Goal: Task Accomplishment & Management: Complete application form

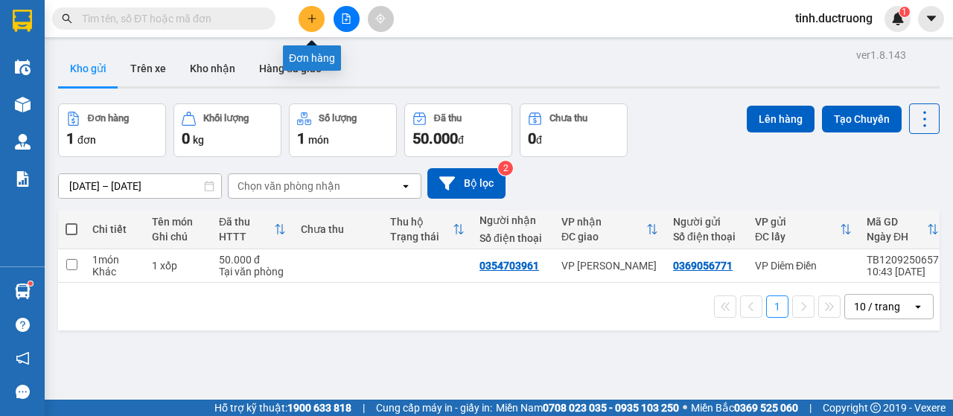
click at [301, 16] on button at bounding box center [312, 19] width 26 height 26
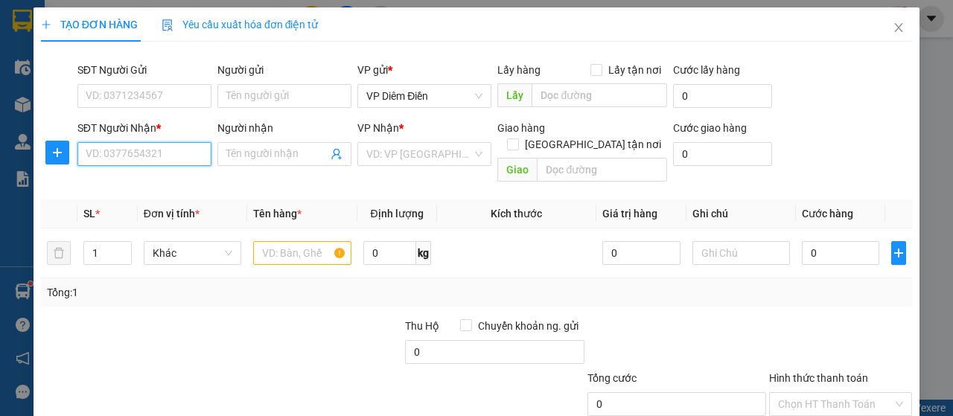
click at [191, 153] on input "SĐT Người Nhận *" at bounding box center [144, 154] width 134 height 24
click at [110, 184] on div "0366071188 - `" at bounding box center [143, 183] width 115 height 16
type input "0366071188"
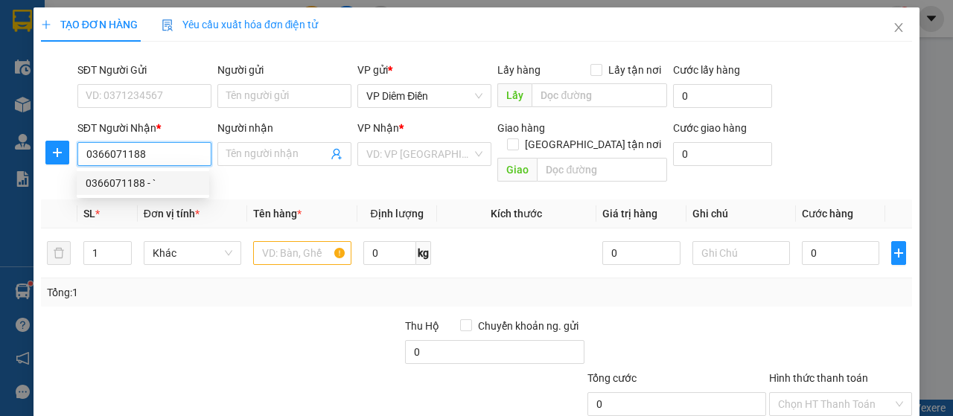
type input "`"
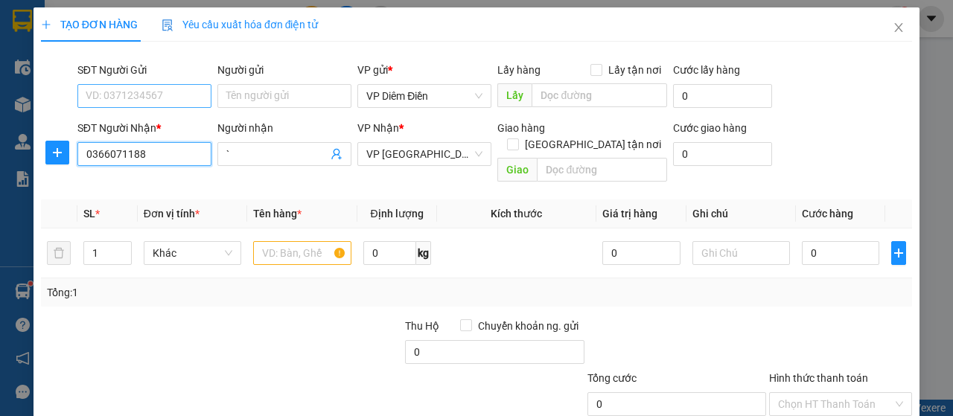
type input "0366071188"
click at [156, 95] on input "SĐT Người Gửi" at bounding box center [144, 96] width 134 height 24
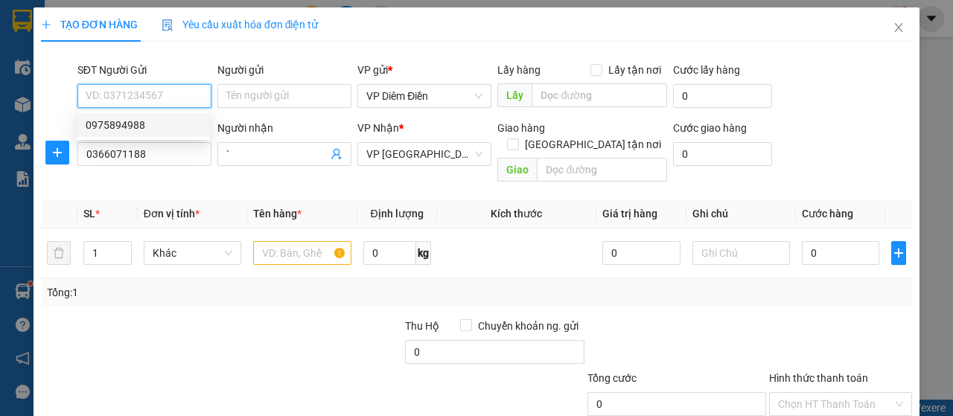
click at [137, 127] on div "0975894988" at bounding box center [143, 125] width 115 height 16
type input "0975894988"
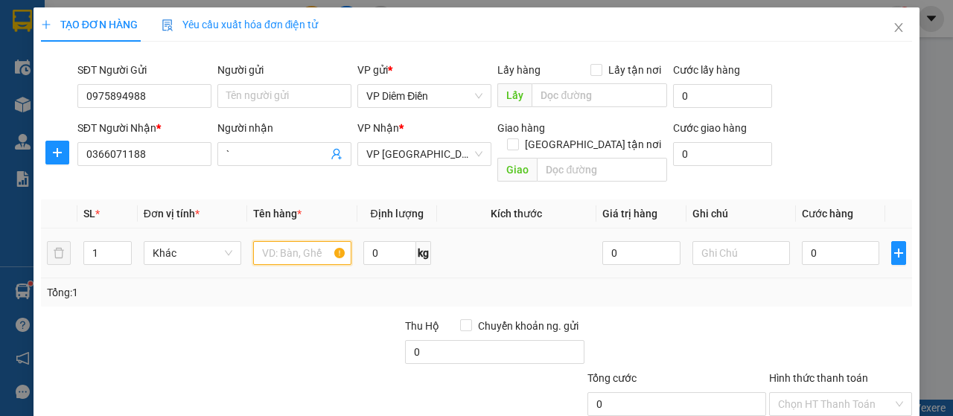
click at [292, 241] on input "text" at bounding box center [302, 253] width 98 height 24
type input "1 hộp"
click at [859, 241] on input "0" at bounding box center [841, 253] width 78 height 24
type input "3"
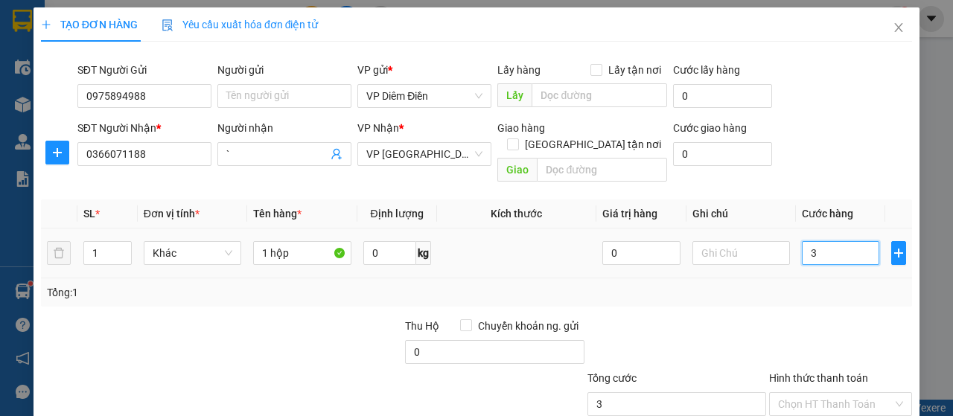
type input "3"
type input "30"
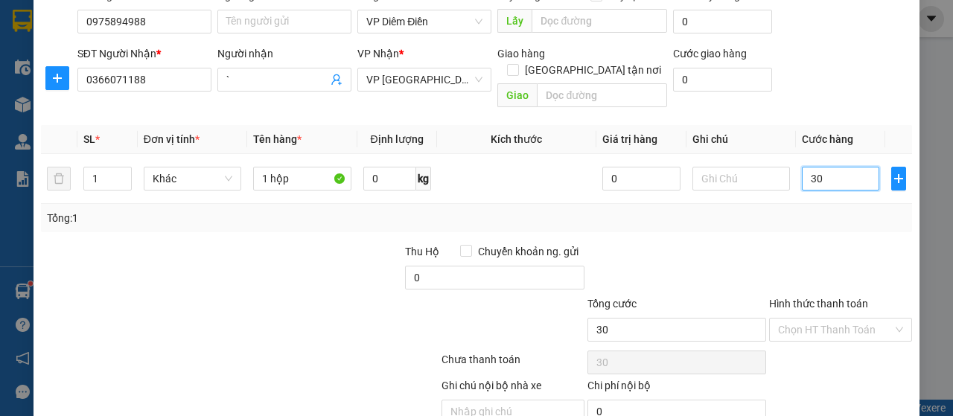
scroll to position [127, 0]
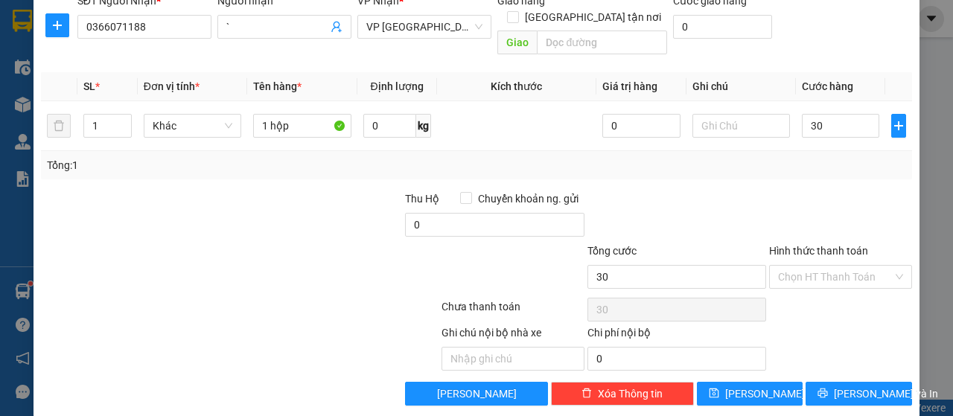
type input "30.000"
click at [822, 245] on label "Hình thức thanh toán" at bounding box center [818, 251] width 99 height 12
click at [822, 266] on input "Hình thức thanh toán" at bounding box center [835, 277] width 115 height 22
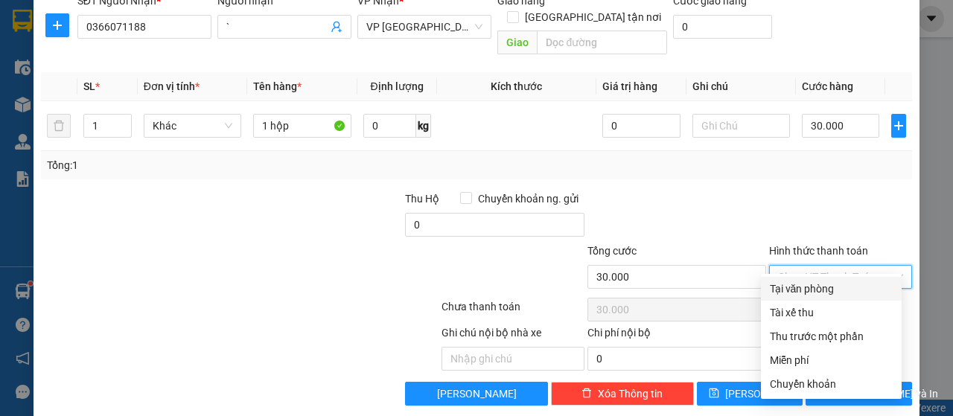
click at [804, 290] on div "Tại văn phòng" at bounding box center [831, 289] width 123 height 16
type input "0"
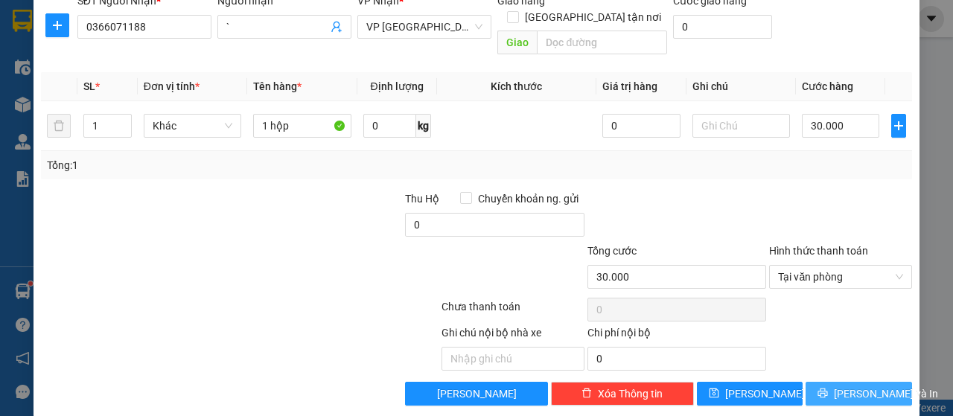
click at [830, 383] on button "[PERSON_NAME] và In" at bounding box center [859, 394] width 107 height 24
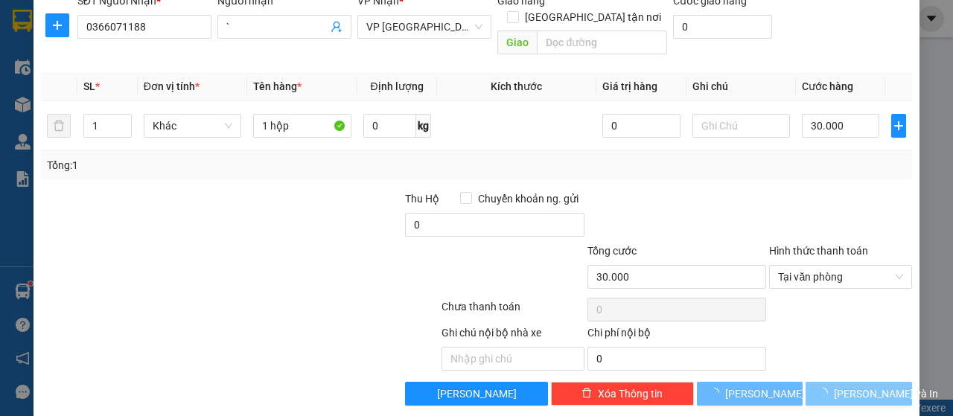
click at [819, 382] on button "[PERSON_NAME] và In" at bounding box center [859, 394] width 107 height 24
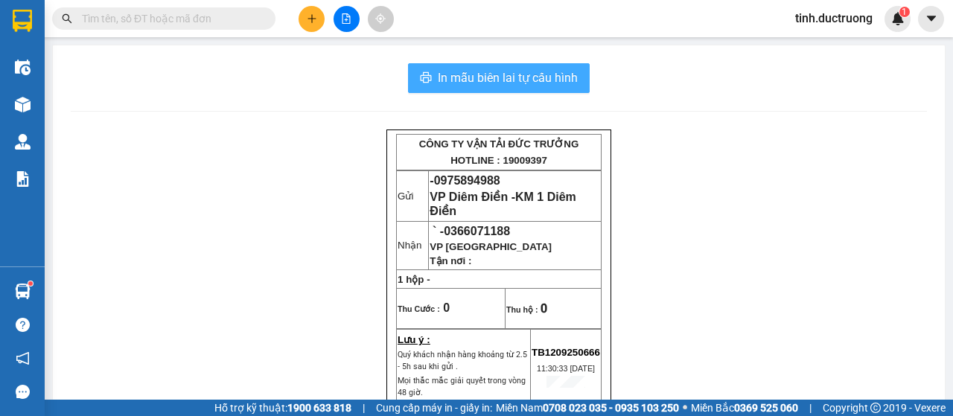
click at [547, 69] on span "In mẫu biên lai tự cấu hình" at bounding box center [508, 78] width 140 height 19
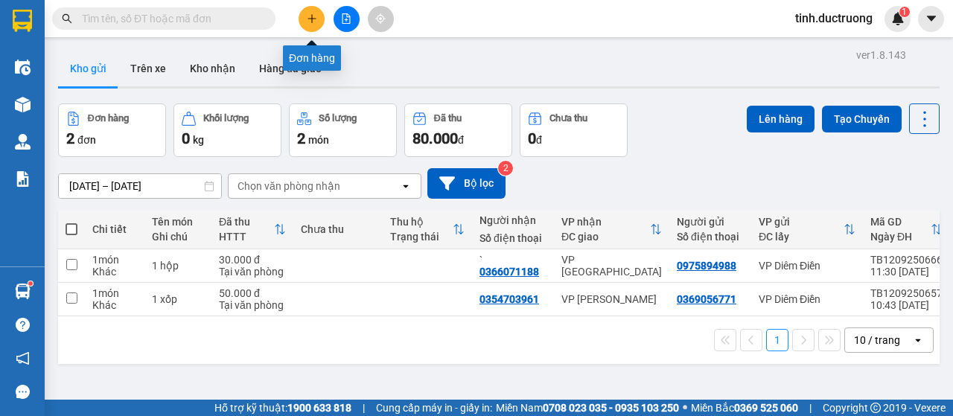
click at [311, 14] on icon "plus" at bounding box center [311, 18] width 1 height 8
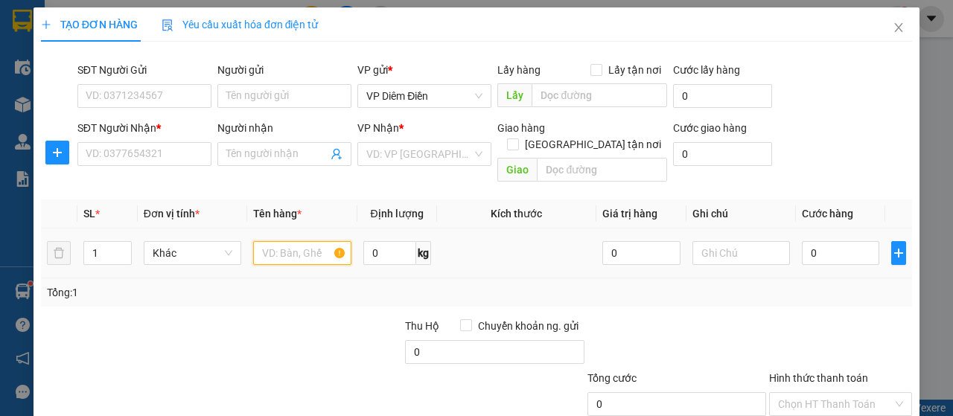
click at [287, 241] on input "text" at bounding box center [302, 253] width 98 height 24
type input "1 bao"
click at [464, 158] on input "search" at bounding box center [419, 154] width 106 height 22
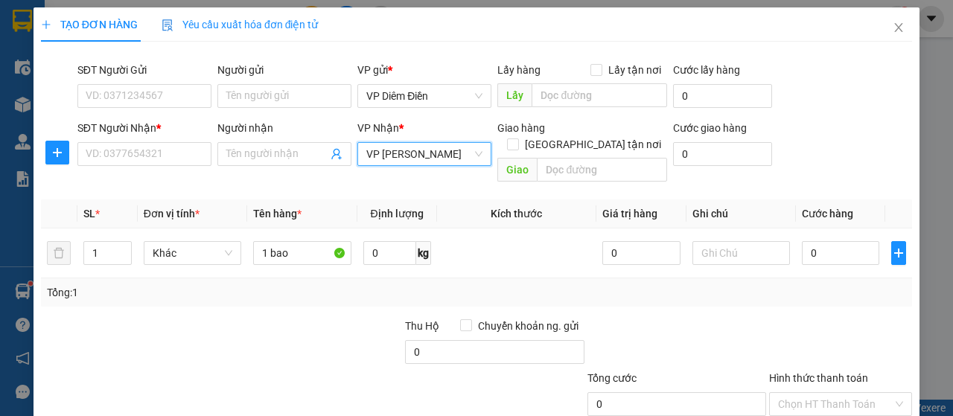
click at [477, 152] on span "VP [PERSON_NAME]" at bounding box center [424, 154] width 116 height 22
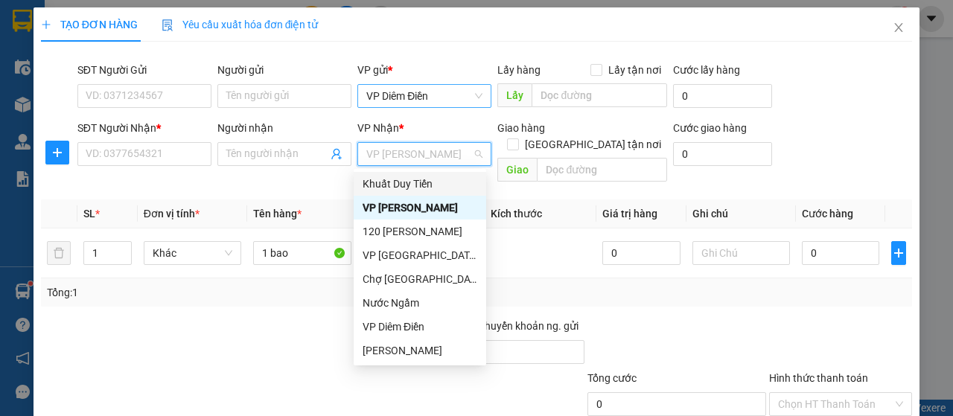
type input "d"
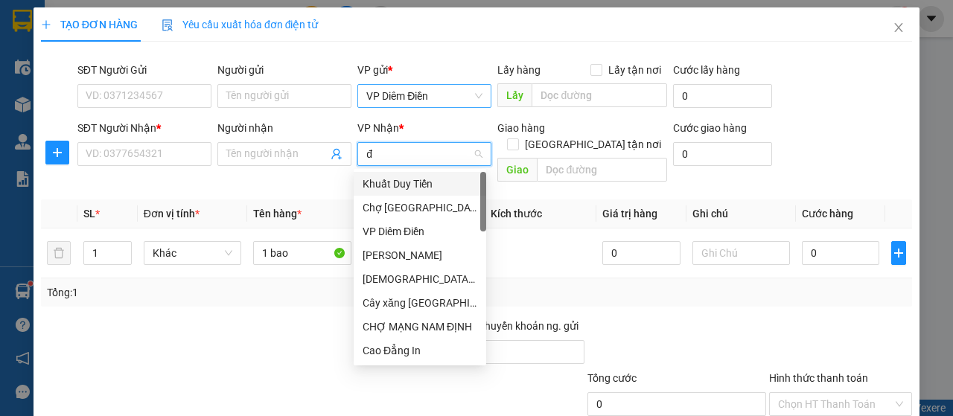
type input "đh"
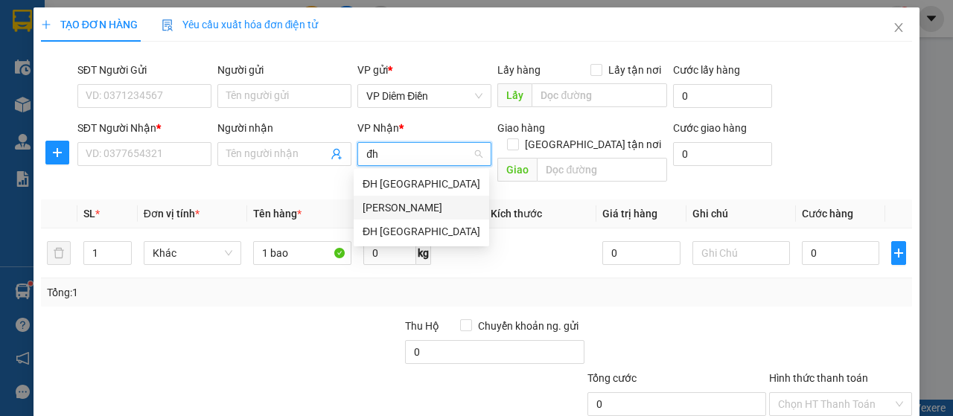
click at [390, 209] on div "[PERSON_NAME]" at bounding box center [422, 208] width 118 height 16
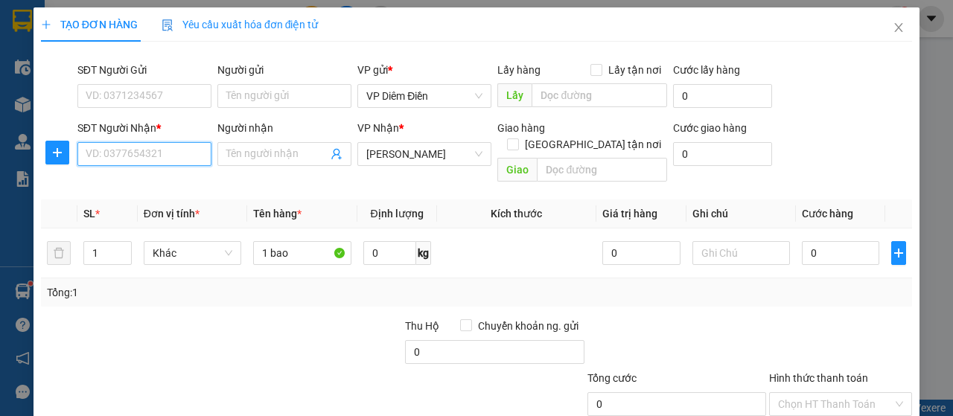
click at [164, 162] on input "SĐT Người Nhận *" at bounding box center [144, 154] width 134 height 24
click at [172, 153] on input "SĐT Người Nhận *" at bounding box center [144, 154] width 134 height 24
click at [130, 182] on div "0367448330" at bounding box center [143, 183] width 115 height 16
type input "0367448330"
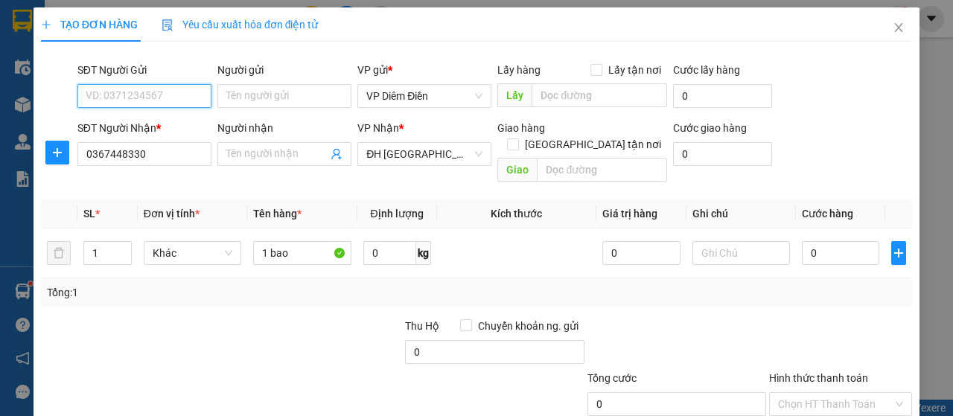
click at [140, 98] on input "SĐT Người Gửi" at bounding box center [144, 96] width 134 height 24
click at [102, 129] on div "0358660966" at bounding box center [143, 125] width 115 height 16
type input "0358660966"
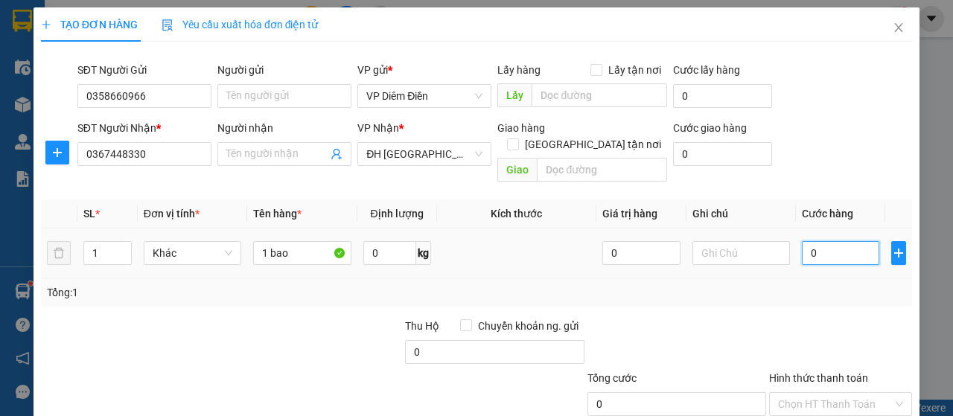
click at [834, 241] on input "0" at bounding box center [841, 253] width 78 height 24
type input "6"
type input "60"
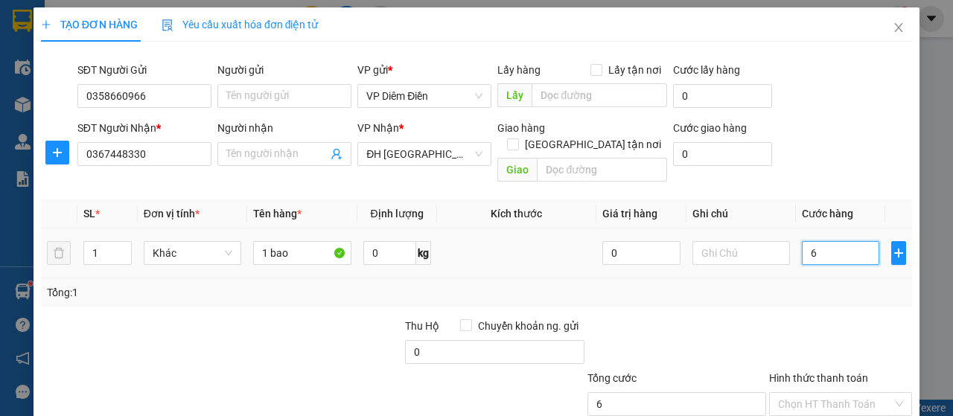
type input "60"
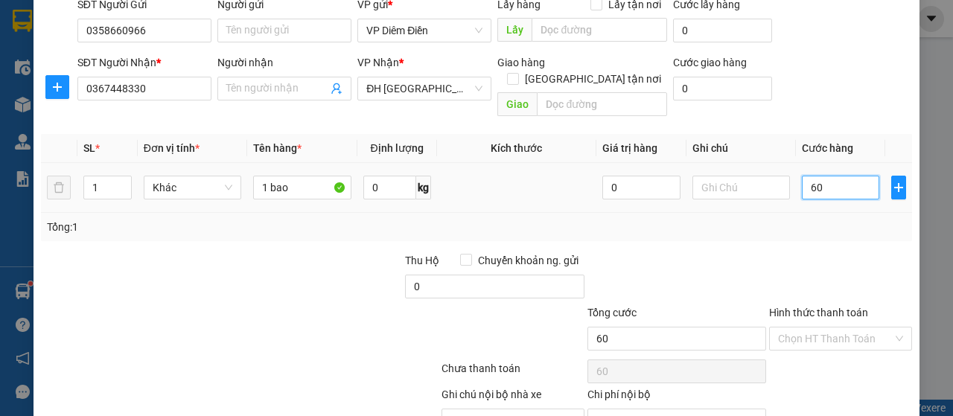
scroll to position [127, 0]
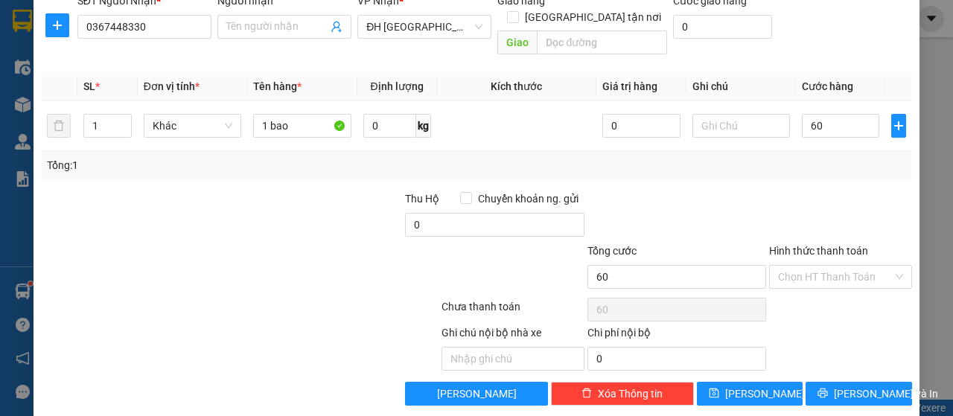
type input "60.000"
click at [812, 245] on label "Hình thức thanh toán" at bounding box center [818, 251] width 99 height 12
click at [812, 266] on input "Hình thức thanh toán" at bounding box center [835, 277] width 115 height 22
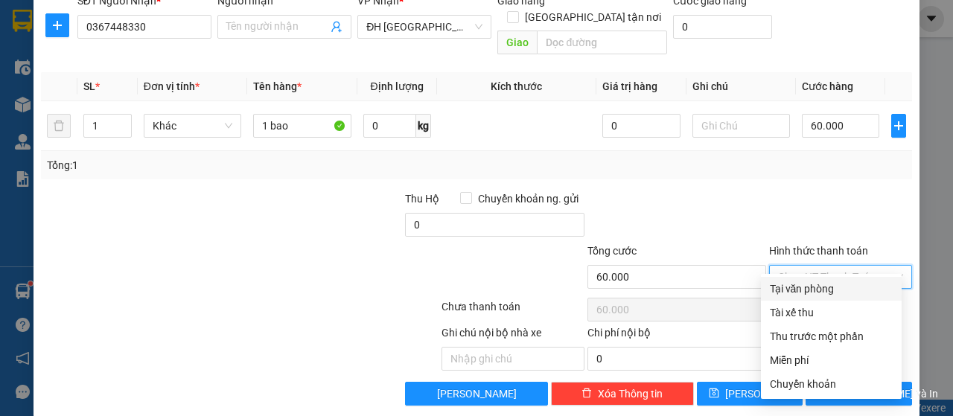
click at [813, 288] on div "Tại văn phòng" at bounding box center [831, 289] width 123 height 16
type input "0"
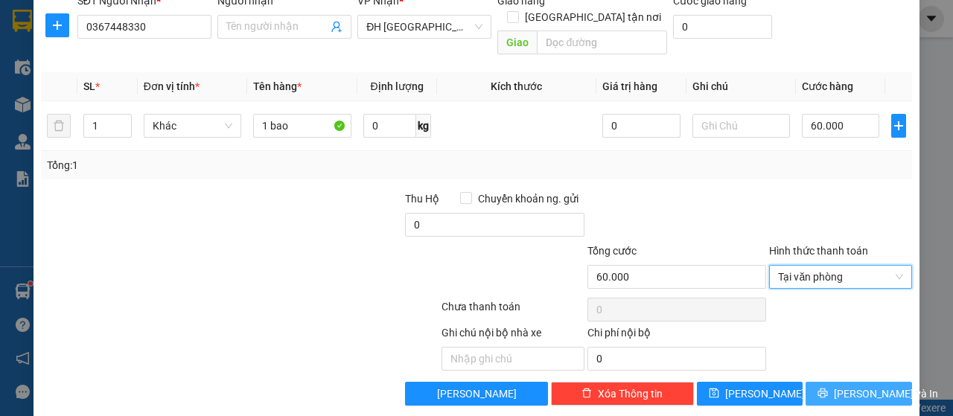
click at [822, 389] on icon "printer" at bounding box center [824, 394] width 10 height 10
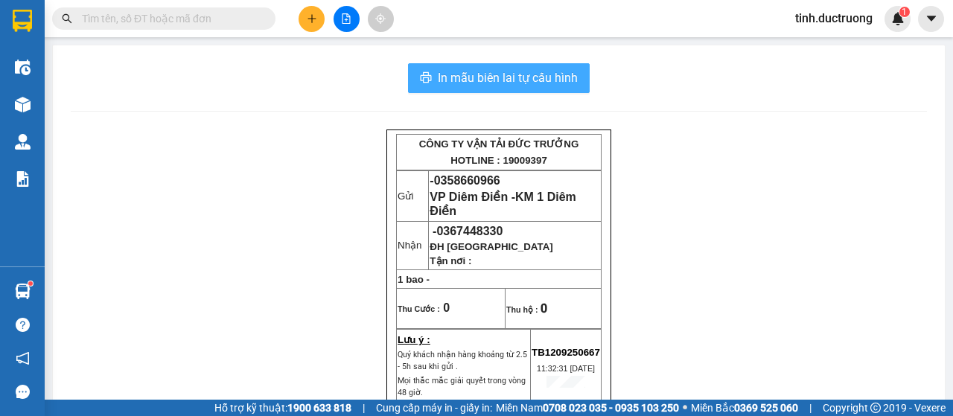
click at [549, 69] on span "In mẫu biên lai tự cấu hình" at bounding box center [508, 78] width 140 height 19
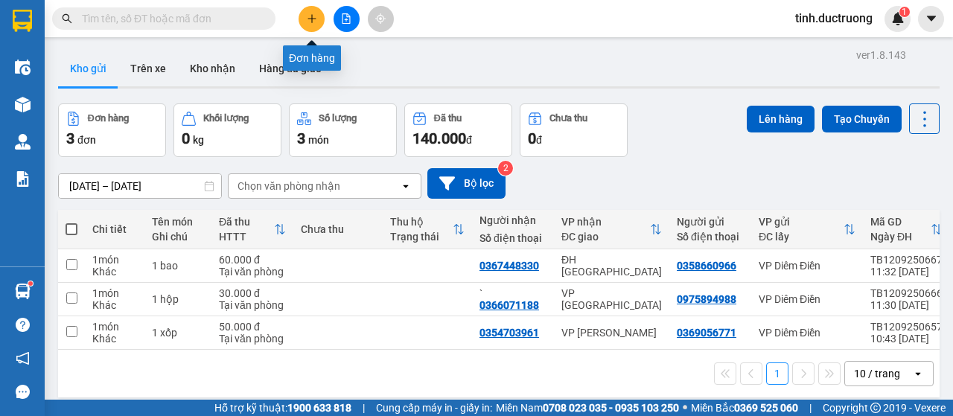
click at [307, 14] on icon "plus" at bounding box center [312, 18] width 10 height 10
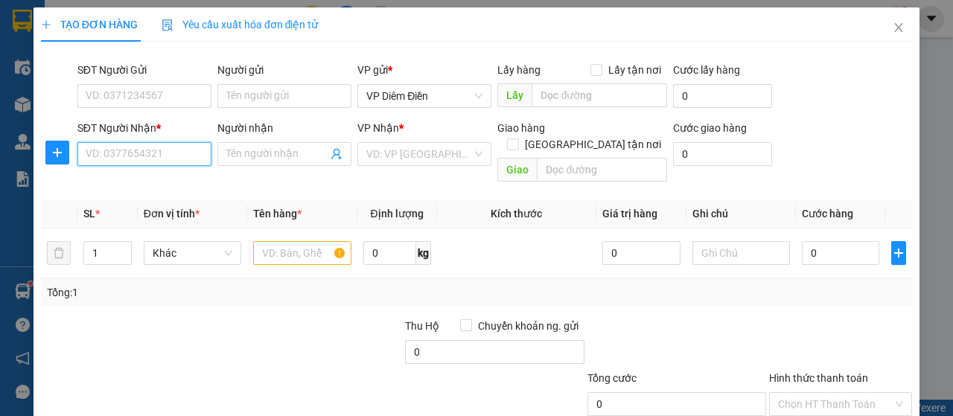
click at [178, 154] on input "SĐT Người Nhận *" at bounding box center [144, 154] width 134 height 24
click at [108, 190] on div "0983213987" at bounding box center [143, 183] width 115 height 16
type input "0983213987"
checkbox input "true"
type input "số49 nghách 35 ngõ120cổ nhuêu"
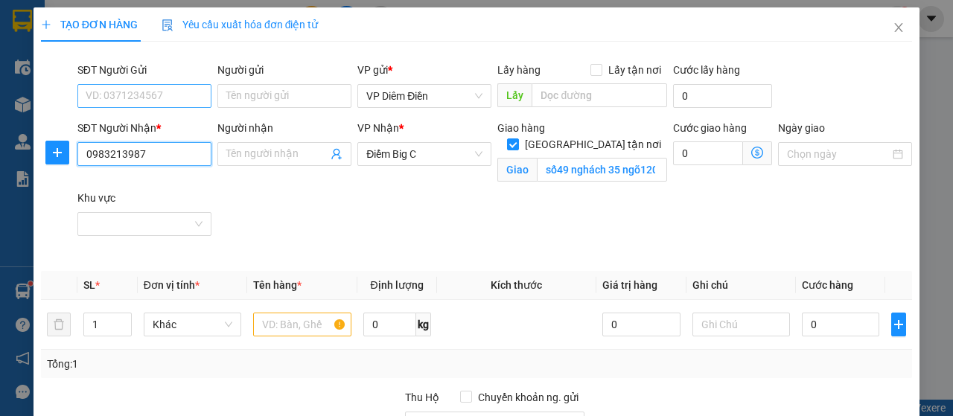
type input "0983213987"
click at [152, 106] on input "SĐT Người Gửi" at bounding box center [144, 96] width 134 height 24
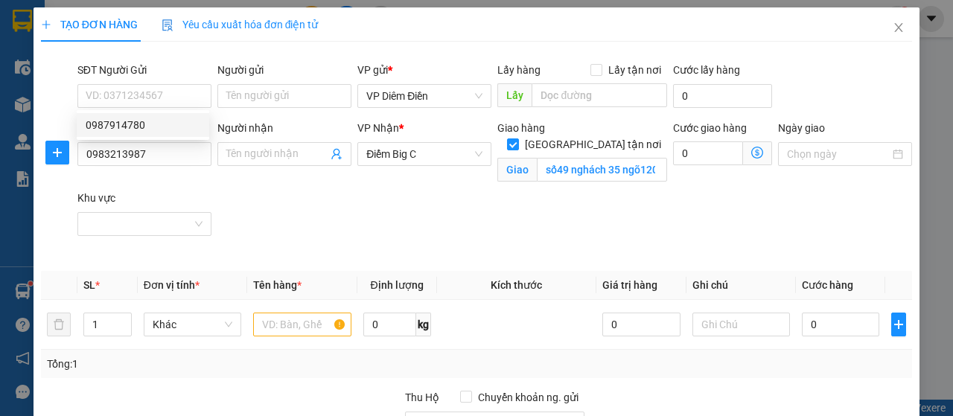
click at [124, 137] on div "0987914780 0987914780" at bounding box center [143, 125] width 133 height 30
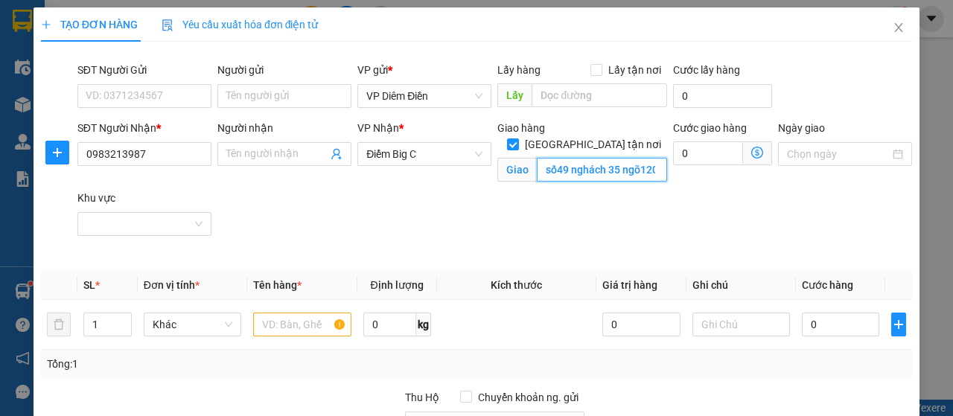
click at [566, 158] on input "số49 nghách 35 ngõ120cổ nhuêu" at bounding box center [602, 170] width 130 height 24
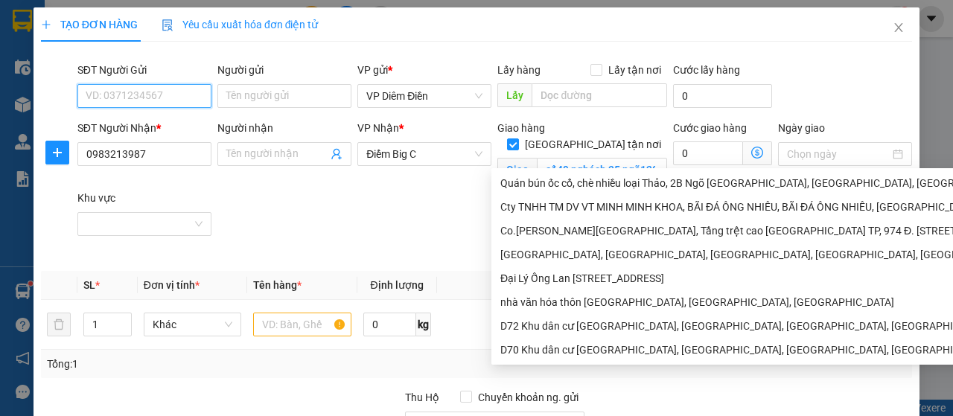
click at [144, 99] on input "SĐT Người Gửi" at bounding box center [144, 96] width 134 height 24
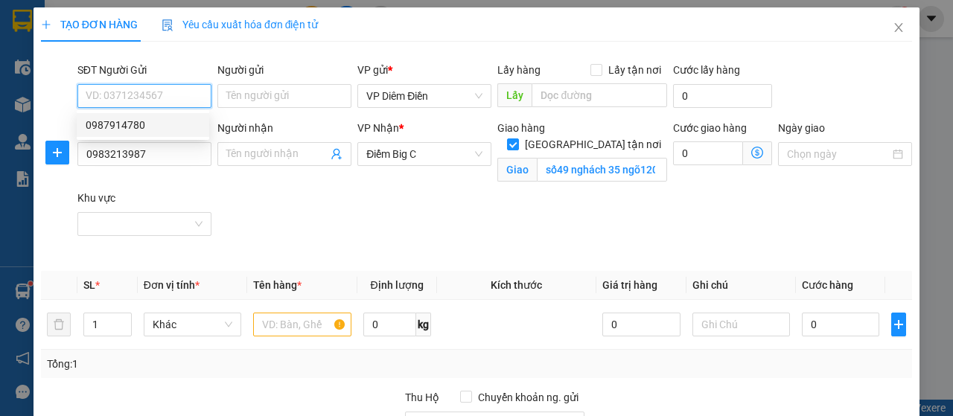
click at [130, 126] on div "0987914780" at bounding box center [143, 125] width 115 height 16
type input "0987914780"
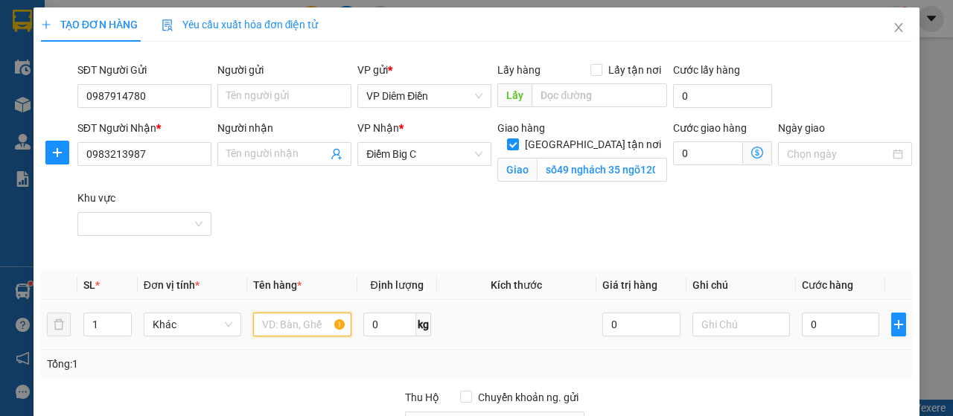
click at [273, 326] on input "text" at bounding box center [302, 325] width 98 height 24
type input "1 xốp"
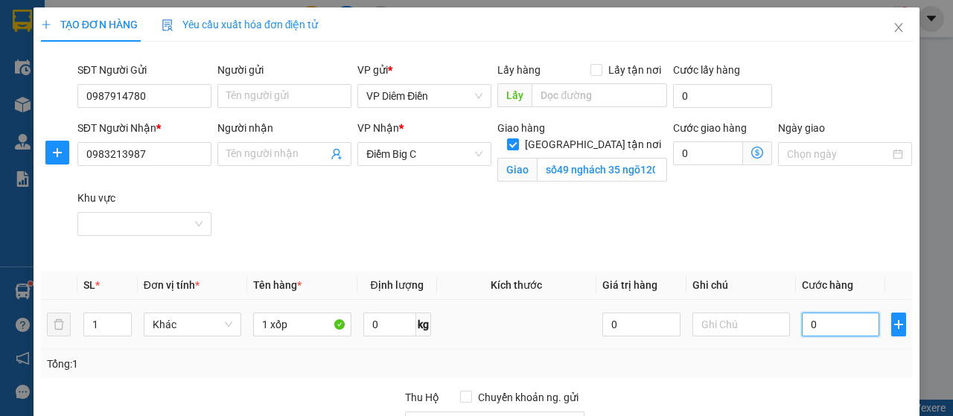
click at [849, 326] on input "0" at bounding box center [841, 325] width 78 height 24
type input "1"
type input "12"
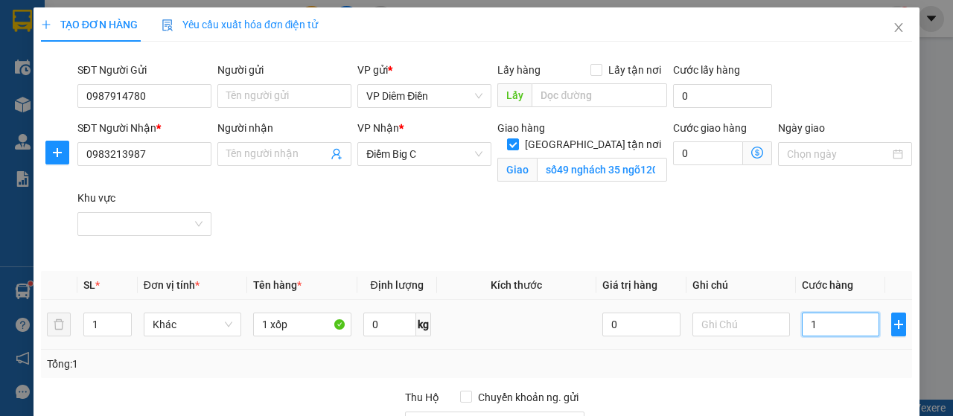
type input "12"
type input "120"
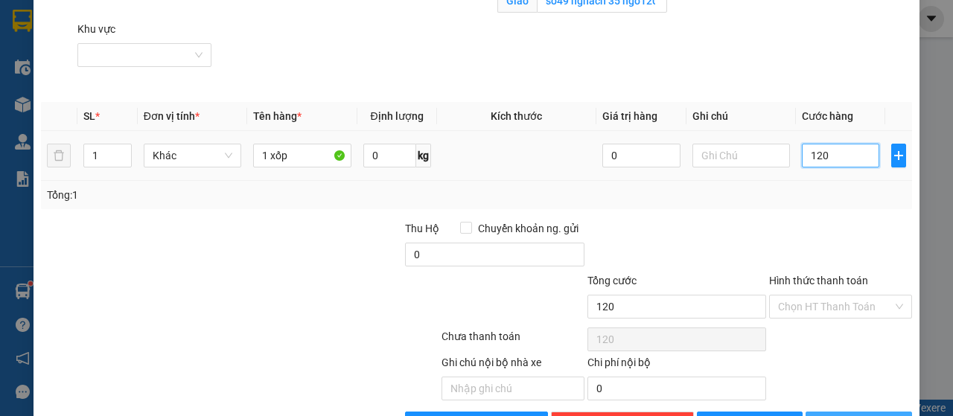
scroll to position [215, 0]
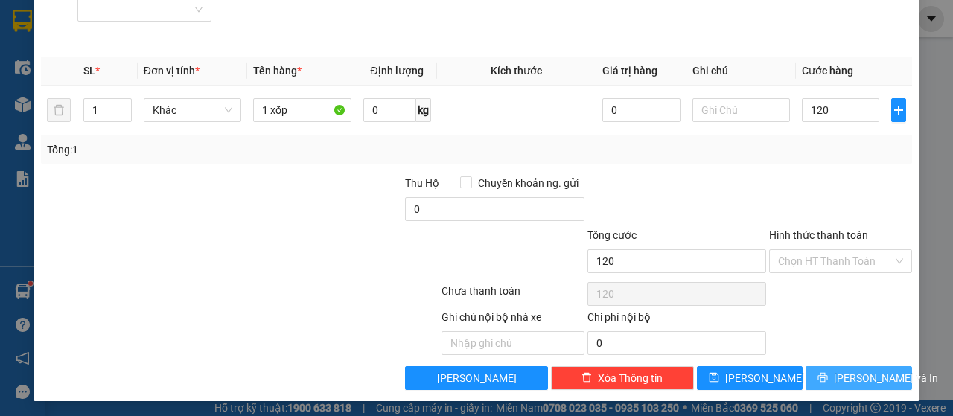
type input "120.000"
click at [828, 378] on icon "printer" at bounding box center [824, 378] width 10 height 10
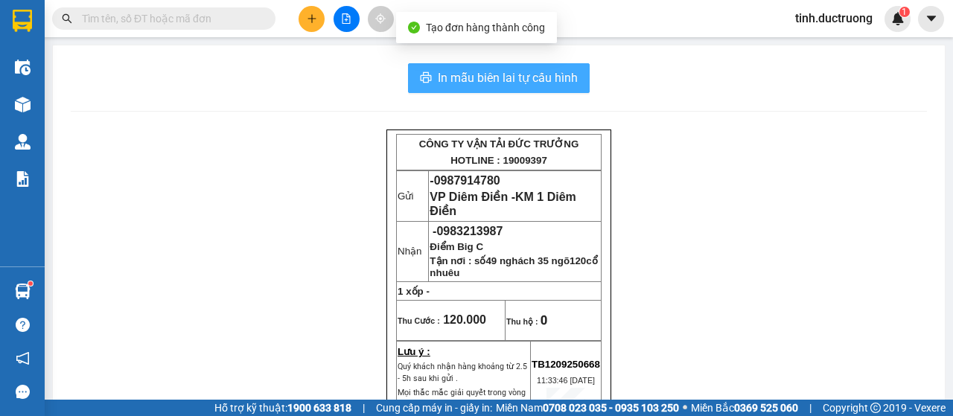
click at [545, 77] on span "In mẫu biên lai tự cấu hình" at bounding box center [508, 78] width 140 height 19
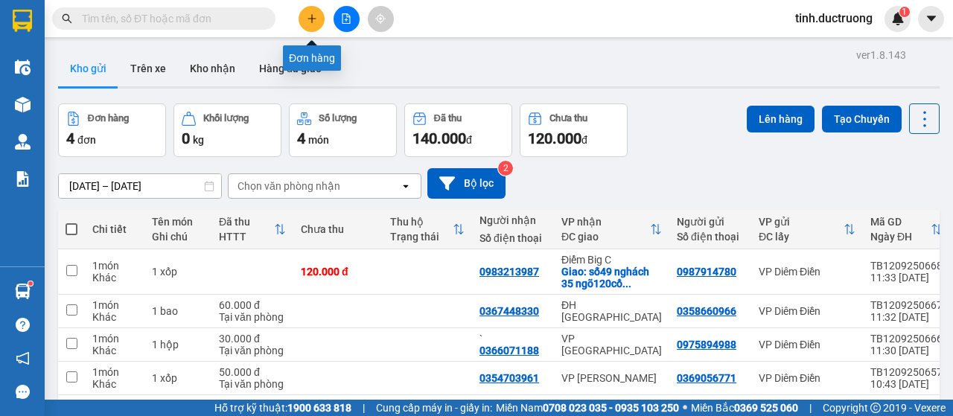
click at [311, 22] on icon "plus" at bounding box center [312, 18] width 10 height 10
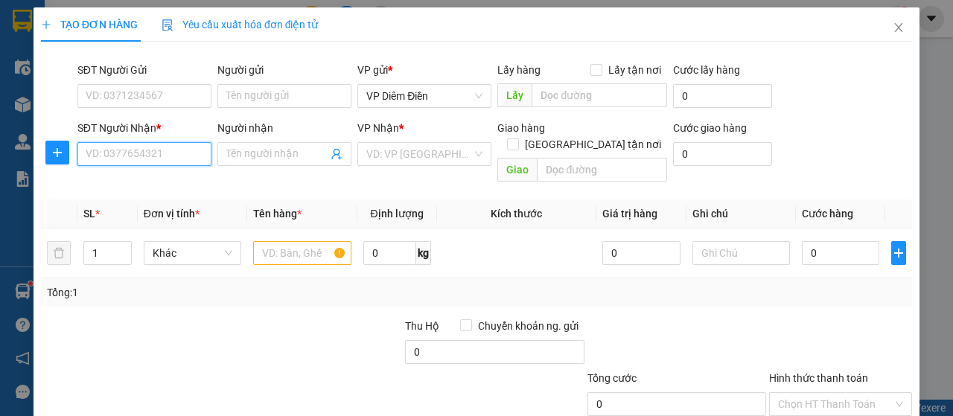
click at [192, 156] on input "SĐT Người Nhận *" at bounding box center [144, 154] width 134 height 24
click at [183, 154] on input "SĐT Người Nhận *" at bounding box center [144, 154] width 134 height 24
click at [183, 154] on input "0358401" at bounding box center [144, 154] width 134 height 24
type input "0358401393"
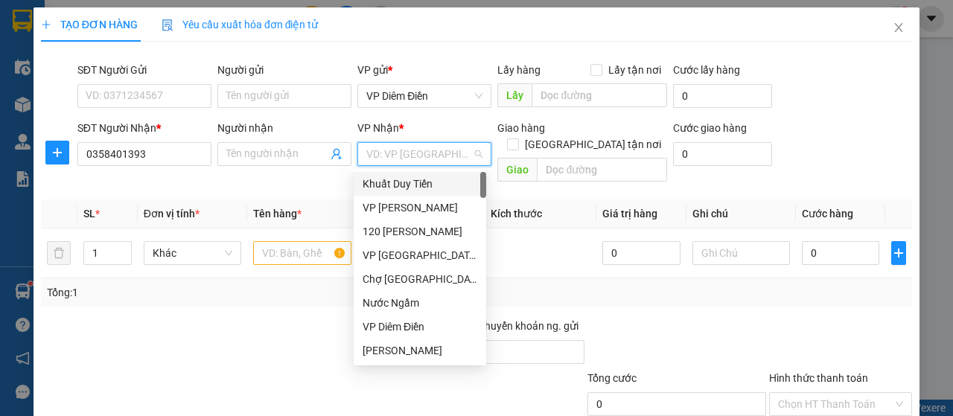
click at [435, 153] on input "search" at bounding box center [419, 154] width 106 height 22
click at [423, 210] on div "VP [PERSON_NAME]" at bounding box center [420, 208] width 115 height 16
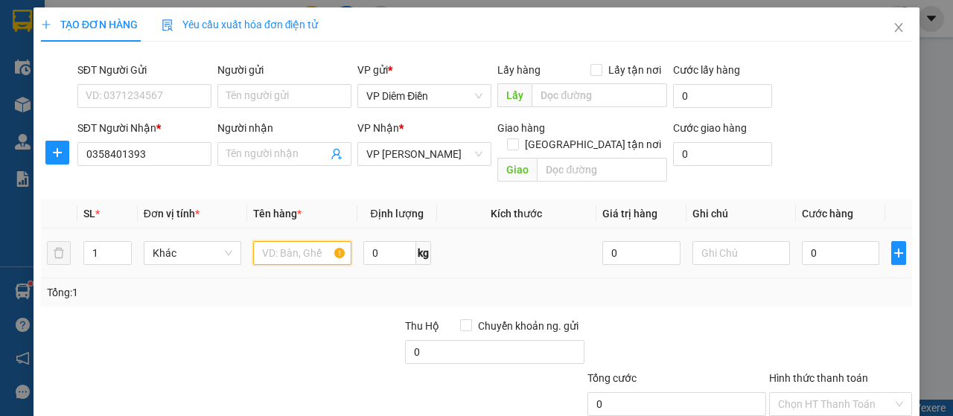
click at [302, 241] on input "text" at bounding box center [302, 253] width 98 height 24
type input "1 xe máy đi cùng"
click at [858, 241] on input "0" at bounding box center [841, 253] width 78 height 24
type input "2"
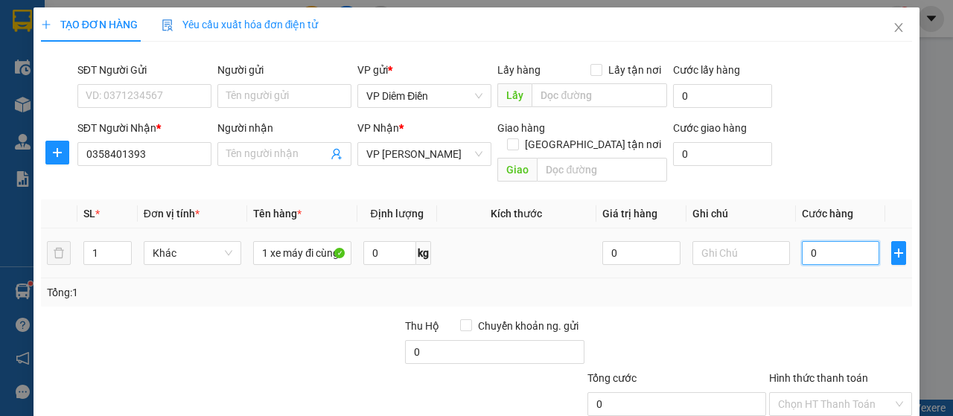
type input "2"
type input "20"
type input "200"
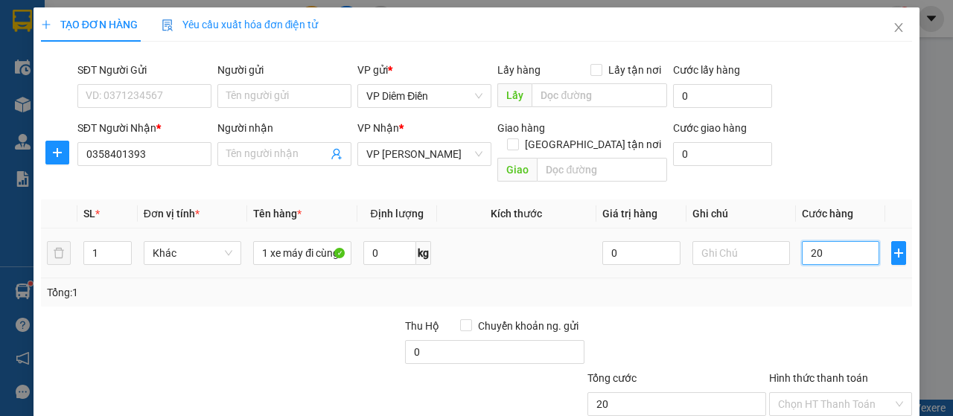
type input "200"
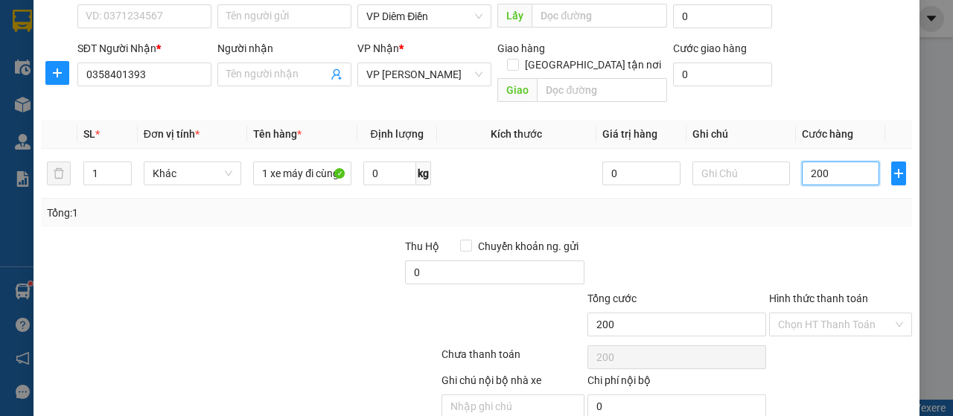
scroll to position [127, 0]
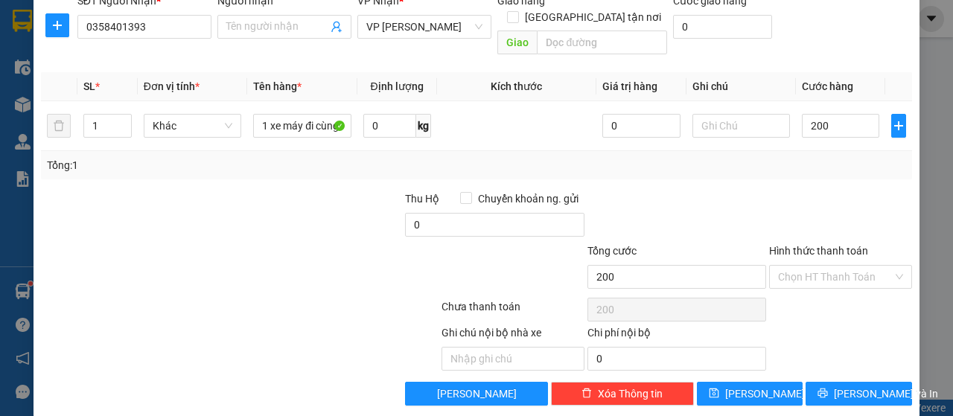
type input "200.000"
click at [837, 245] on label "Hình thức thanh toán" at bounding box center [818, 251] width 99 height 12
click at [837, 266] on input "Hình thức thanh toán" at bounding box center [835, 277] width 115 height 22
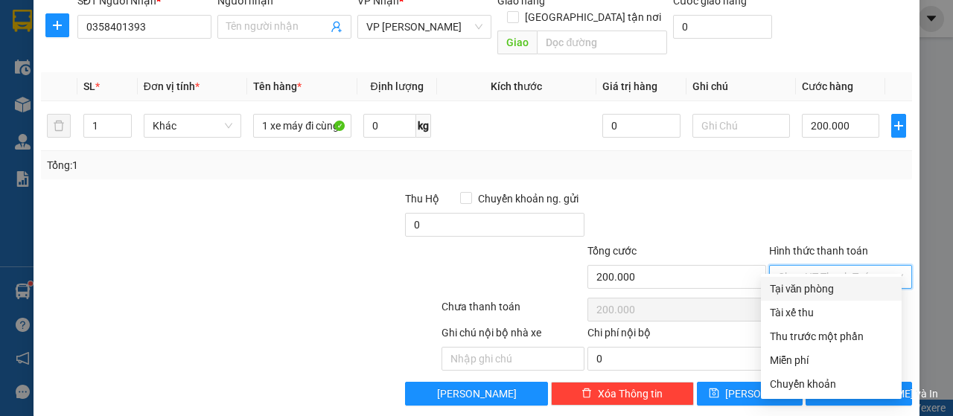
click at [817, 288] on div "Tại văn phòng" at bounding box center [831, 289] width 123 height 16
type input "0"
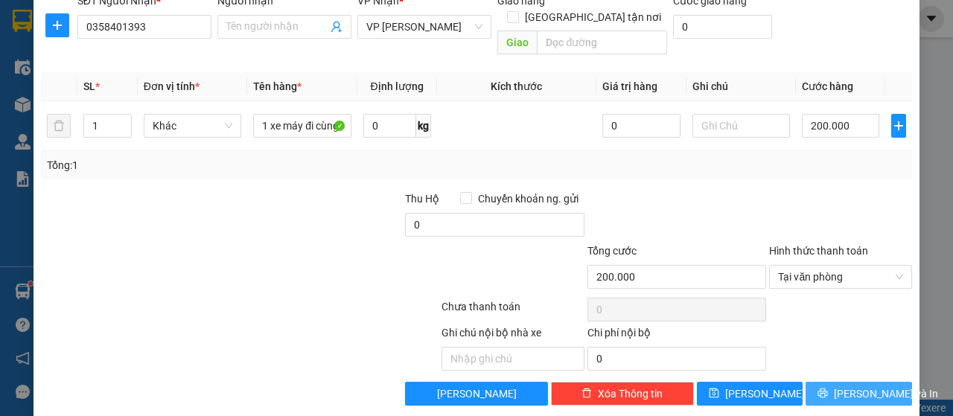
click at [824, 388] on icon "printer" at bounding box center [823, 393] width 10 height 10
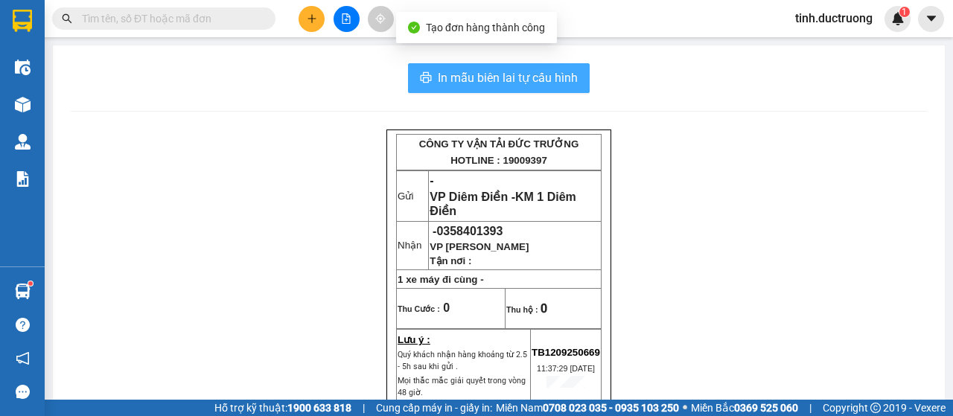
click at [511, 74] on span "In mẫu biên lai tự cấu hình" at bounding box center [508, 78] width 140 height 19
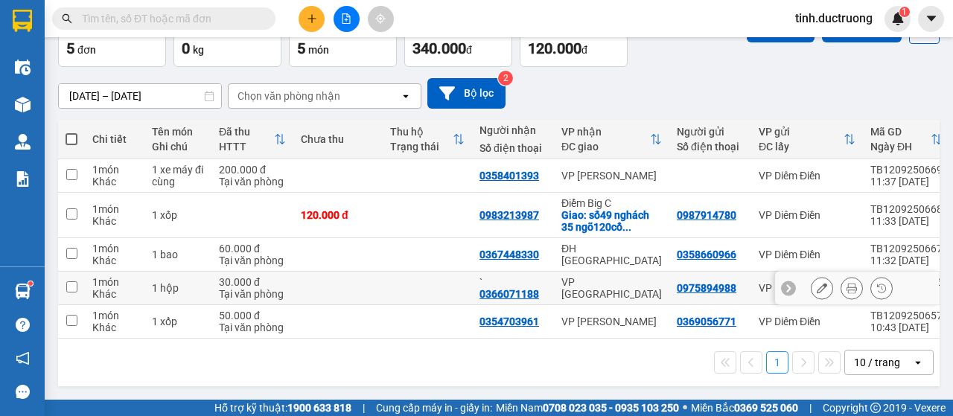
scroll to position [96, 0]
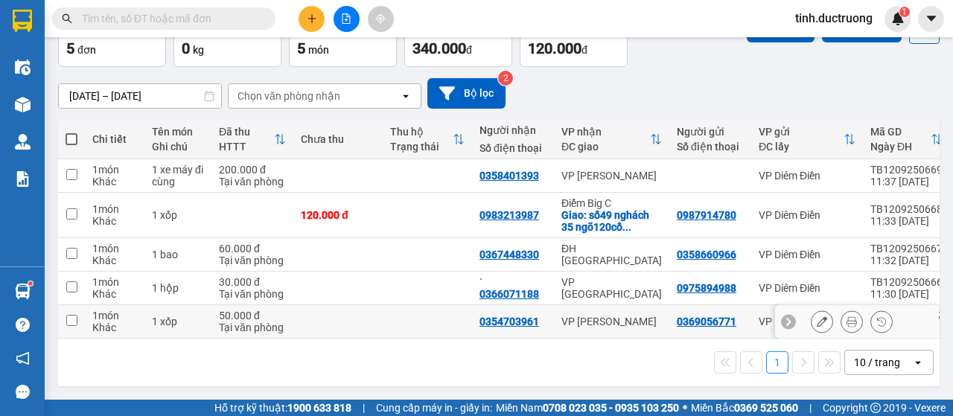
click at [72, 320] on input "checkbox" at bounding box center [71, 320] width 11 height 11
checkbox input "true"
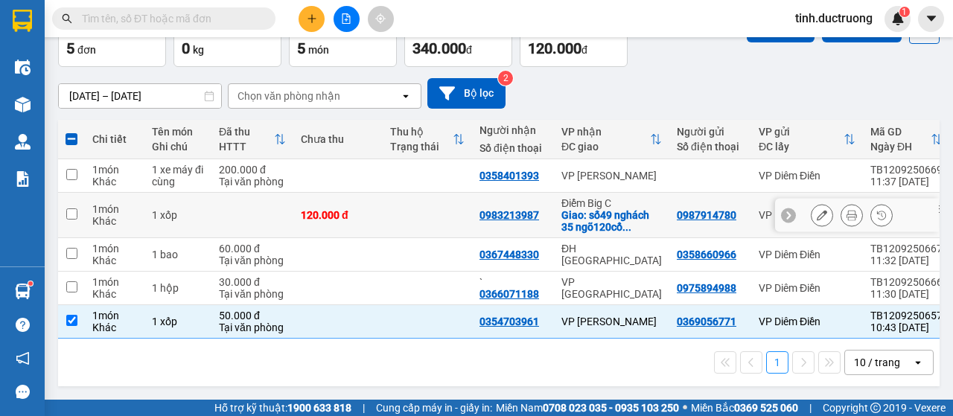
click at [73, 209] on input "checkbox" at bounding box center [71, 214] width 11 height 11
checkbox input "true"
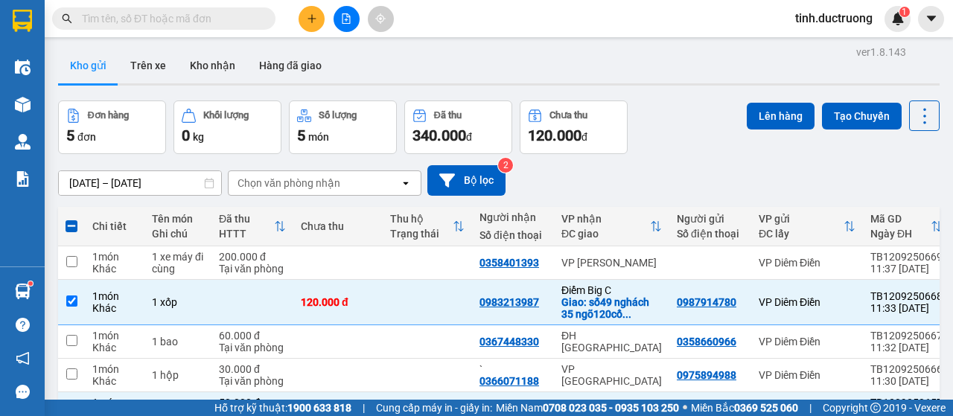
scroll to position [0, 0]
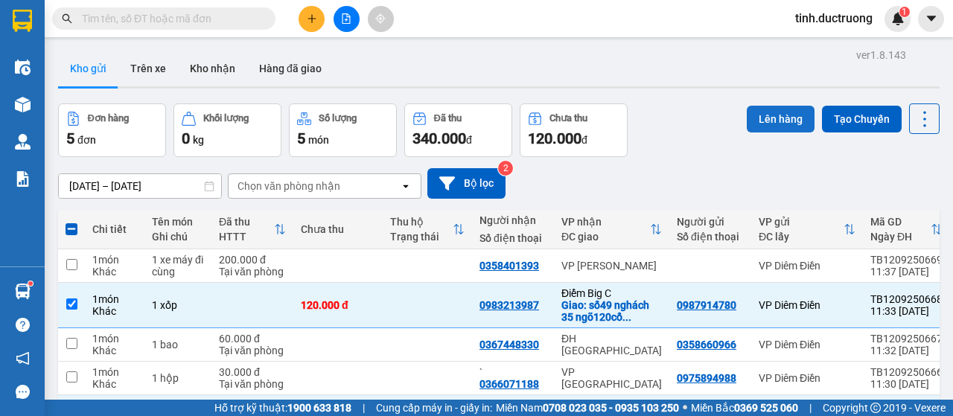
click at [754, 116] on button "Lên hàng" at bounding box center [781, 119] width 68 height 27
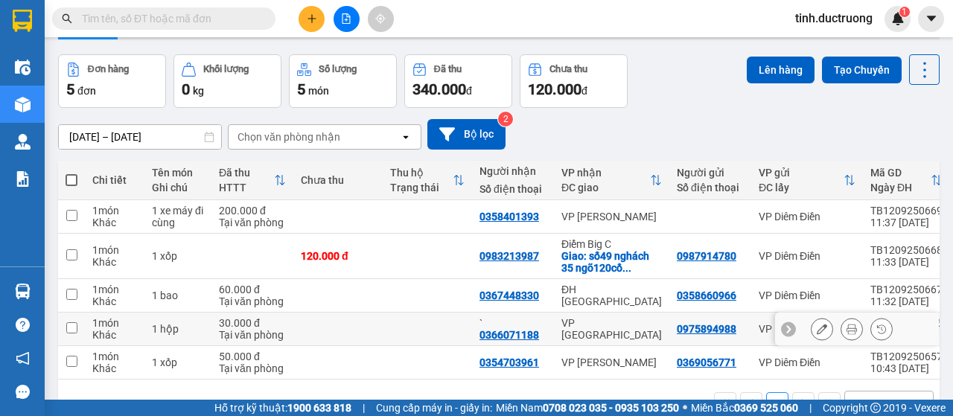
scroll to position [96, 0]
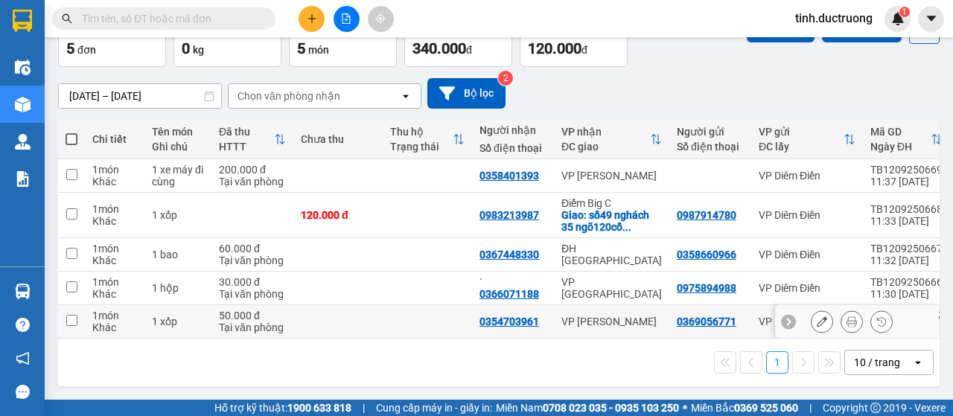
click at [66, 319] on input "checkbox" at bounding box center [71, 320] width 11 height 11
checkbox input "true"
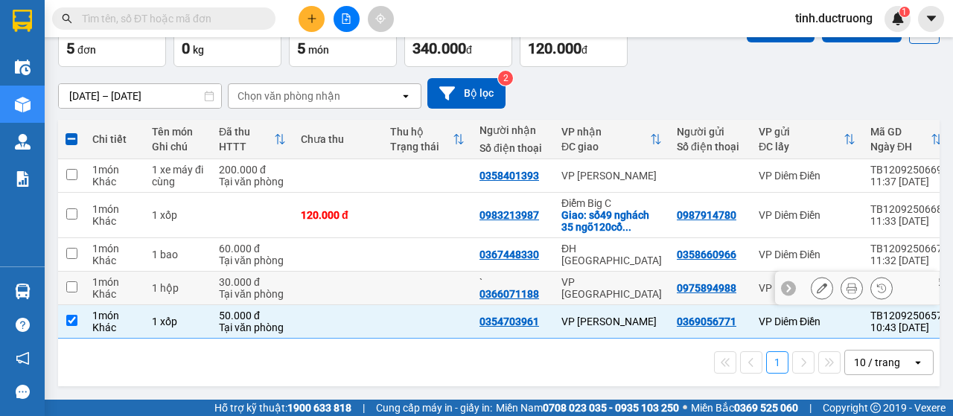
drag, startPoint x: 68, startPoint y: 276, endPoint x: 68, endPoint y: 254, distance: 22.3
click at [68, 273] on td at bounding box center [71, 289] width 27 height 34
checkbox input "true"
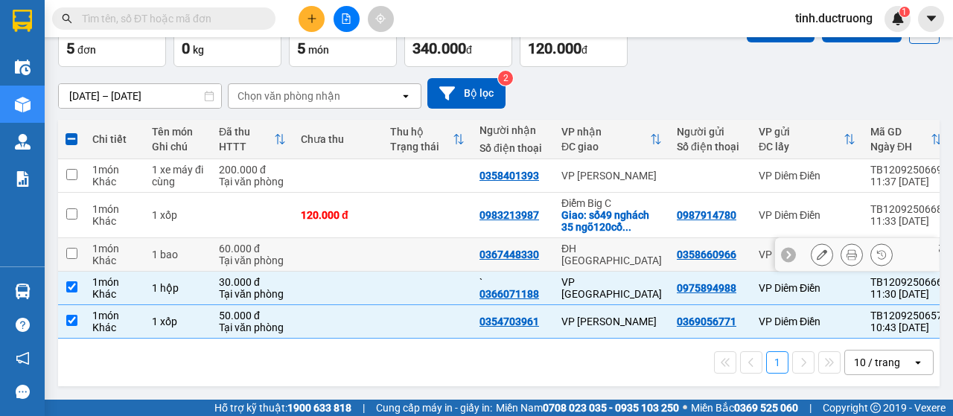
click at [69, 248] on input "checkbox" at bounding box center [71, 253] width 11 height 11
checkbox input "true"
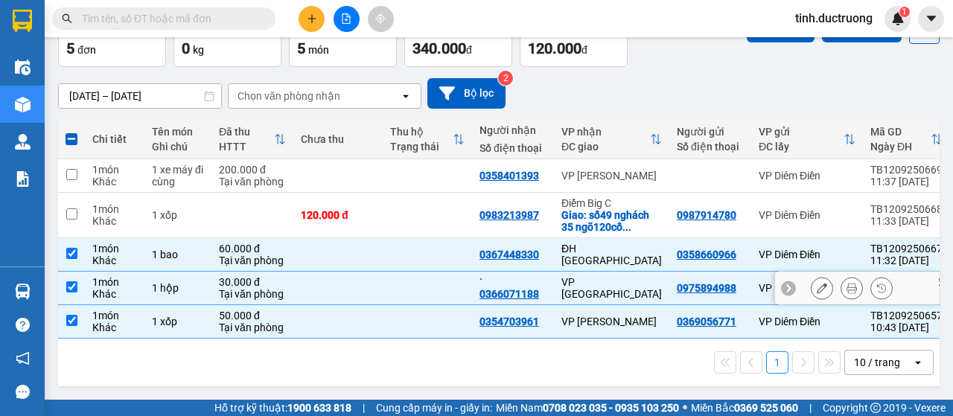
click at [86, 278] on td "1 món Khác" at bounding box center [115, 289] width 60 height 34
checkbox input "false"
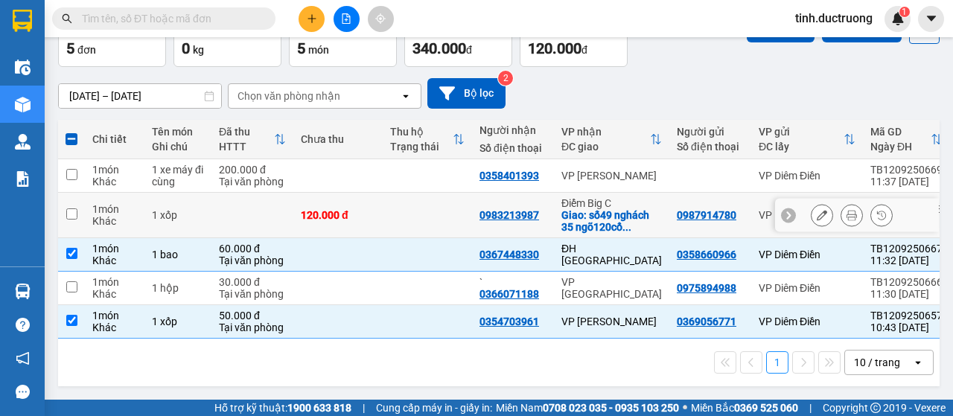
click at [74, 209] on input "checkbox" at bounding box center [71, 214] width 11 height 11
checkbox input "true"
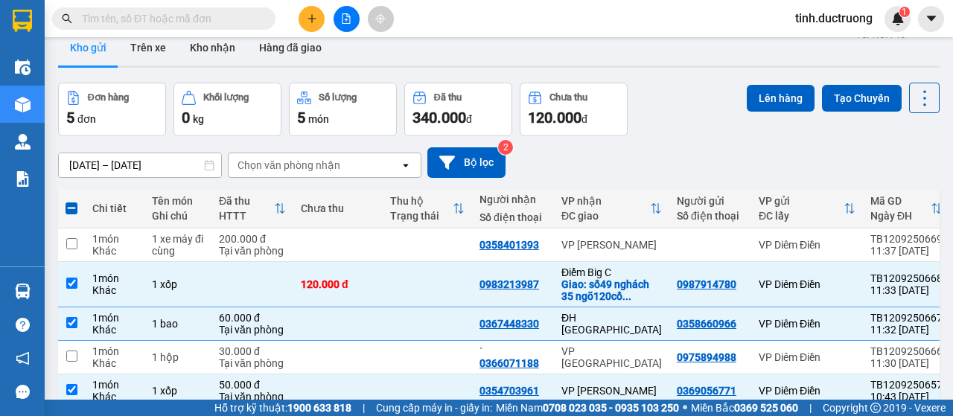
scroll to position [0, 0]
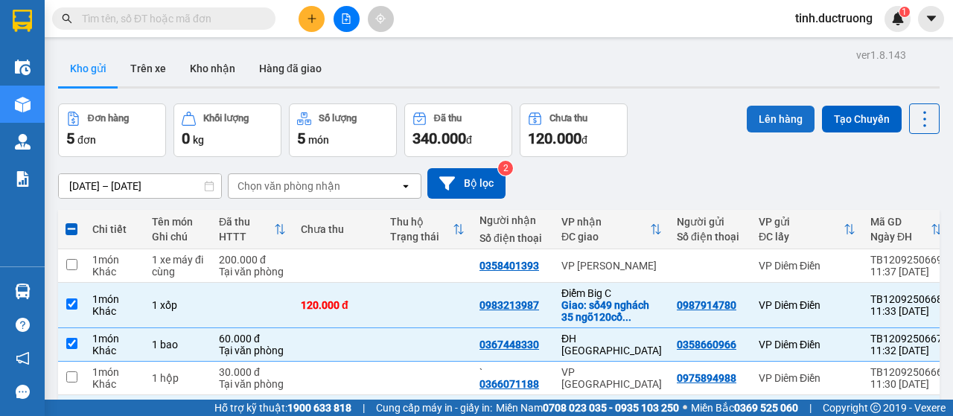
click at [778, 124] on button "Lên hàng" at bounding box center [781, 119] width 68 height 27
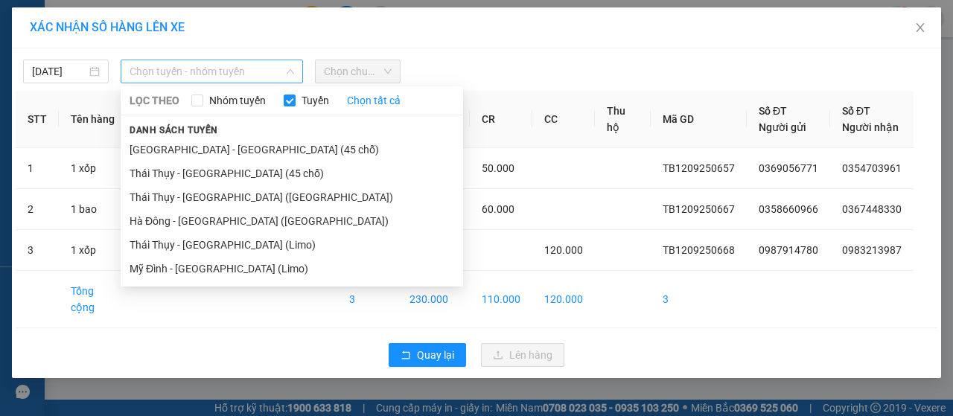
click at [177, 71] on span "Chọn tuyến - nhóm tuyến" at bounding box center [212, 71] width 165 height 22
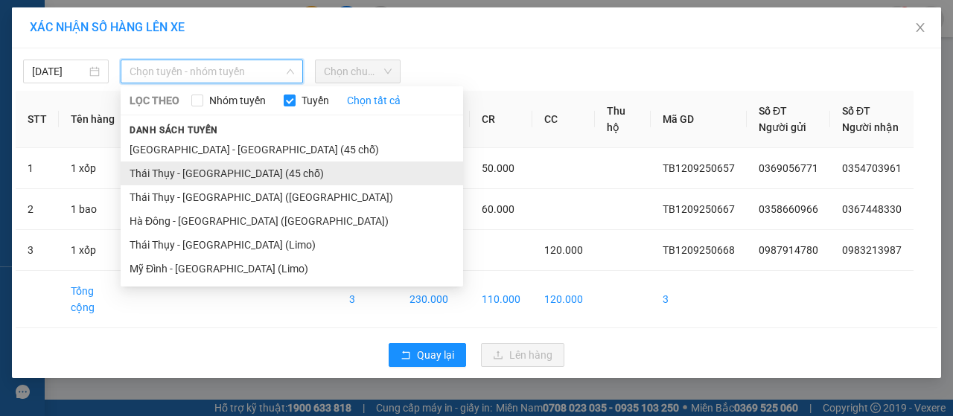
click at [176, 172] on li "Thái Thụy - [GEOGRAPHIC_DATA] (45 chỗ)" at bounding box center [292, 174] width 343 height 24
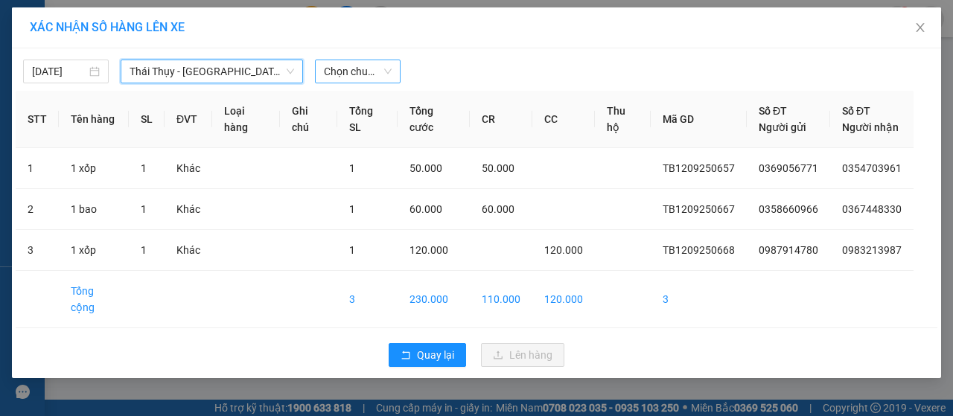
click at [374, 80] on span "Chọn chuyến" at bounding box center [358, 71] width 68 height 22
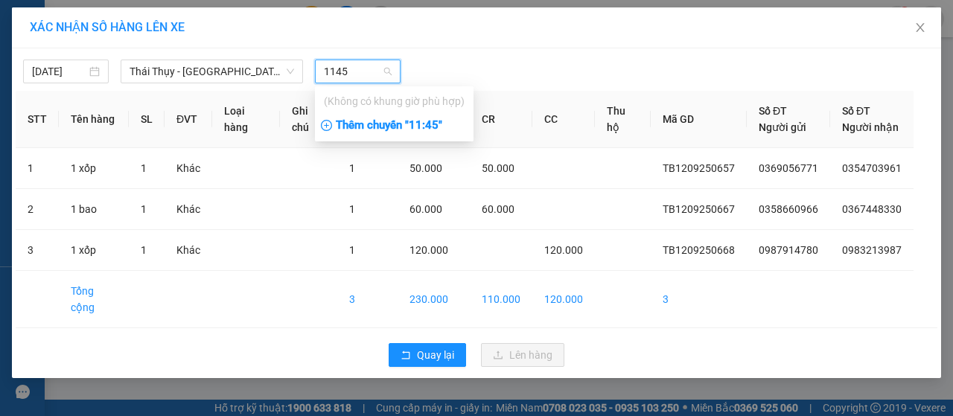
type input "1145"
click at [405, 123] on div "Thêm chuyến " 11:45 "" at bounding box center [394, 125] width 159 height 25
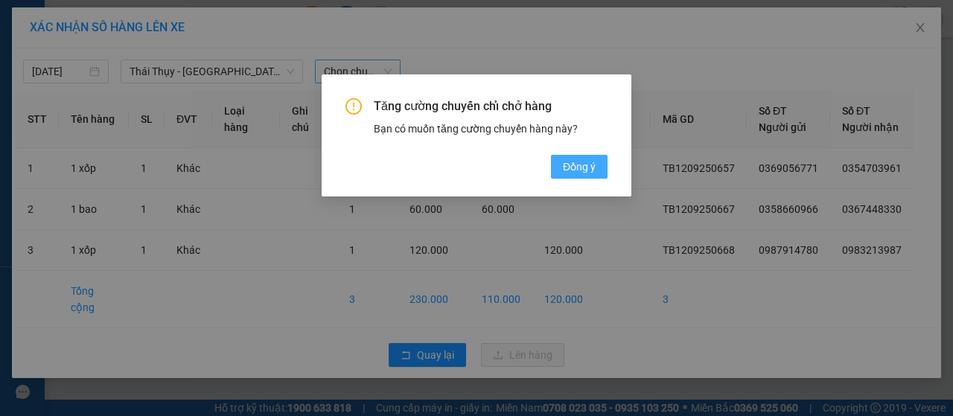
click at [583, 175] on span "Đồng ý" at bounding box center [579, 167] width 33 height 16
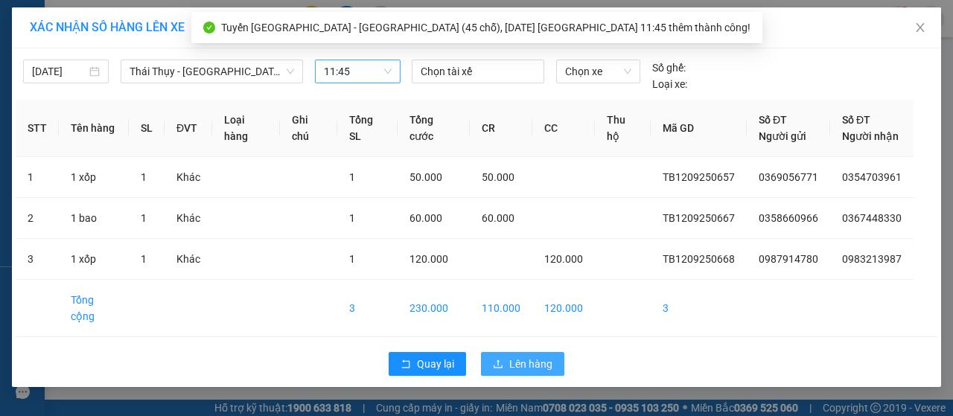
click at [529, 355] on button "Lên hàng" at bounding box center [522, 364] width 83 height 24
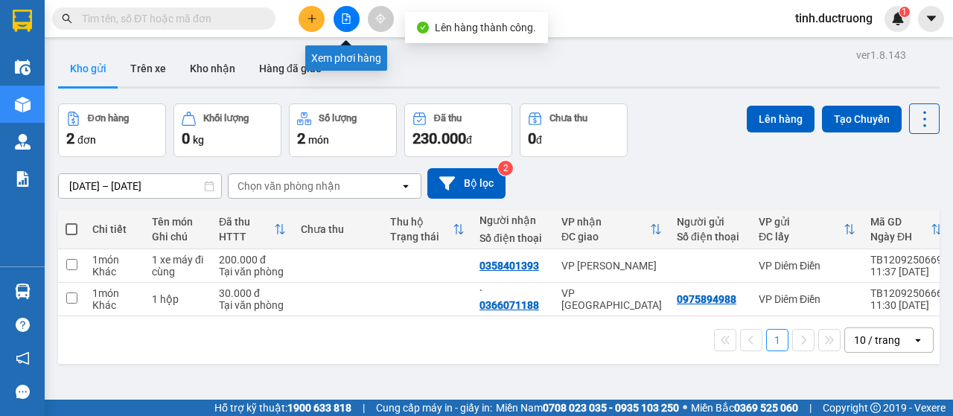
click at [347, 22] on icon "file-add" at bounding box center [346, 18] width 10 height 10
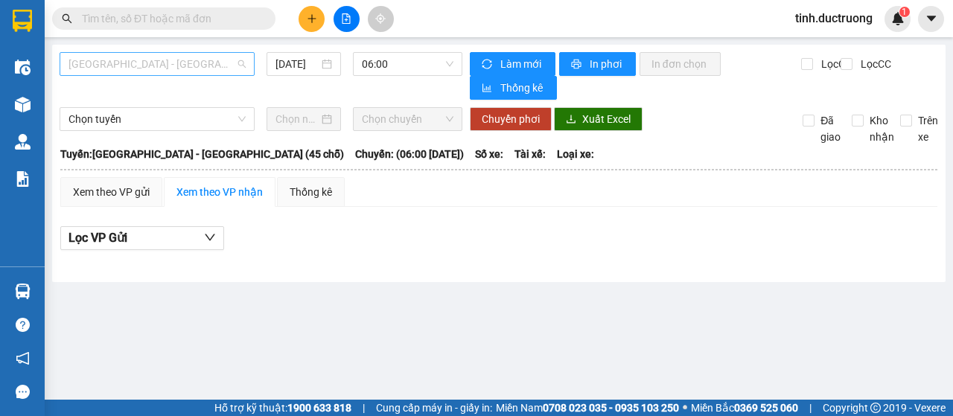
click at [180, 65] on span "[GEOGRAPHIC_DATA] - [GEOGRAPHIC_DATA] (45 chỗ)" at bounding box center [157, 64] width 177 height 22
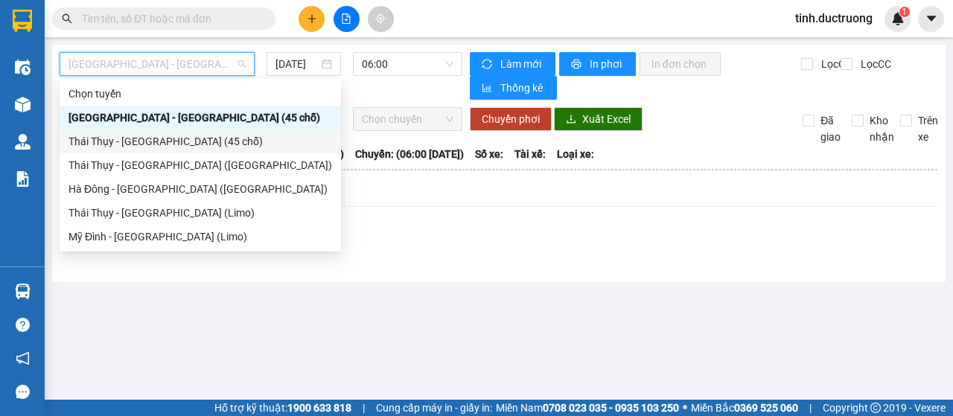
drag, startPoint x: 115, startPoint y: 144, endPoint x: 190, endPoint y: 114, distance: 80.9
click at [121, 140] on div "Thái Thụy - [GEOGRAPHIC_DATA] (45 chỗ)" at bounding box center [201, 141] width 264 height 16
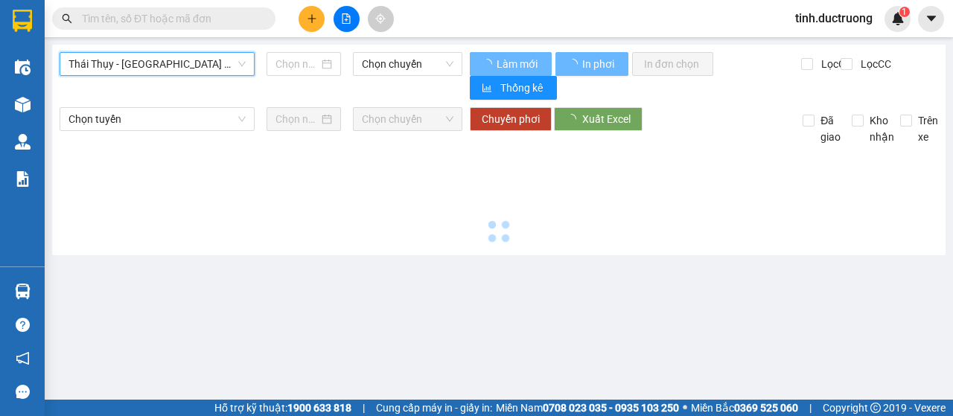
type input "[DATE]"
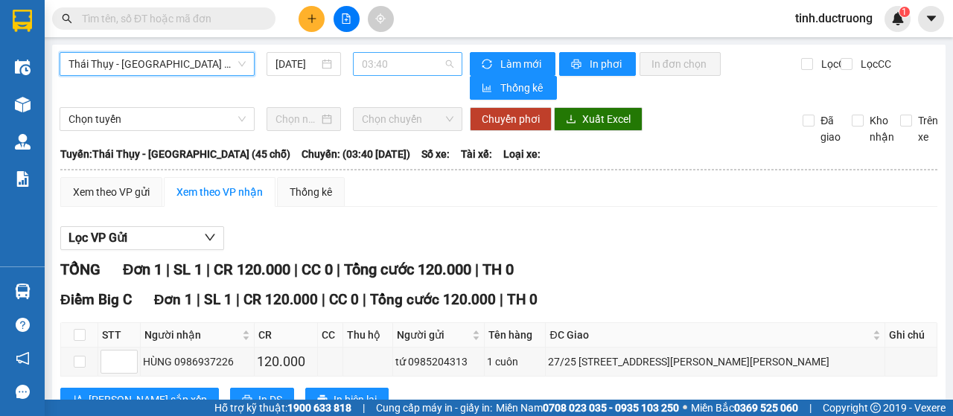
click at [397, 64] on span "03:40" at bounding box center [407, 64] width 91 height 22
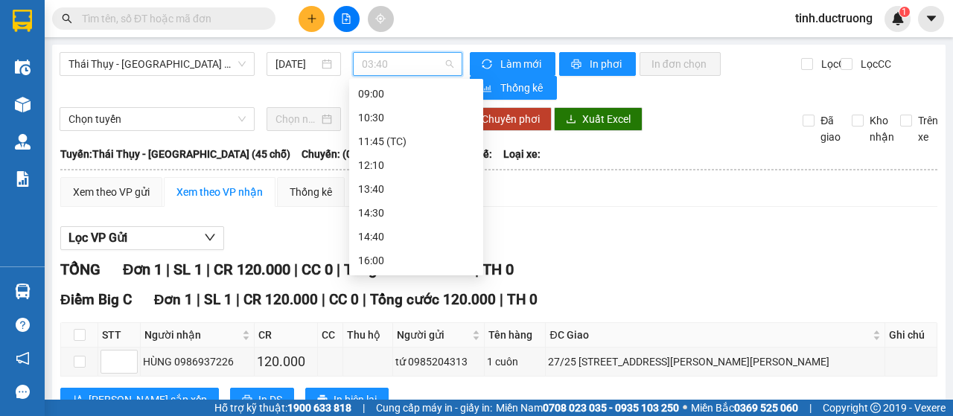
scroll to position [149, 0]
click at [378, 135] on div "11:45 (TC)" at bounding box center [416, 135] width 116 height 16
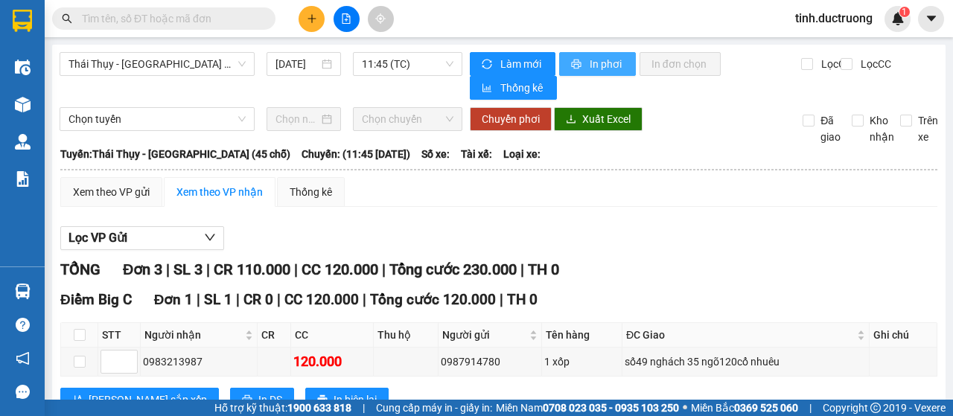
click at [579, 59] on button "In phơi" at bounding box center [597, 64] width 77 height 24
click at [318, 23] on button at bounding box center [312, 19] width 26 height 26
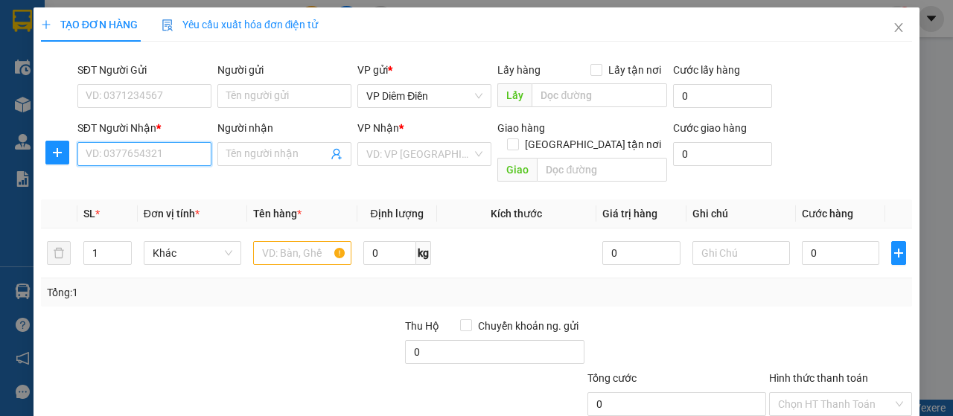
click at [177, 150] on input "SĐT Người Nhận *" at bounding box center [144, 154] width 134 height 24
click at [107, 178] on div "0329425237" at bounding box center [143, 183] width 115 height 16
type input "0329425237"
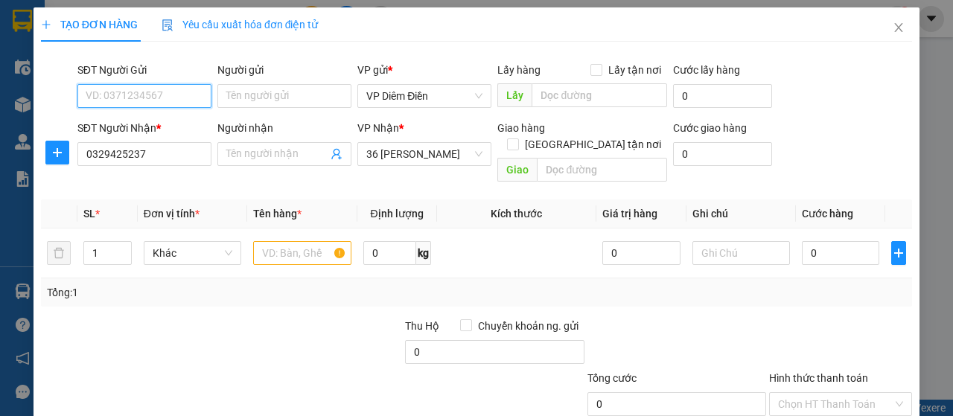
click at [147, 100] on input "SĐT Người Gửi" at bounding box center [144, 96] width 134 height 24
click at [159, 132] on div "0353427919 - TUẤN" at bounding box center [143, 125] width 115 height 16
type input "0353427919"
type input "TUẤN"
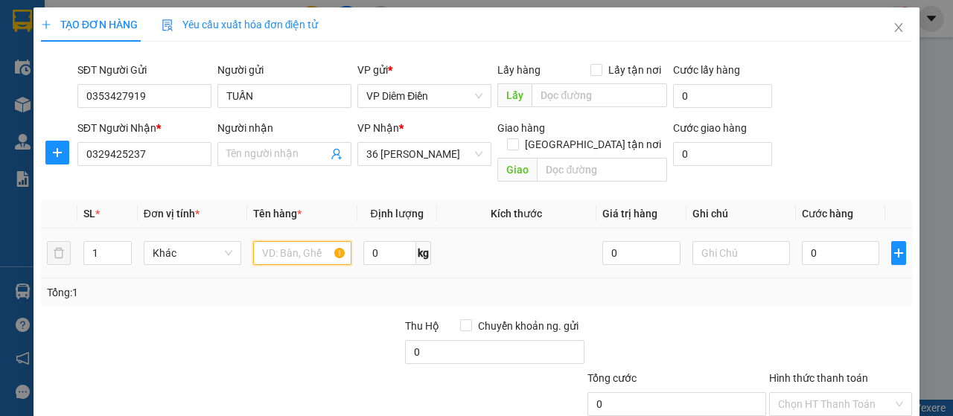
click at [302, 241] on input "text" at bounding box center [302, 253] width 98 height 24
type input "1 xốp"
click at [853, 241] on input "0" at bounding box center [841, 253] width 78 height 24
type input "5"
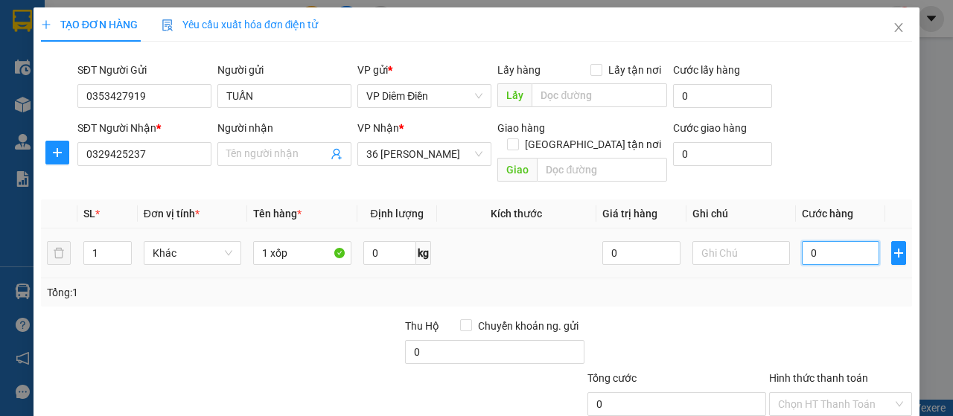
type input "5"
type input "50"
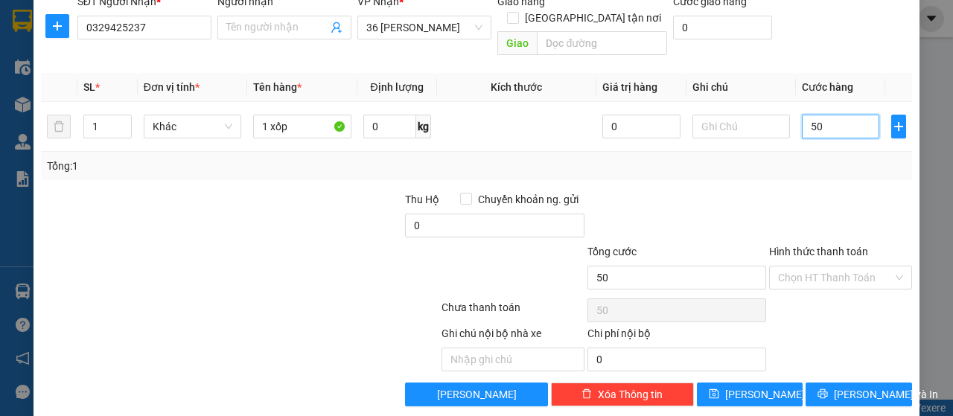
scroll to position [127, 0]
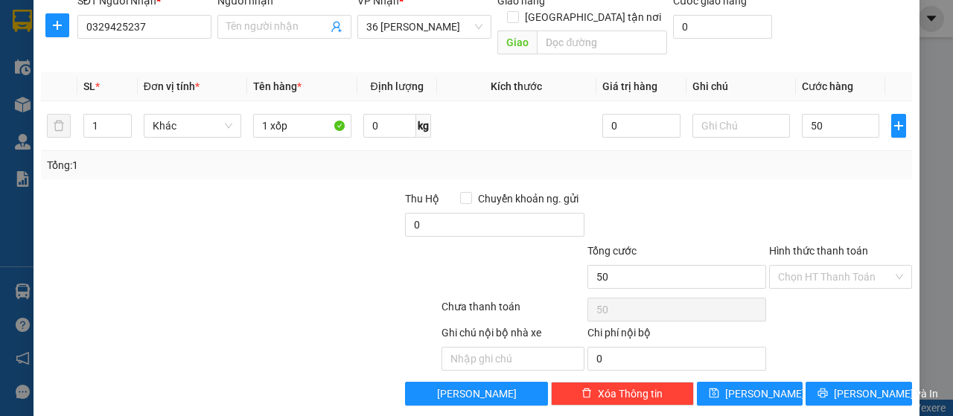
type input "50.000"
click at [840, 245] on label "Hình thức thanh toán" at bounding box center [818, 251] width 99 height 12
click at [840, 266] on input "Hình thức thanh toán" at bounding box center [835, 277] width 115 height 22
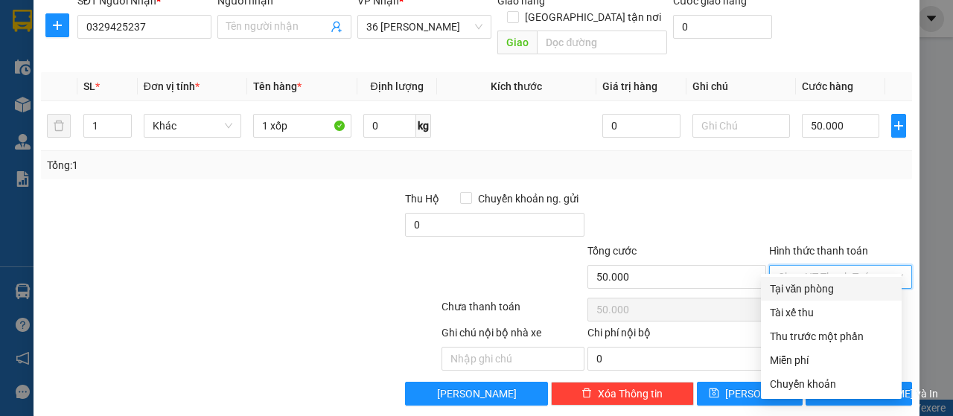
click at [824, 290] on div "Tại văn phòng" at bounding box center [831, 289] width 123 height 16
type input "0"
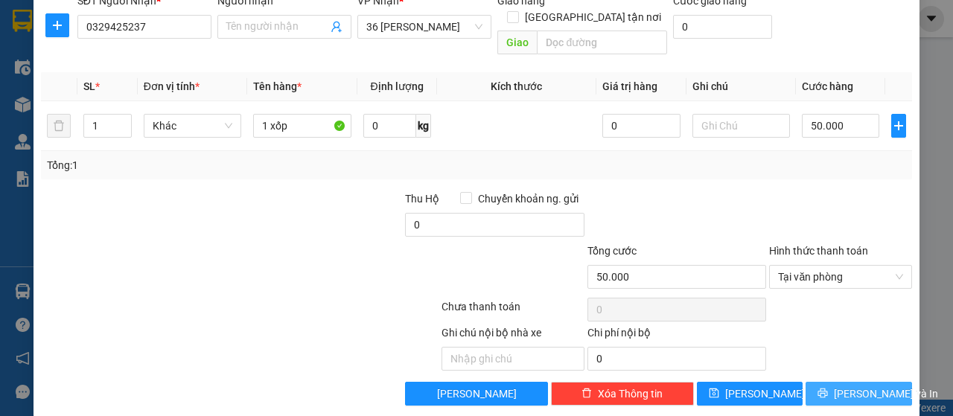
click at [827, 389] on icon "printer" at bounding box center [824, 394] width 10 height 10
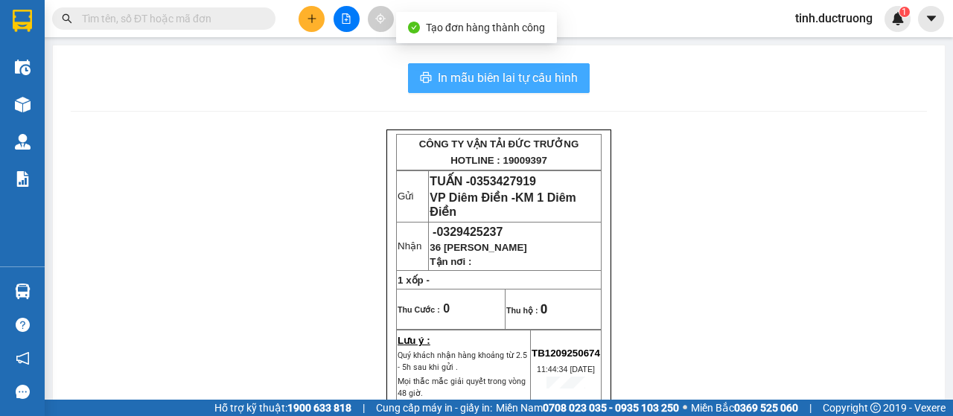
click at [551, 71] on span "In mẫu biên lai tự cấu hình" at bounding box center [508, 78] width 140 height 19
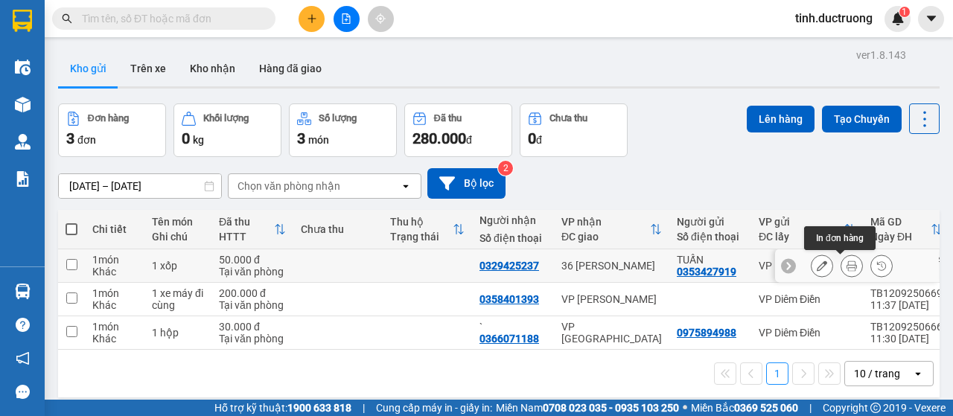
click at [847, 267] on icon at bounding box center [852, 266] width 10 height 10
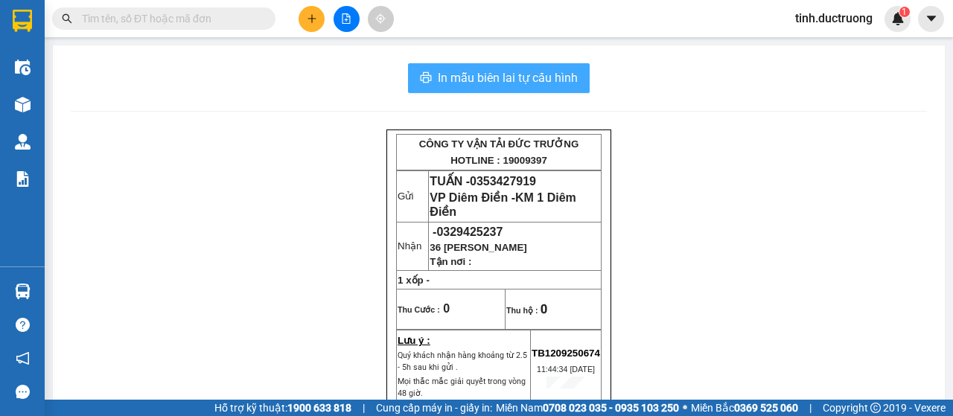
click at [541, 80] on span "In mẫu biên lai tự cấu hình" at bounding box center [508, 78] width 140 height 19
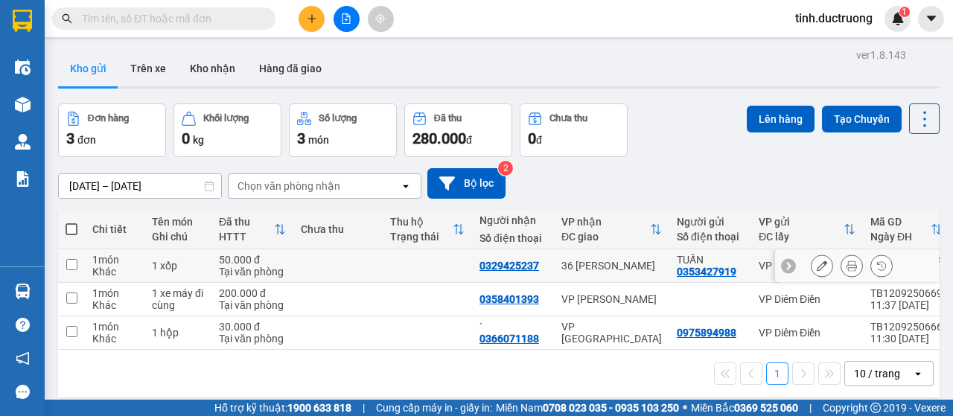
click at [74, 267] on input "checkbox" at bounding box center [71, 264] width 11 height 11
checkbox input "true"
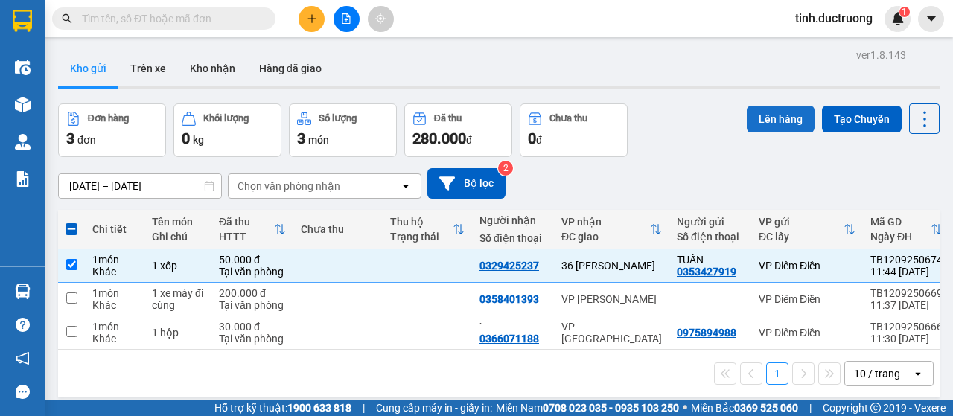
click at [777, 116] on button "Lên hàng" at bounding box center [781, 119] width 68 height 27
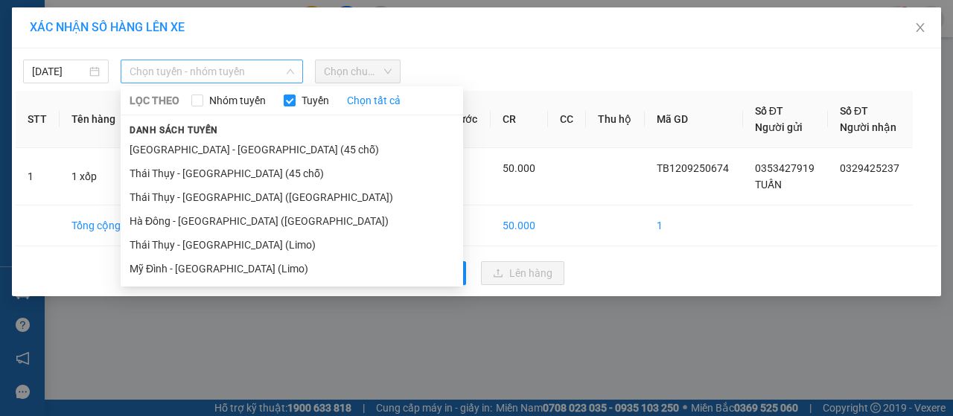
click at [188, 75] on span "Chọn tuyến - nhóm tuyến" at bounding box center [212, 71] width 165 height 22
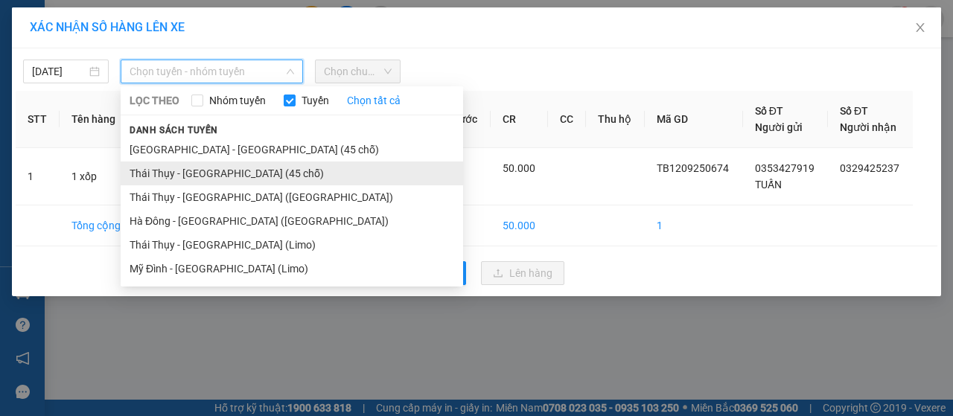
click at [161, 174] on li "Thái Thụy - [GEOGRAPHIC_DATA] (45 chỗ)" at bounding box center [292, 174] width 343 height 24
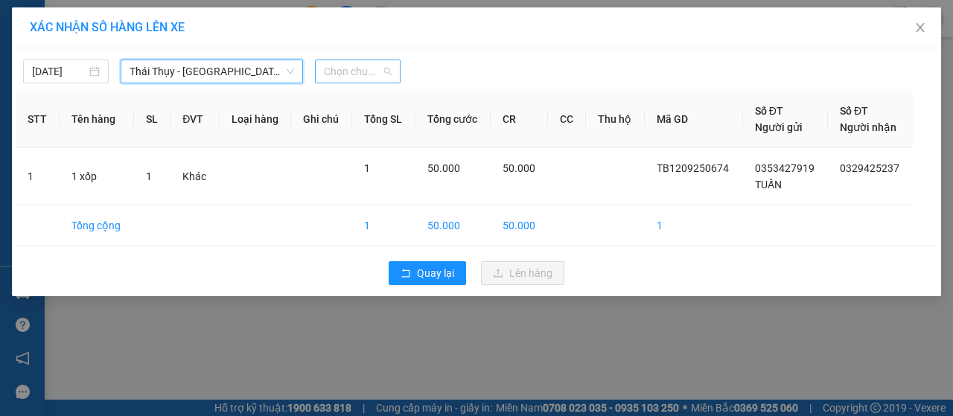
click at [352, 80] on span "Chọn chuyến" at bounding box center [358, 71] width 68 height 22
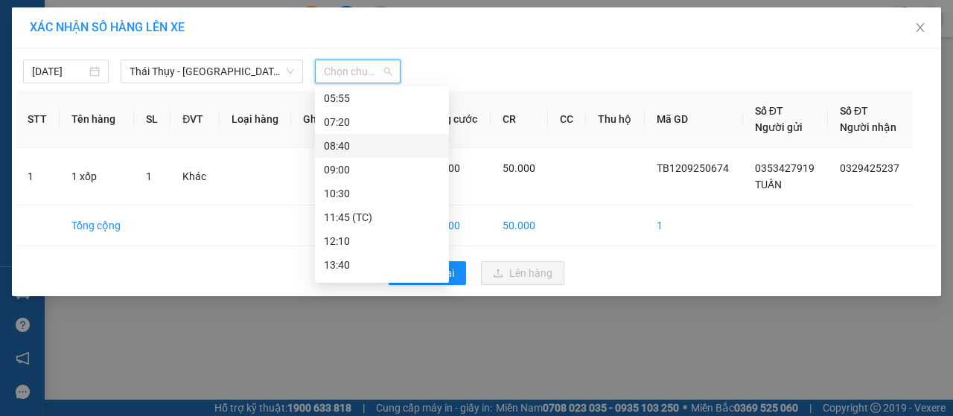
scroll to position [149, 0]
click at [351, 149] on div "11:45 (TC)" at bounding box center [382, 143] width 116 height 16
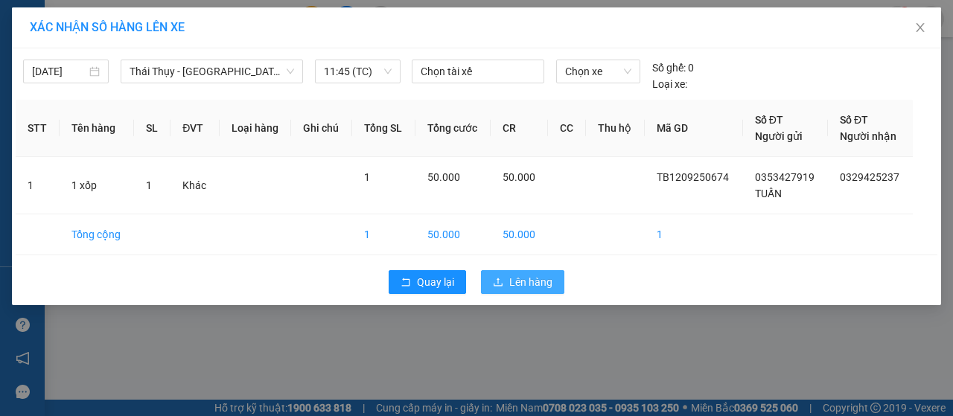
click at [529, 284] on span "Lên hàng" at bounding box center [530, 282] width 43 height 16
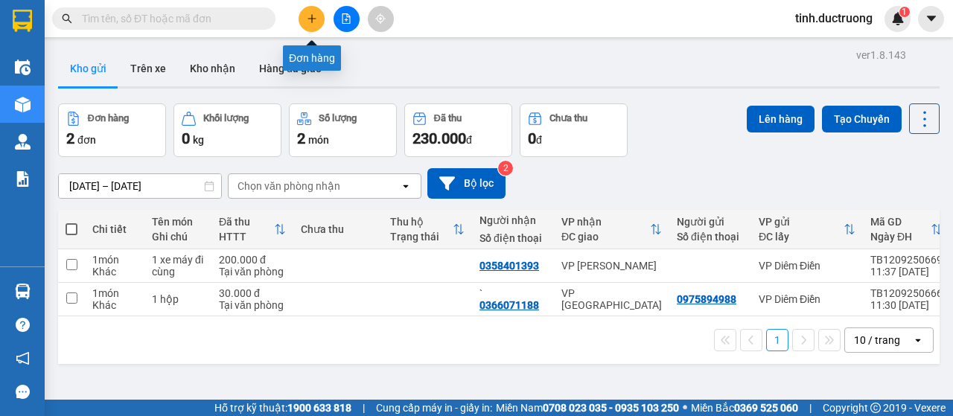
click at [305, 17] on button at bounding box center [312, 19] width 26 height 26
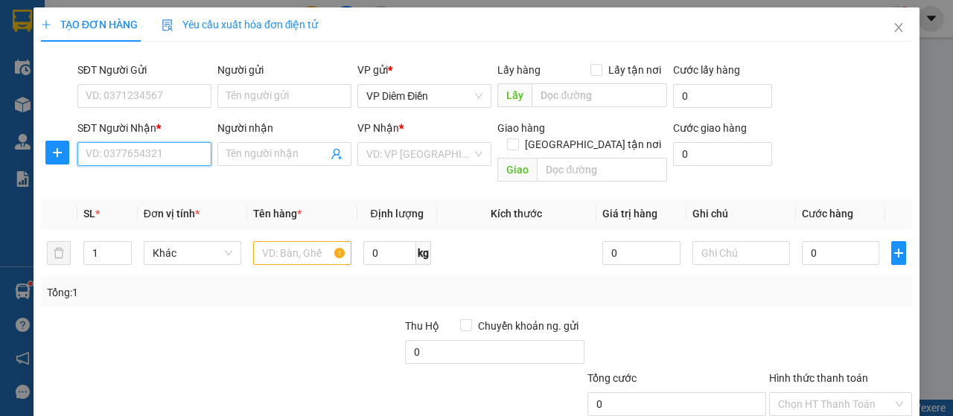
click at [197, 150] on input "SĐT Người Nhận *" at bounding box center [144, 154] width 134 height 24
type input "0904567289"
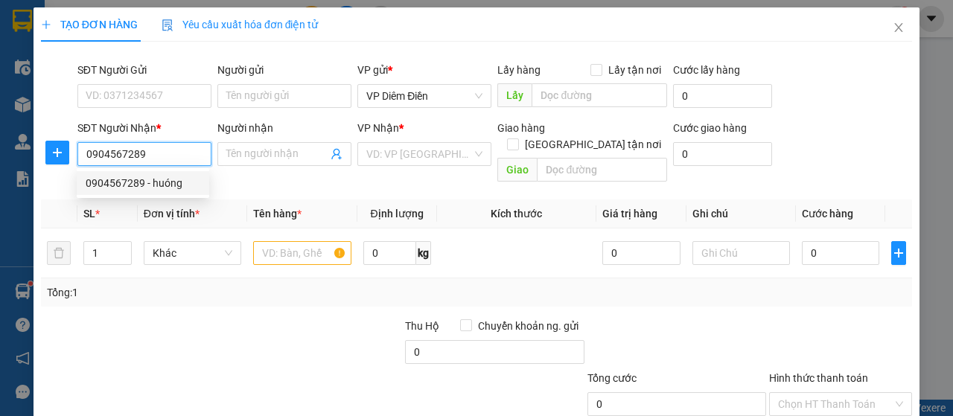
click at [159, 188] on div "0904567289 - huóng" at bounding box center [143, 183] width 115 height 16
type input "huóng"
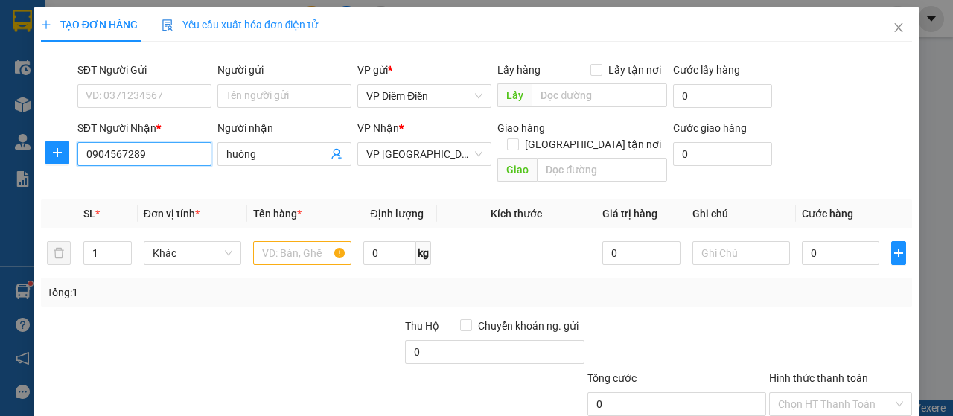
type input "0904567289"
click at [148, 111] on div "SĐT Người Gửi VD: 0371234567" at bounding box center [144, 88] width 134 height 52
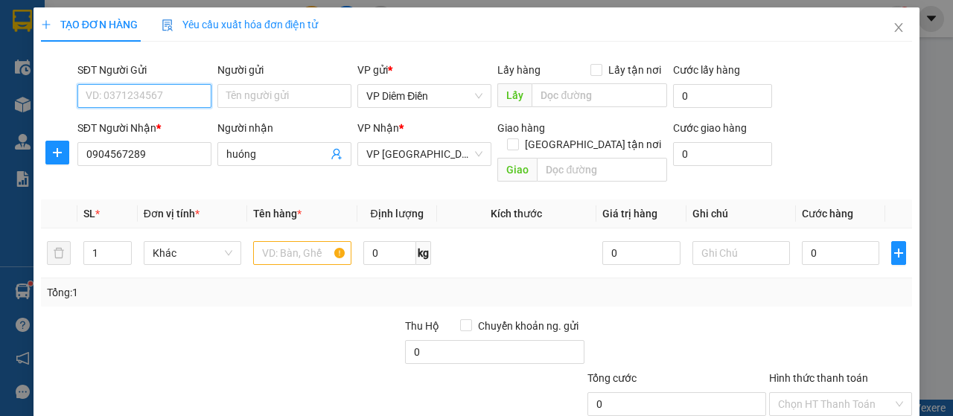
click at [147, 105] on input "SĐT Người Gửi" at bounding box center [144, 96] width 134 height 24
click at [165, 102] on input "SĐT Người Gửi" at bounding box center [144, 96] width 134 height 24
click at [148, 135] on div "0988875699 - phương" at bounding box center [143, 125] width 133 height 24
type input "0988875699"
type input "phương"
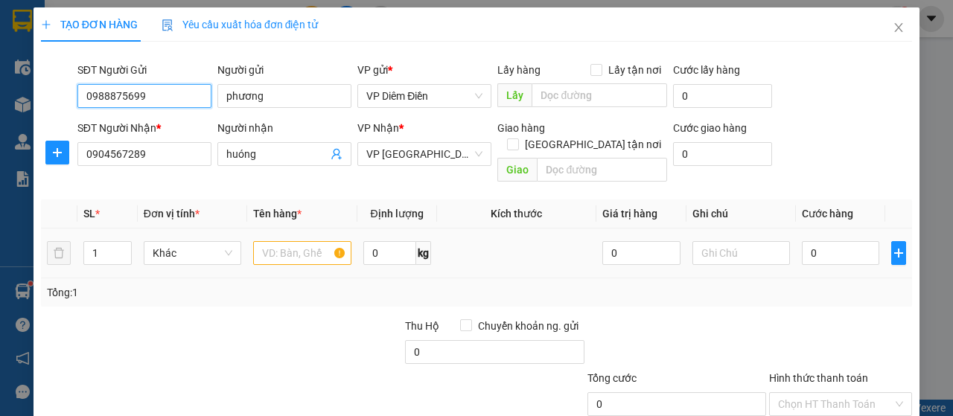
type input "0988875699"
click at [302, 241] on input "text" at bounding box center [302, 253] width 98 height 24
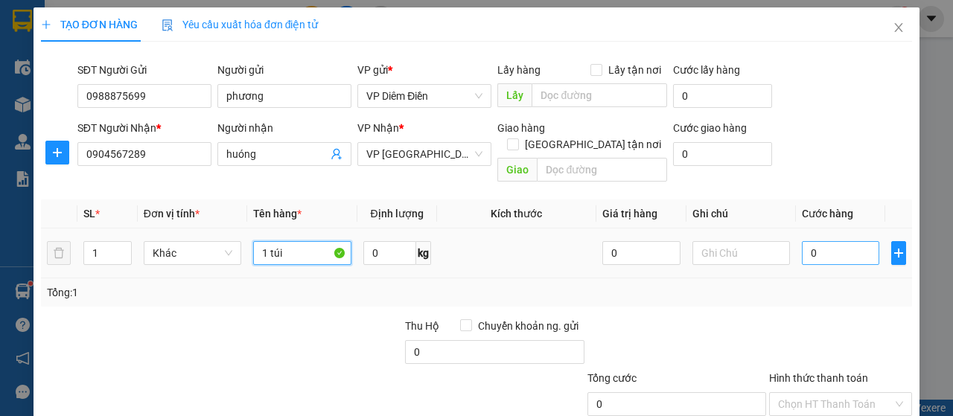
type input "1 túi"
click at [844, 241] on input "0" at bounding box center [841, 253] width 78 height 24
type input "04"
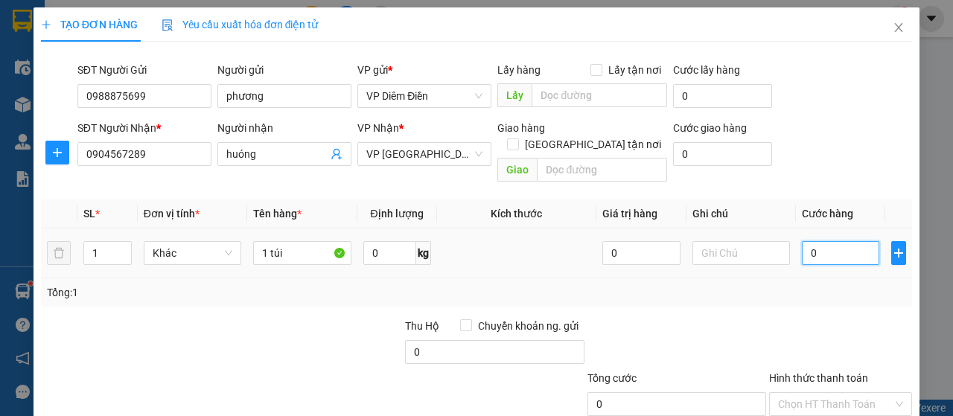
type input "4"
type input "040"
type input "40"
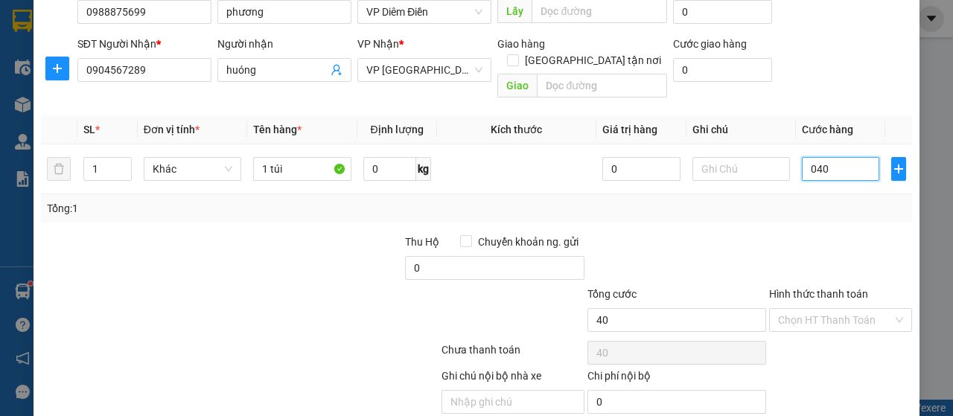
scroll to position [127, 0]
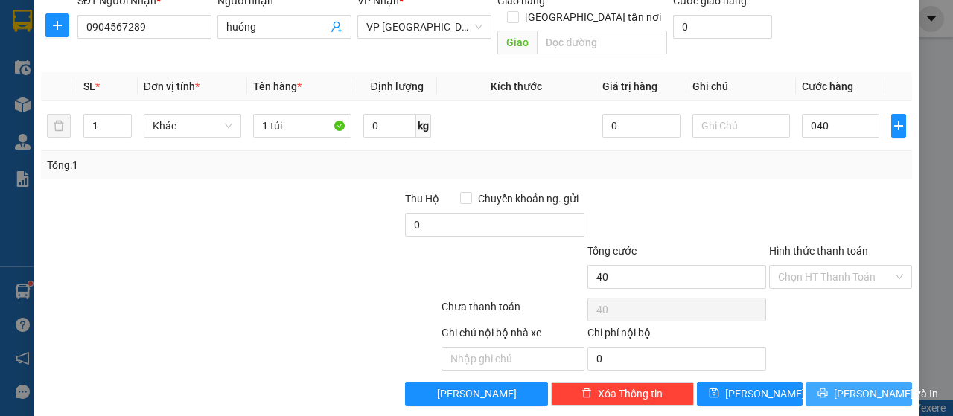
type input "40.000"
click at [827, 389] on icon "printer" at bounding box center [824, 394] width 10 height 10
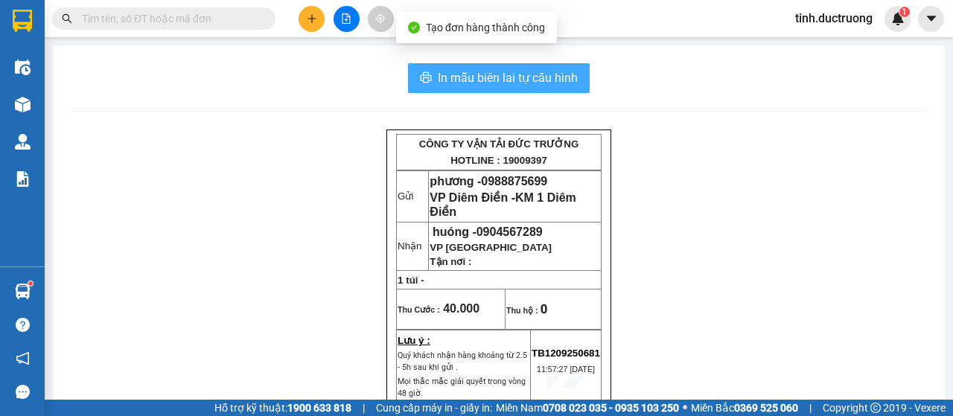
click at [530, 72] on span "In mẫu biên lai tự cấu hình" at bounding box center [508, 78] width 140 height 19
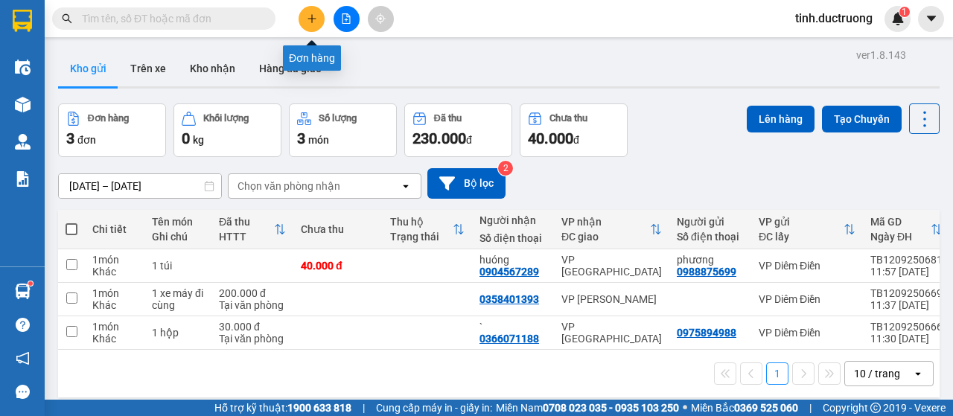
click at [316, 22] on icon "plus" at bounding box center [312, 18] width 10 height 10
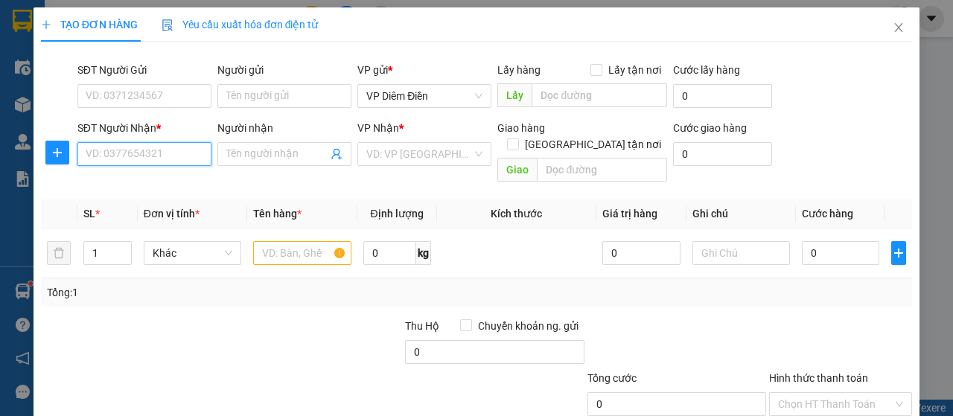
click at [187, 163] on input "SĐT Người Nhận *" at bounding box center [144, 154] width 134 height 24
click at [187, 163] on input "09617111" at bounding box center [144, 154] width 134 height 24
type input "0961711162"
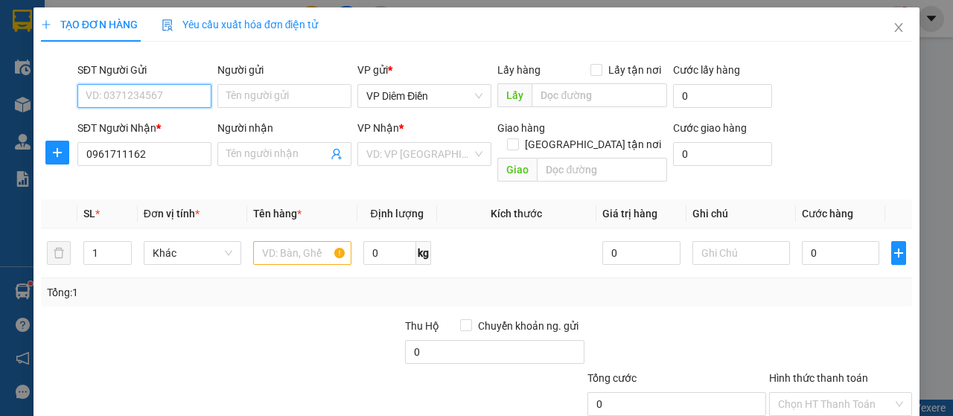
click at [176, 95] on input "SĐT Người Gửi" at bounding box center [144, 96] width 134 height 24
type input "0329312095"
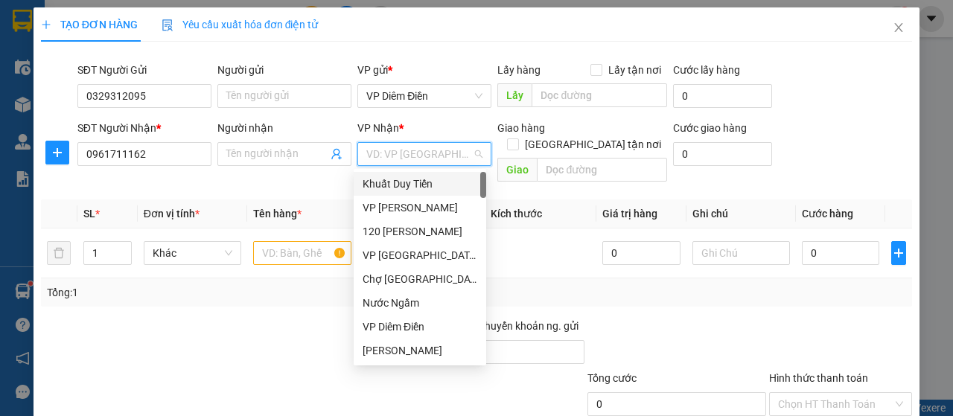
click at [416, 150] on input "search" at bounding box center [419, 154] width 106 height 22
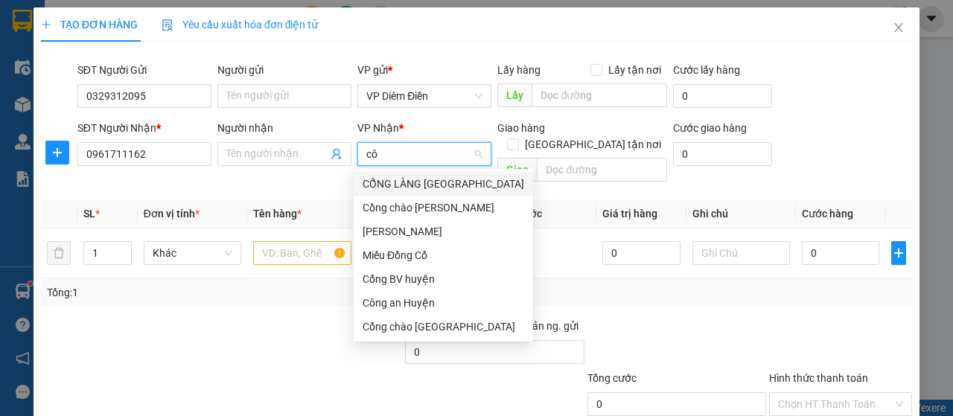
type input "côn"
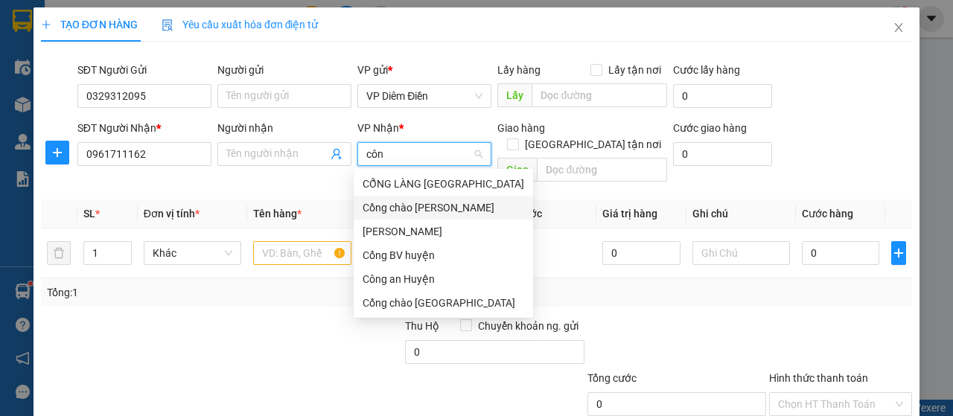
click at [417, 216] on div "Cồng chào [PERSON_NAME]" at bounding box center [443, 208] width 179 height 24
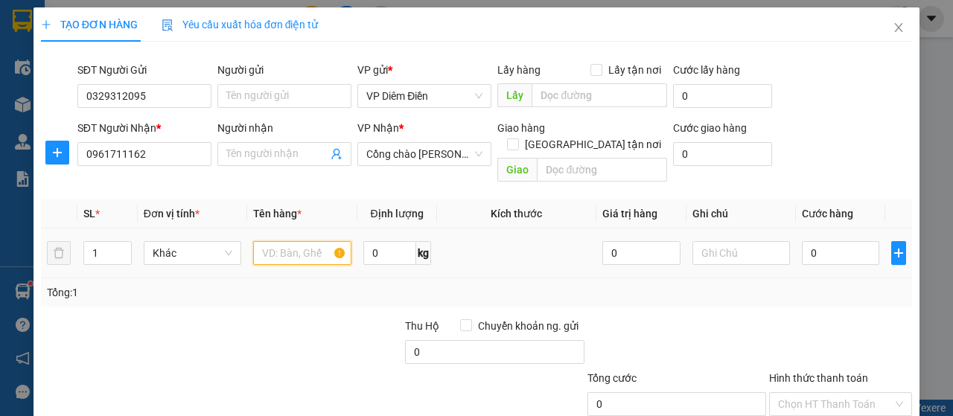
click at [328, 241] on input "text" at bounding box center [302, 253] width 98 height 24
type input "1 túi đỏ"
click at [828, 241] on input "0" at bounding box center [841, 253] width 78 height 24
type input "4"
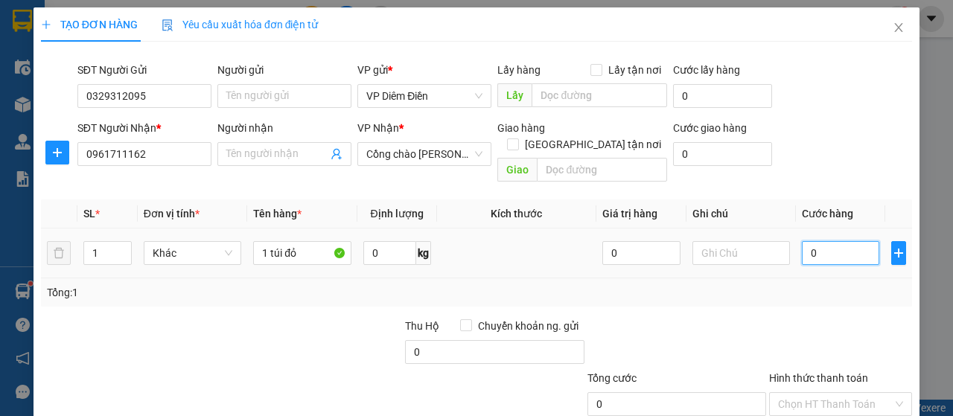
type input "4"
type input "40"
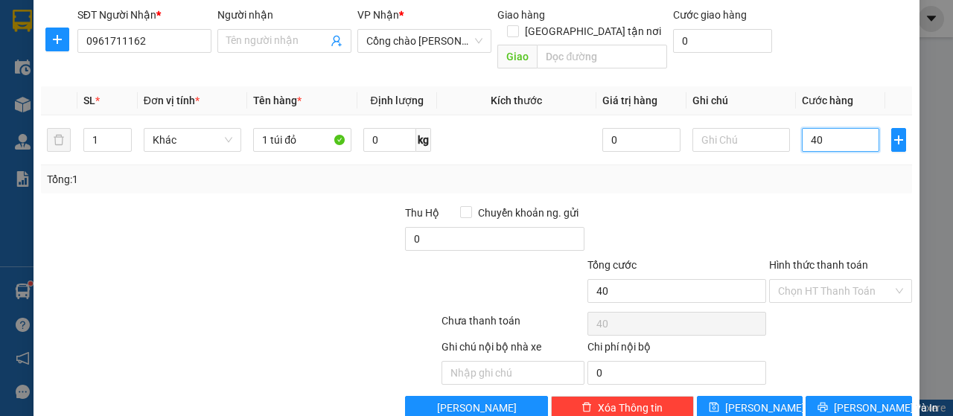
scroll to position [127, 0]
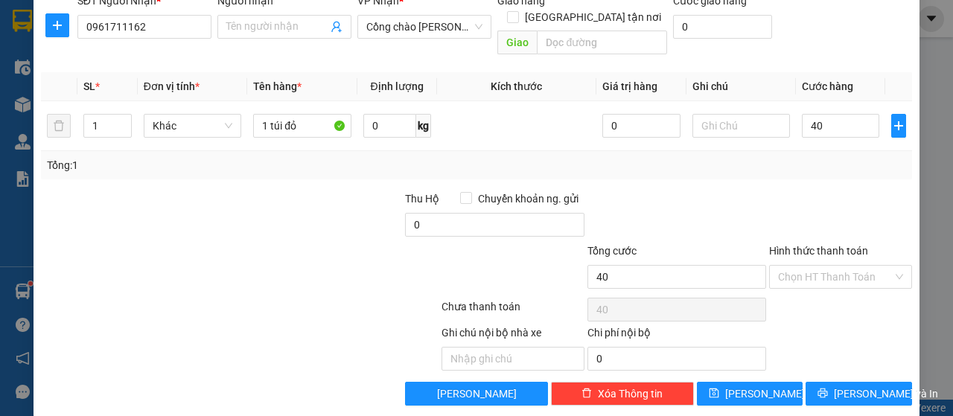
type input "40.000"
click at [830, 245] on label "Hình thức thanh toán" at bounding box center [818, 251] width 99 height 12
click at [830, 266] on input "Hình thức thanh toán" at bounding box center [835, 277] width 115 height 22
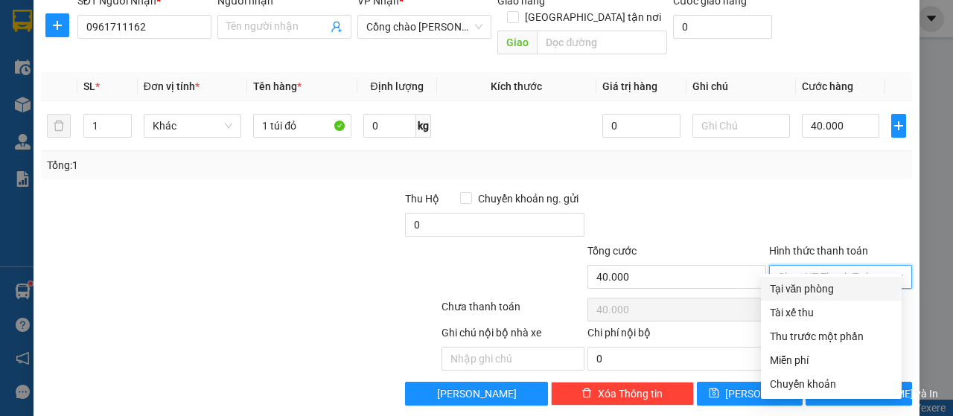
click at [820, 289] on div "Tại văn phòng" at bounding box center [831, 289] width 123 height 16
type input "0"
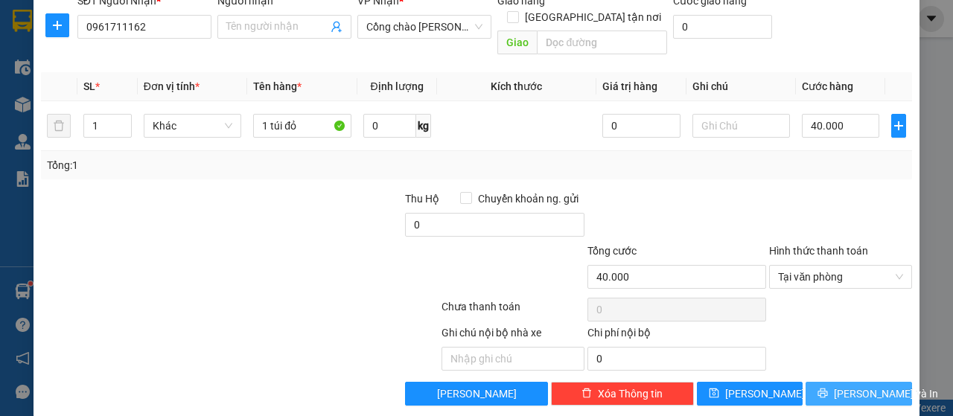
click at [837, 386] on span "[PERSON_NAME] và In" at bounding box center [886, 394] width 104 height 16
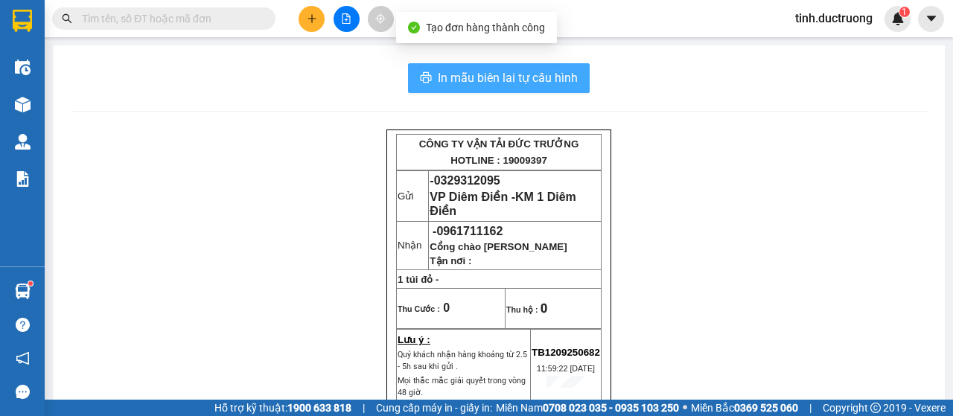
click at [549, 77] on span "In mẫu biên lai tự cấu hình" at bounding box center [508, 78] width 140 height 19
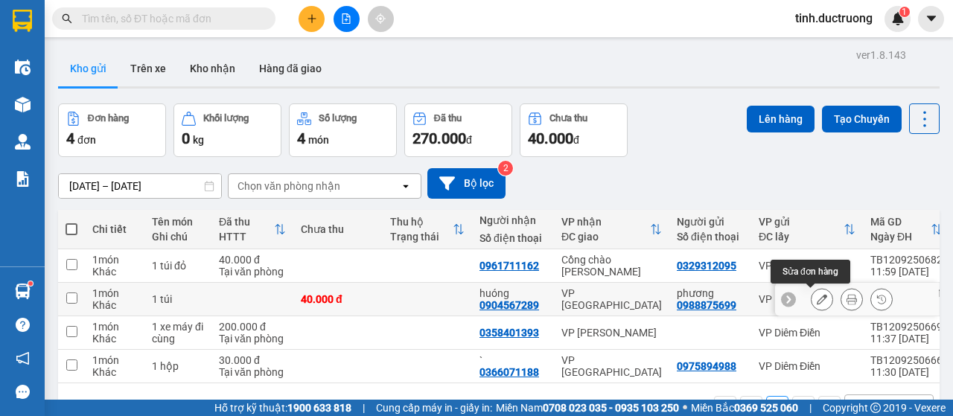
click at [817, 301] on icon at bounding box center [822, 299] width 10 height 10
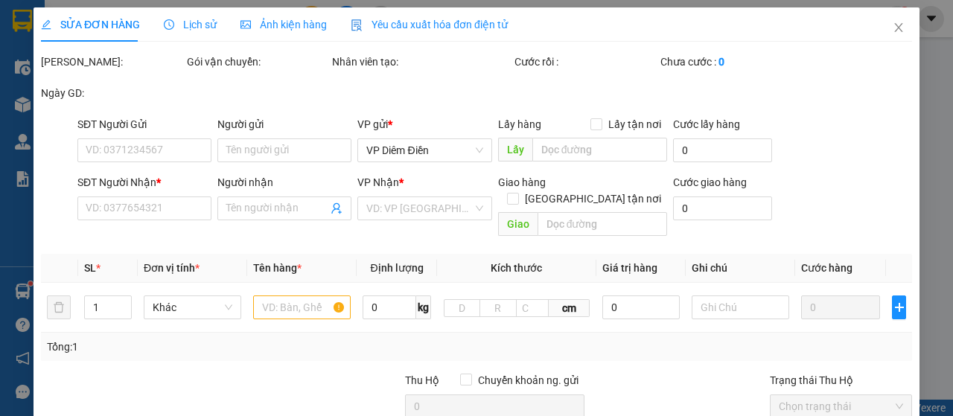
type input "0988875699"
type input "phương"
type input "0904567289"
type input "huóng"
type input "40.000"
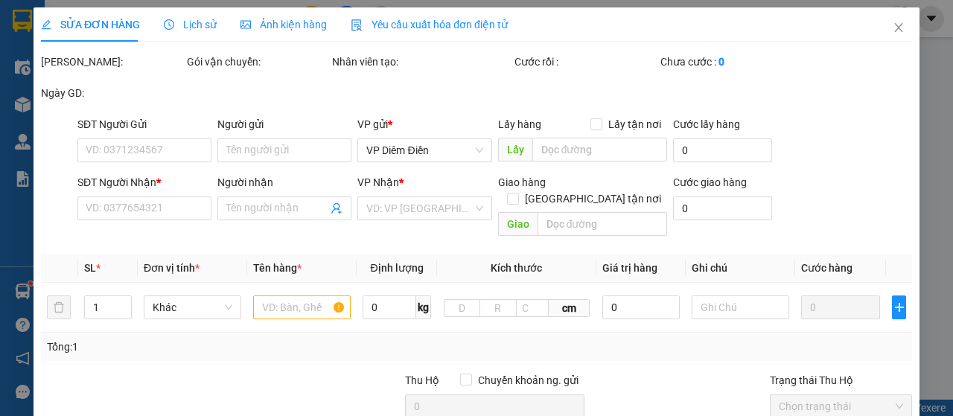
type input "40.000"
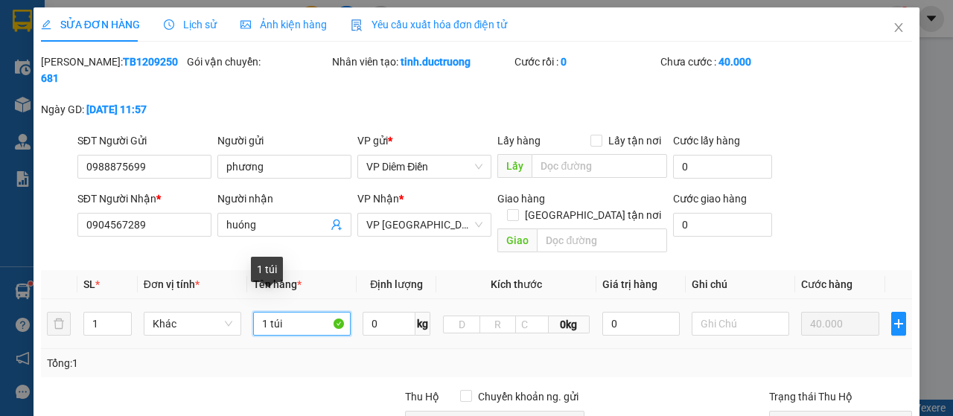
click at [320, 312] on input "1 túi" at bounding box center [302, 324] width 98 height 24
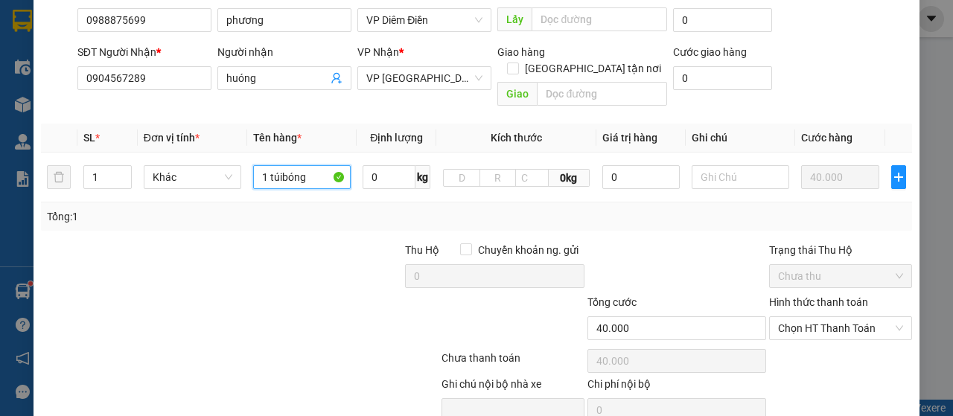
scroll to position [198, 0]
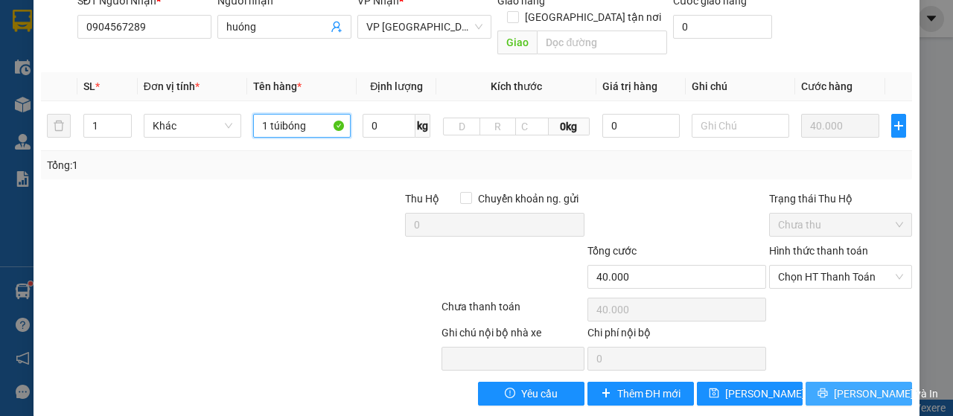
type input "1 túibóng"
click at [810, 383] on button "[PERSON_NAME] và In" at bounding box center [859, 394] width 107 height 24
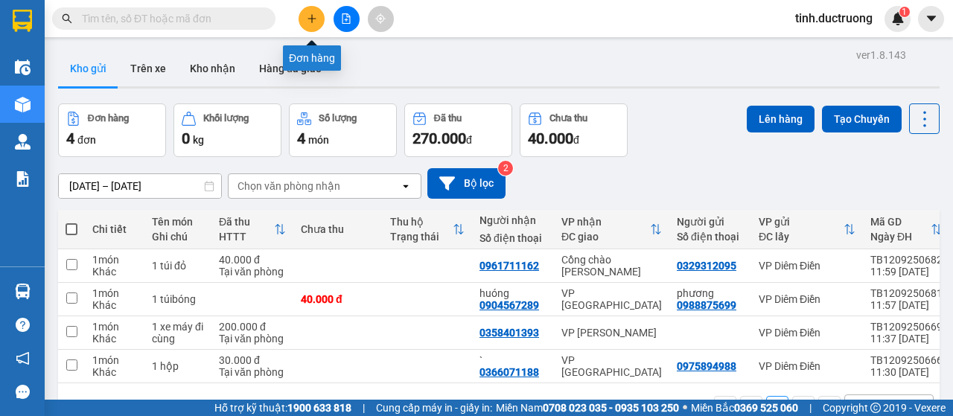
click at [312, 19] on icon "plus" at bounding box center [312, 18] width 8 height 1
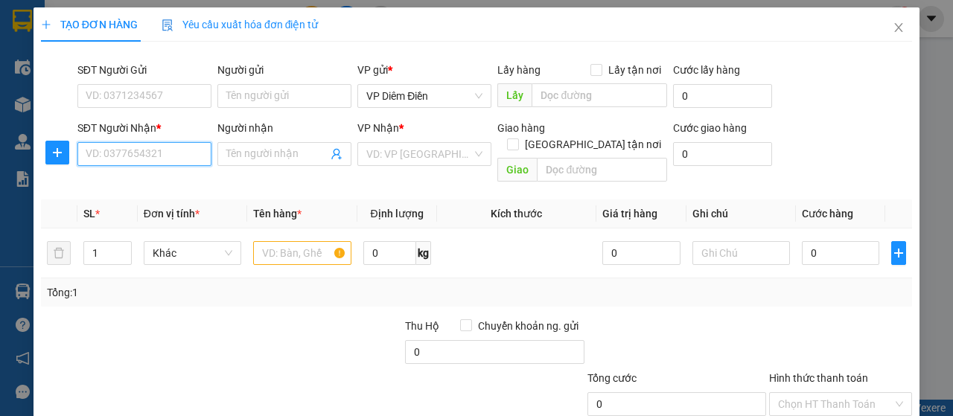
click at [192, 153] on input "SĐT Người Nhận *" at bounding box center [144, 154] width 134 height 24
click at [140, 159] on input "097869448" at bounding box center [144, 154] width 134 height 24
type input "0978694480"
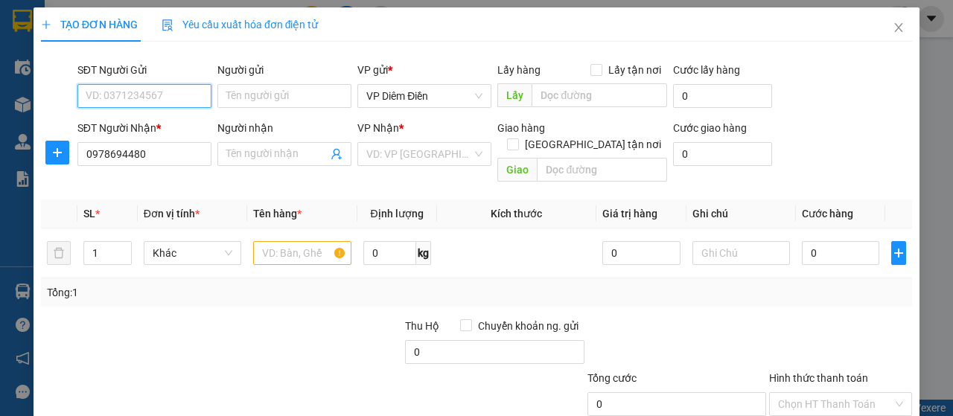
click at [153, 93] on input "SĐT Người Gửi" at bounding box center [144, 96] width 134 height 24
type input "0865670118"
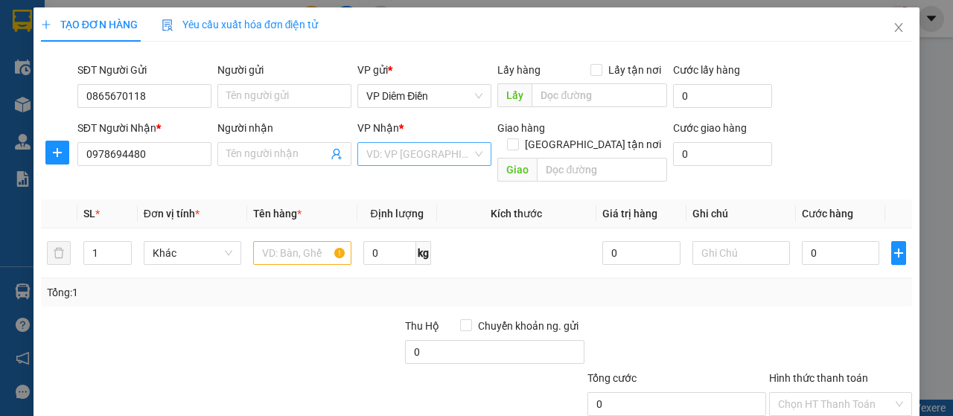
click at [462, 162] on input "search" at bounding box center [419, 154] width 106 height 22
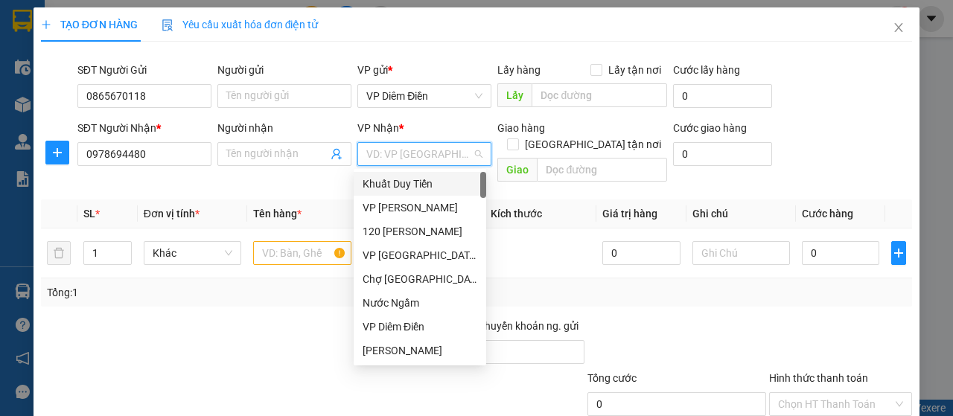
type input "d"
type input "đh"
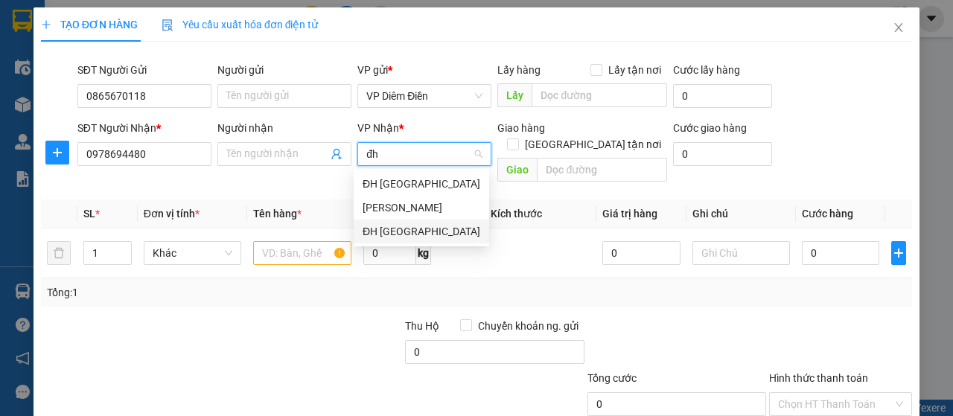
click at [398, 238] on div "ĐH [GEOGRAPHIC_DATA]" at bounding box center [422, 231] width 118 height 16
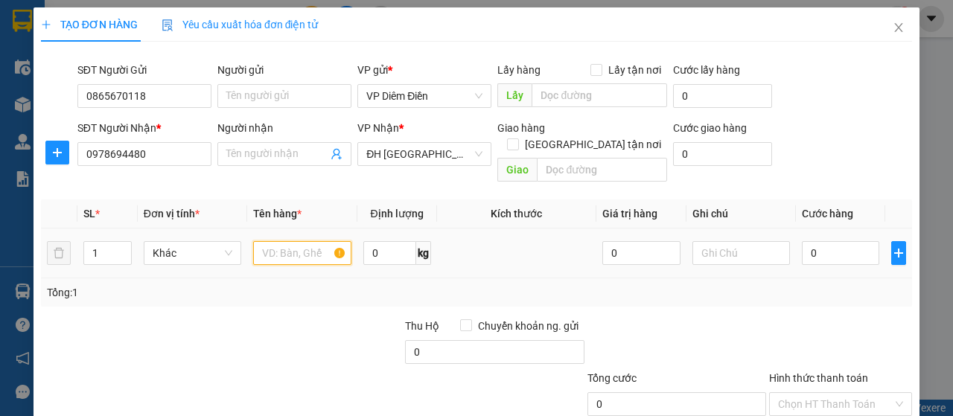
click at [315, 241] on input "text" at bounding box center [302, 253] width 98 height 24
type input "1 xốp"
click at [855, 241] on input "0" at bounding box center [841, 253] width 78 height 24
type input "5"
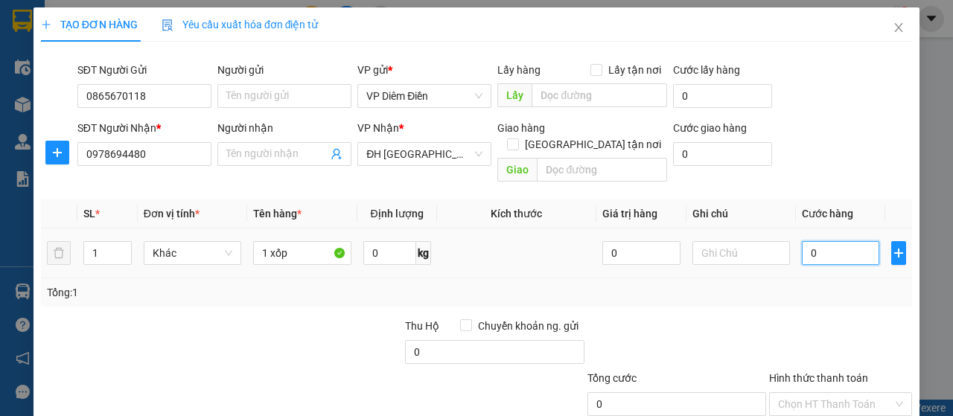
type input "5"
type input "50"
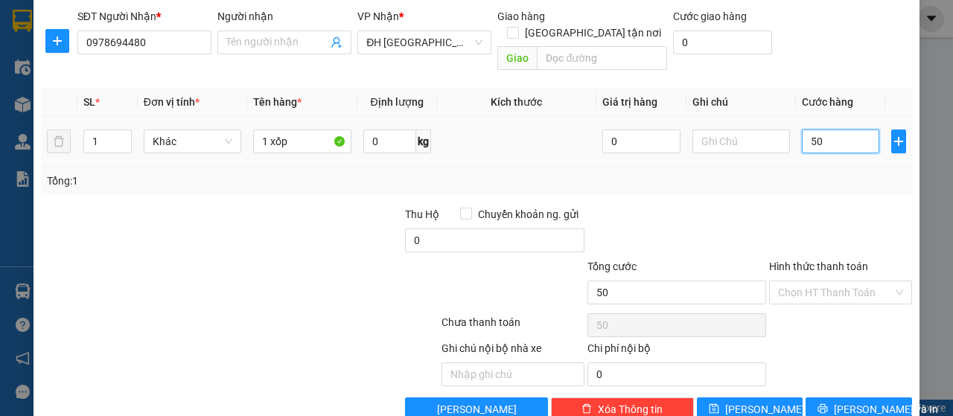
scroll to position [127, 0]
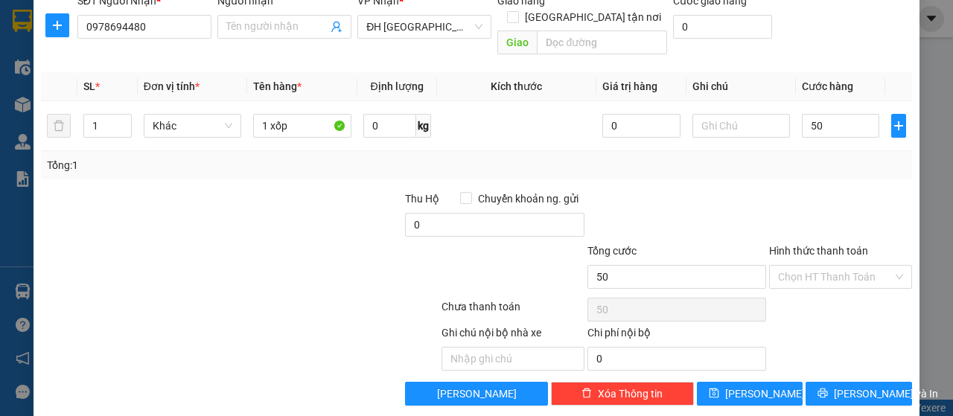
type input "50.000"
click at [839, 245] on label "Hình thức thanh toán" at bounding box center [818, 251] width 99 height 12
click at [839, 266] on input "Hình thức thanh toán" at bounding box center [835, 277] width 115 height 22
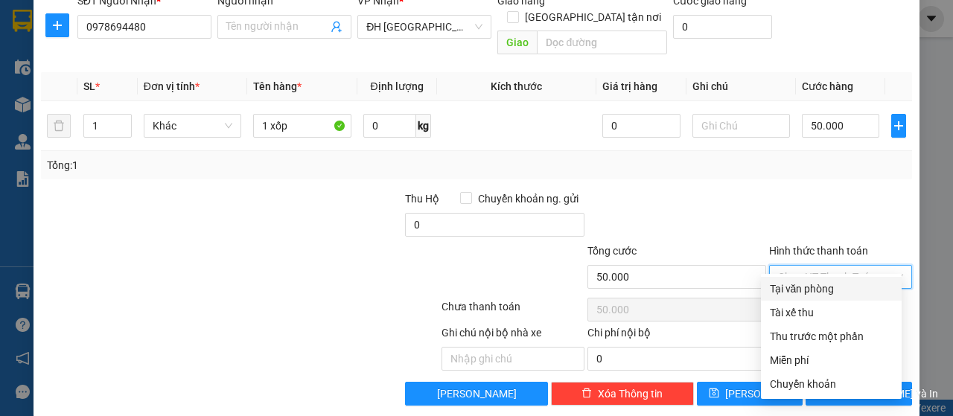
click at [830, 284] on div "Tại văn phòng" at bounding box center [831, 289] width 123 height 16
type input "0"
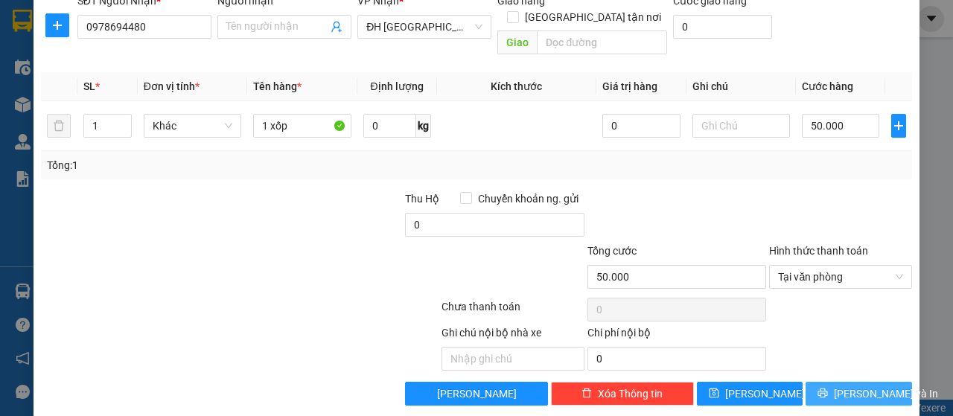
click at [820, 388] on icon "printer" at bounding box center [823, 393] width 10 height 10
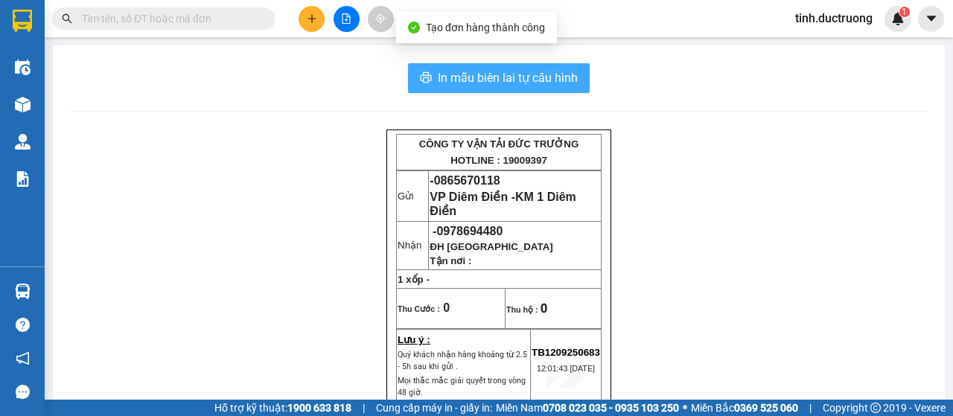
click at [563, 75] on span "In mẫu biên lai tự cấu hình" at bounding box center [508, 78] width 140 height 19
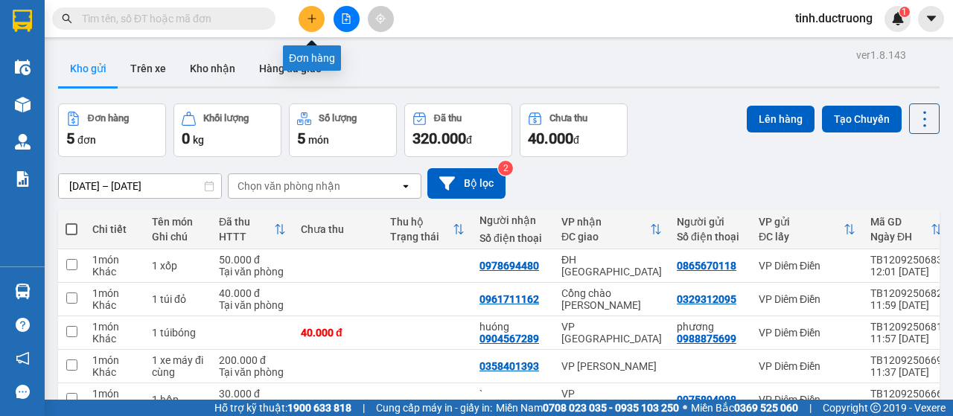
click at [309, 16] on icon "plus" at bounding box center [312, 18] width 10 height 10
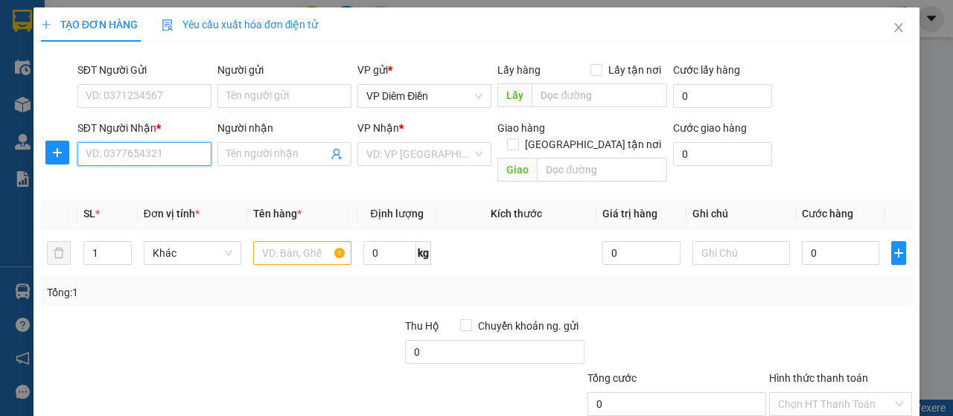
click at [187, 154] on input "SĐT Người Nhận *" at bounding box center [144, 154] width 134 height 24
type input "0977435589"
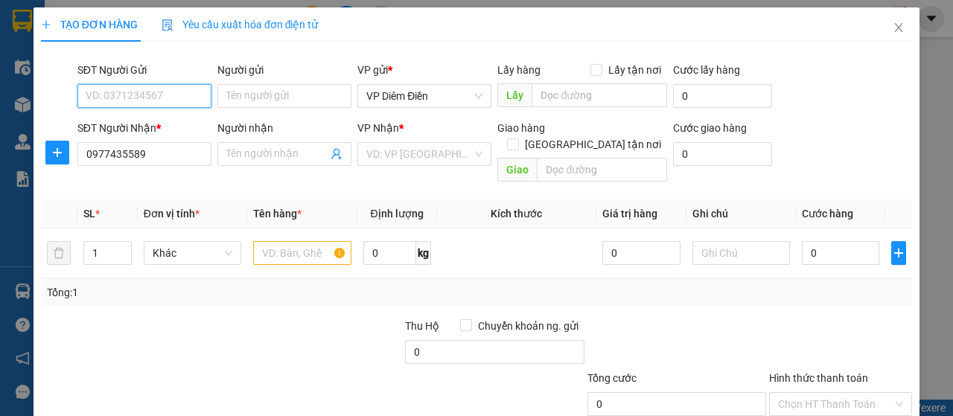
click at [200, 93] on input "SĐT Người Gửi" at bounding box center [144, 96] width 134 height 24
click at [158, 101] on input "SĐT Người Gửi" at bounding box center [144, 96] width 134 height 24
click at [117, 124] on div "0335630877" at bounding box center [143, 125] width 115 height 16
type input "0335630877"
click at [518, 139] on input "[GEOGRAPHIC_DATA] tận nơi" at bounding box center [512, 144] width 10 height 10
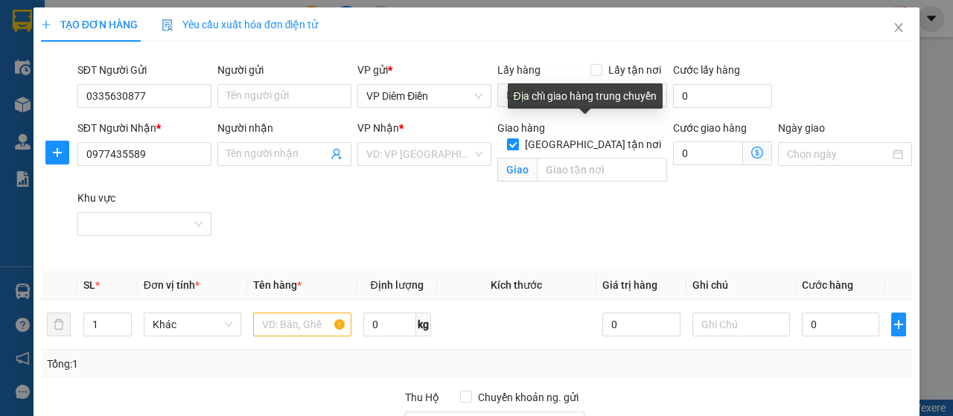
click at [518, 139] on input "[GEOGRAPHIC_DATA] tận nơi" at bounding box center [512, 144] width 10 height 10
checkbox input "false"
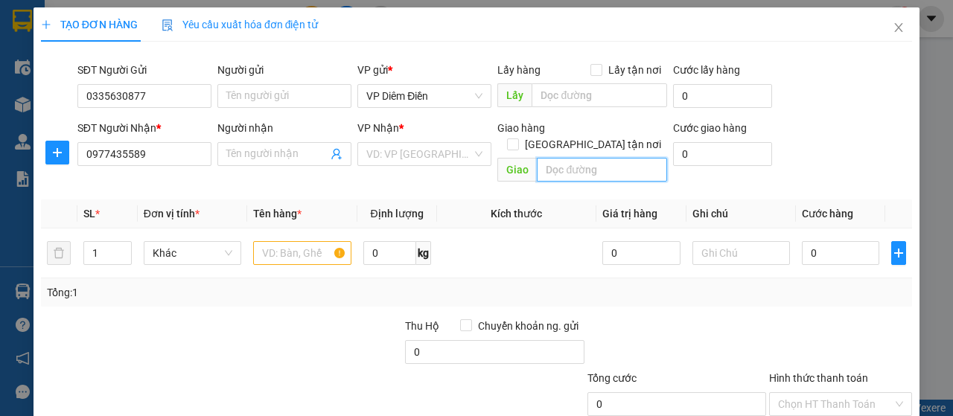
click at [585, 158] on input "search" at bounding box center [602, 170] width 130 height 24
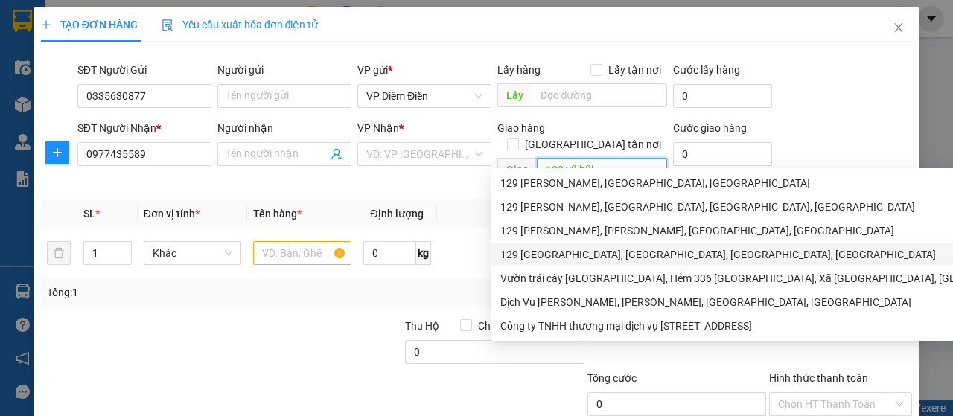
click at [578, 259] on div "129 Phố Vũ Hữu, Thanh Xuân Bắc, Thanh Xuân, Hà Nội" at bounding box center [823, 255] width 644 height 16
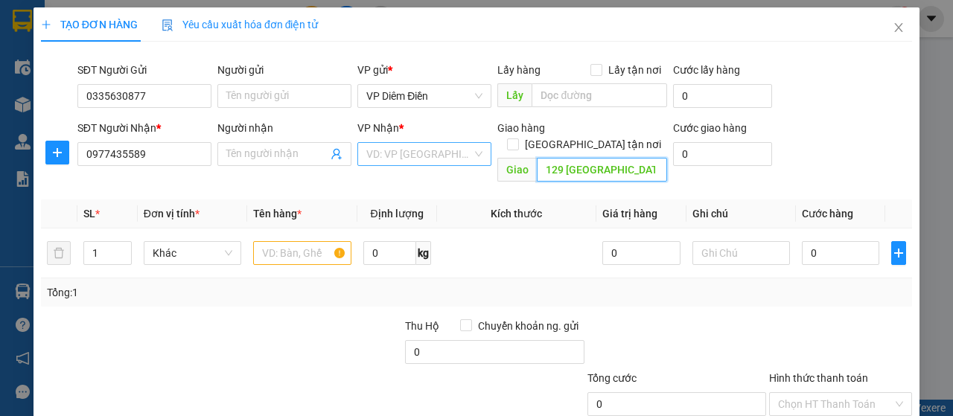
type input "129 Phố Vũ Hữu, Thanh Xuân Bắc, Thanh Xuân, Hà Nội"
click at [434, 153] on input "search" at bounding box center [419, 154] width 106 height 22
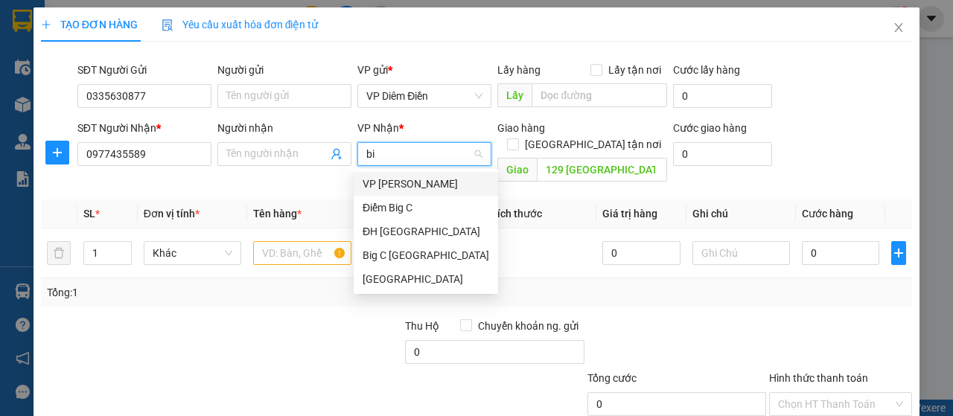
type input "big"
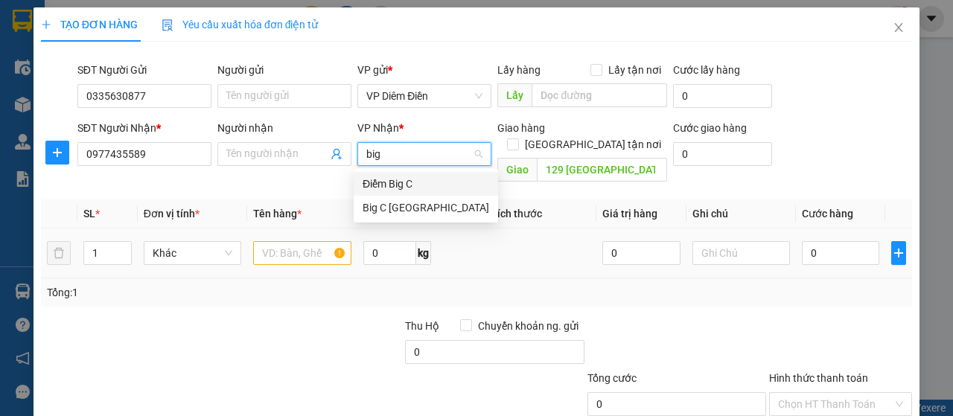
drag, startPoint x: 413, startPoint y: 183, endPoint x: 340, endPoint y: 258, distance: 104.3
click at [413, 184] on div "Điểm Big C" at bounding box center [426, 184] width 127 height 16
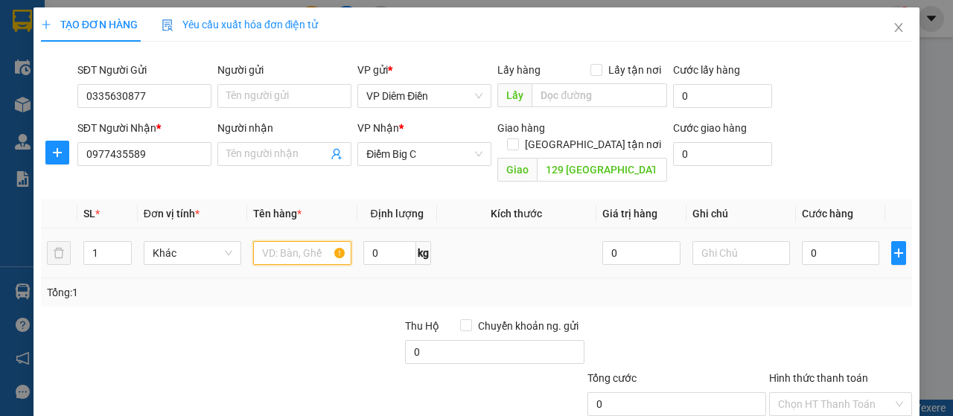
click at [328, 242] on input "text" at bounding box center [302, 253] width 98 height 24
click at [307, 241] on input "1" at bounding box center [302, 253] width 98 height 24
type input "1 hộp cắt tông"
click at [816, 241] on input "0" at bounding box center [841, 253] width 78 height 24
type input "1"
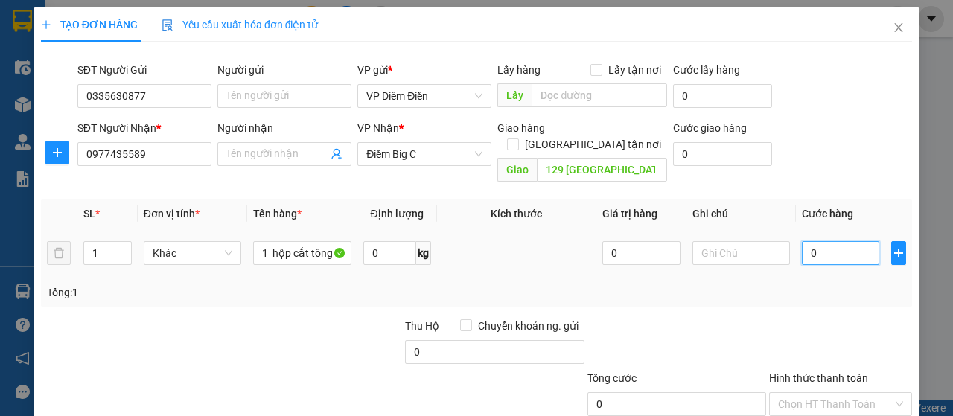
type input "1"
type input "12"
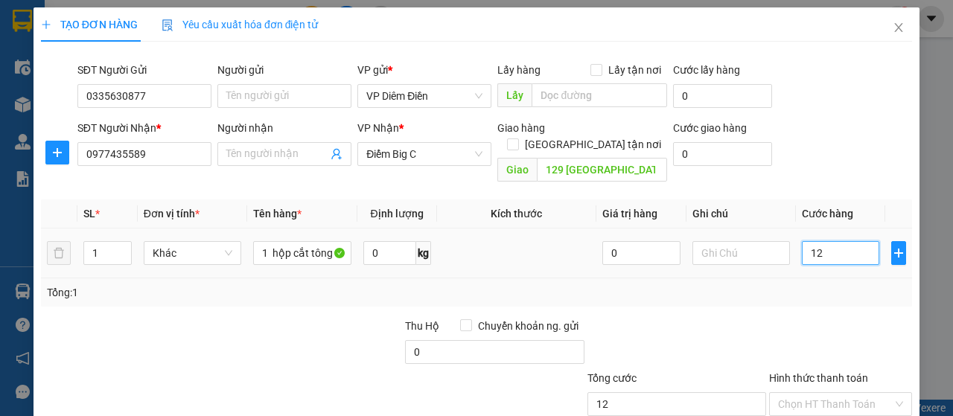
type input "120"
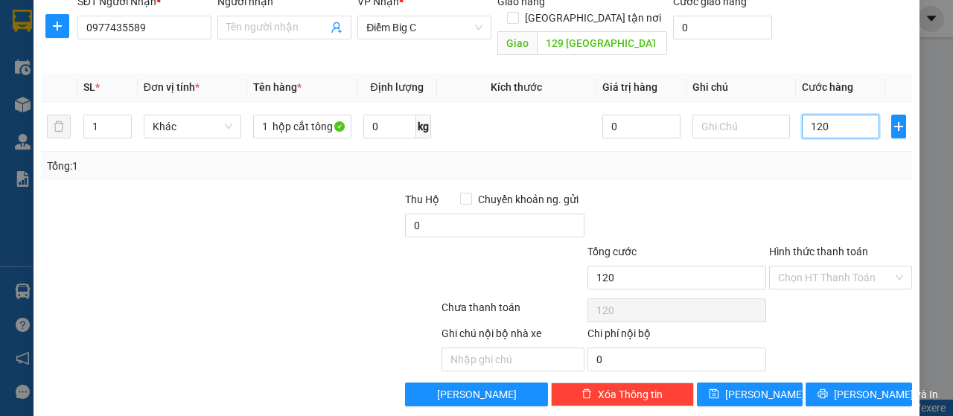
scroll to position [127, 0]
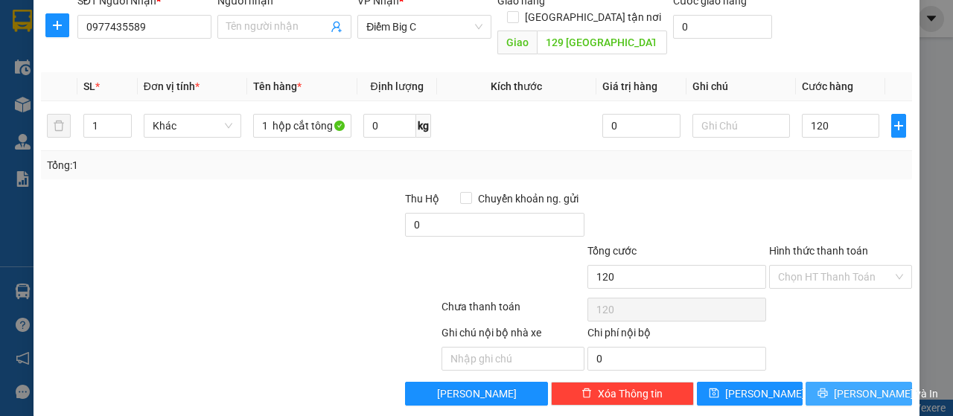
type input "120.000"
click at [836, 386] on span "[PERSON_NAME] và In" at bounding box center [886, 394] width 104 height 16
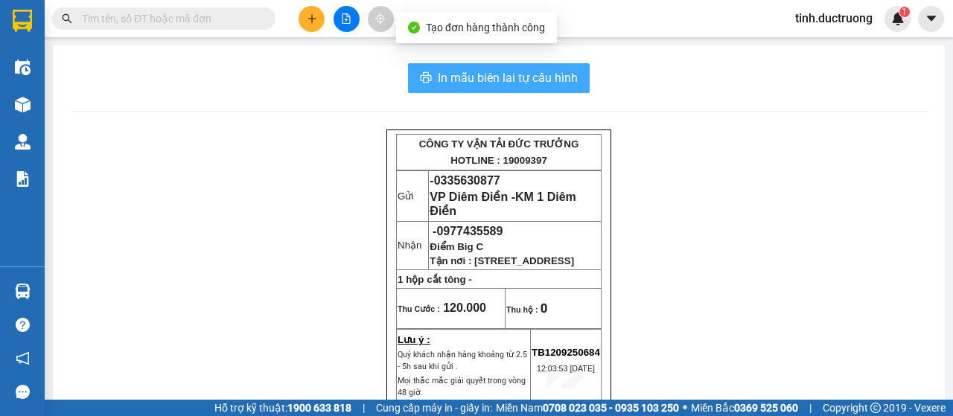
click at [527, 74] on span "In mẫu biên lai tự cấu hình" at bounding box center [508, 78] width 140 height 19
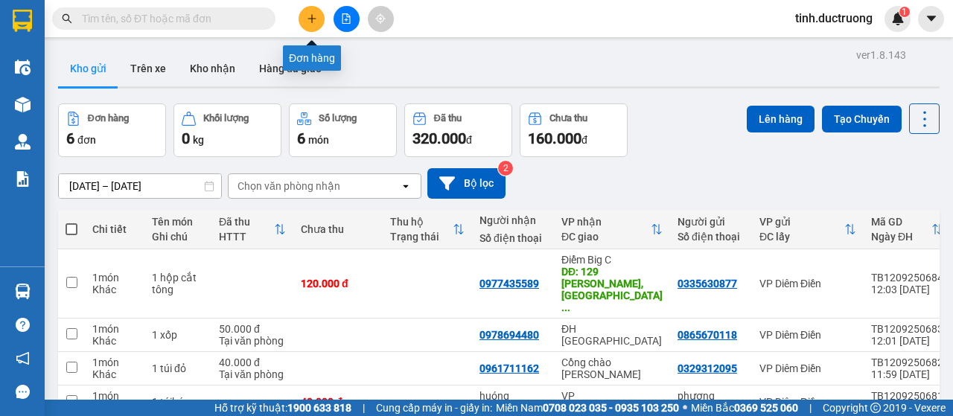
click at [311, 19] on icon "plus" at bounding box center [312, 18] width 10 height 10
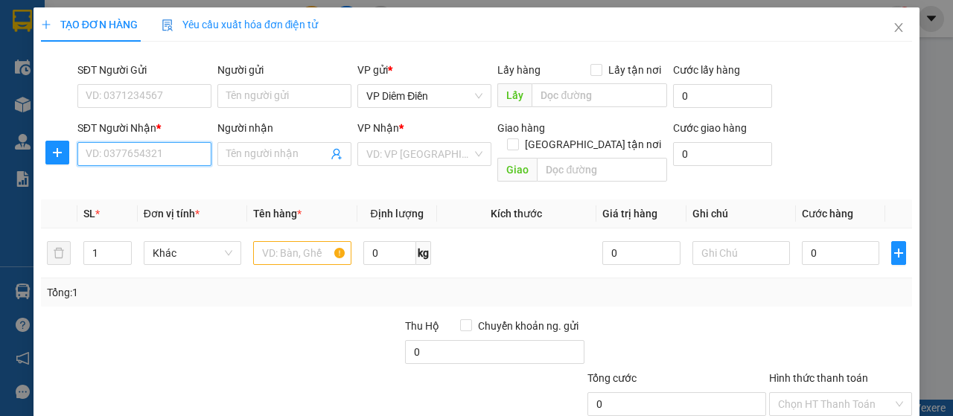
click at [185, 147] on input "SĐT Người Nhận *" at bounding box center [144, 154] width 134 height 24
type input "0"
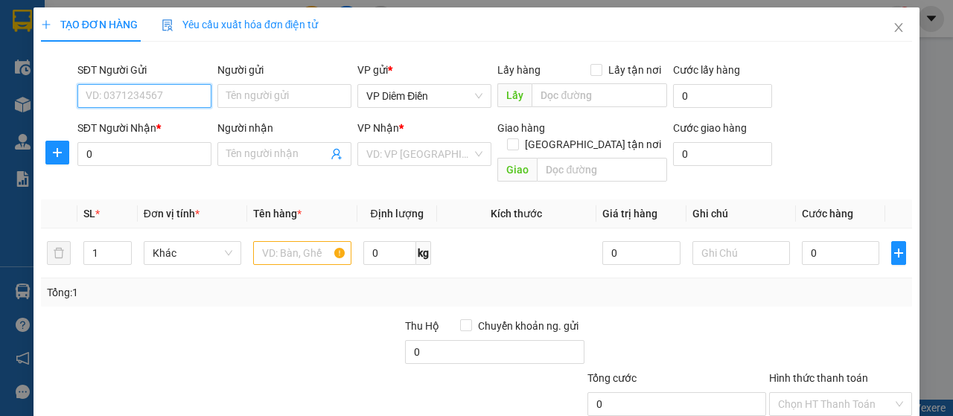
click at [182, 99] on input "SĐT Người Gửi" at bounding box center [144, 96] width 134 height 24
click at [119, 133] on div "0978367358" at bounding box center [143, 125] width 133 height 24
type input "0978367358"
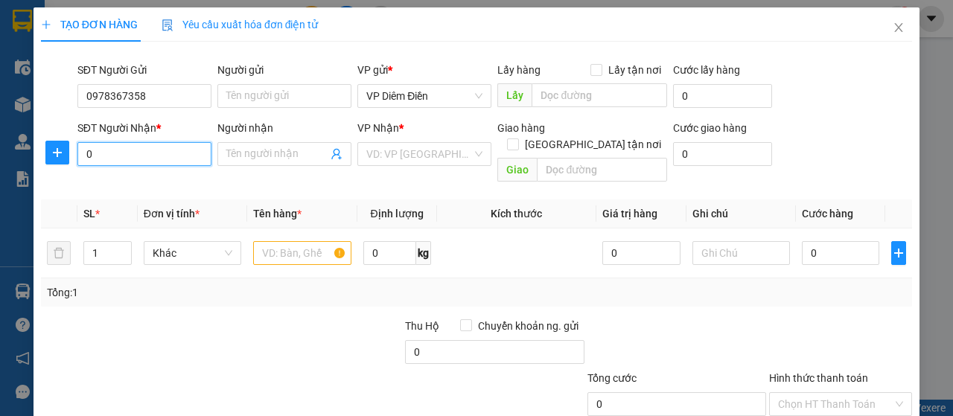
click at [165, 148] on input "0" at bounding box center [144, 154] width 134 height 24
click at [127, 182] on div "0825521997 - i" at bounding box center [143, 183] width 115 height 16
type input "0825521997"
type input "i"
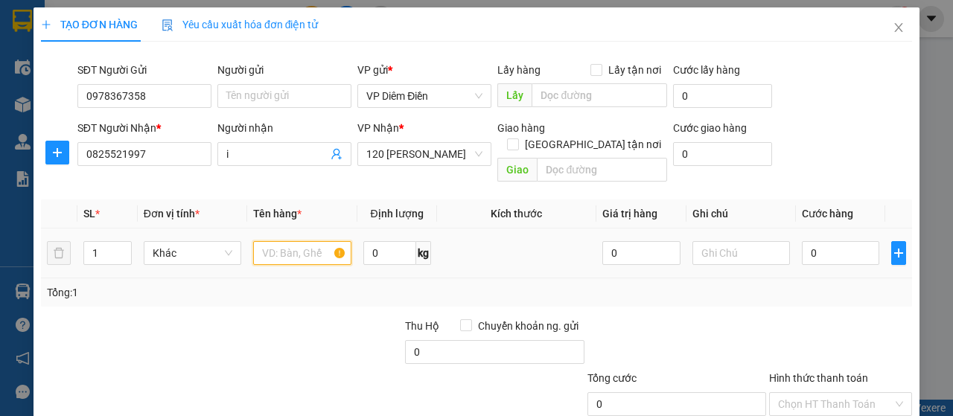
click at [295, 241] on input "text" at bounding box center [302, 253] width 98 height 24
type input "1 xốp"
click at [827, 241] on input "0" at bounding box center [841, 253] width 78 height 24
type input "6"
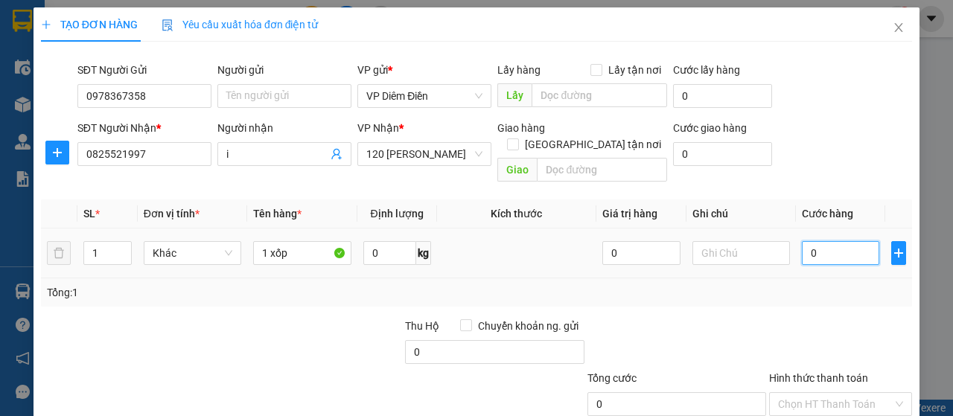
type input "6"
type input "60"
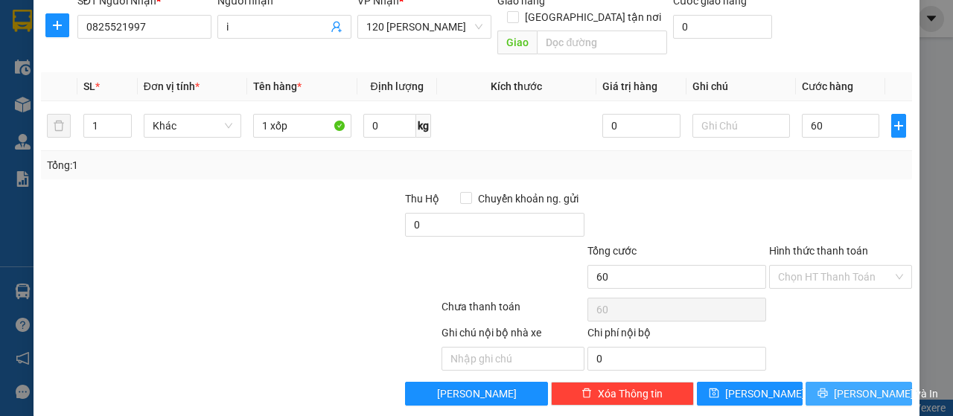
type input "60.000"
click at [846, 386] on span "[PERSON_NAME] và In" at bounding box center [886, 394] width 104 height 16
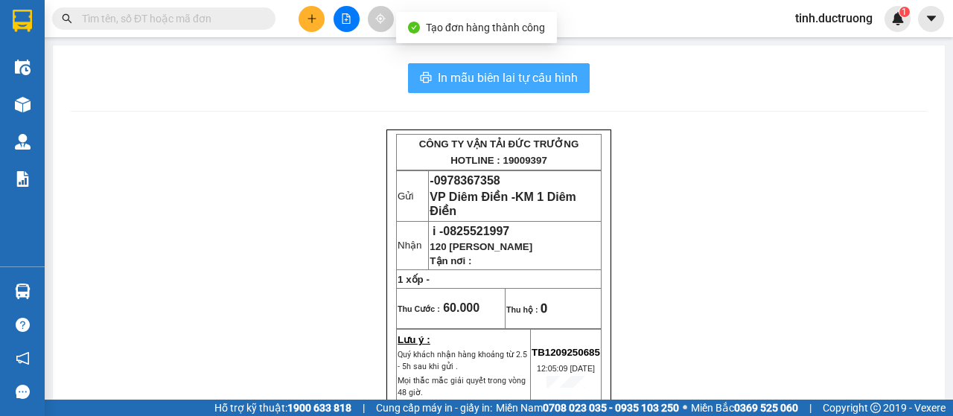
click at [551, 70] on span "In mẫu biên lai tự cấu hình" at bounding box center [508, 78] width 140 height 19
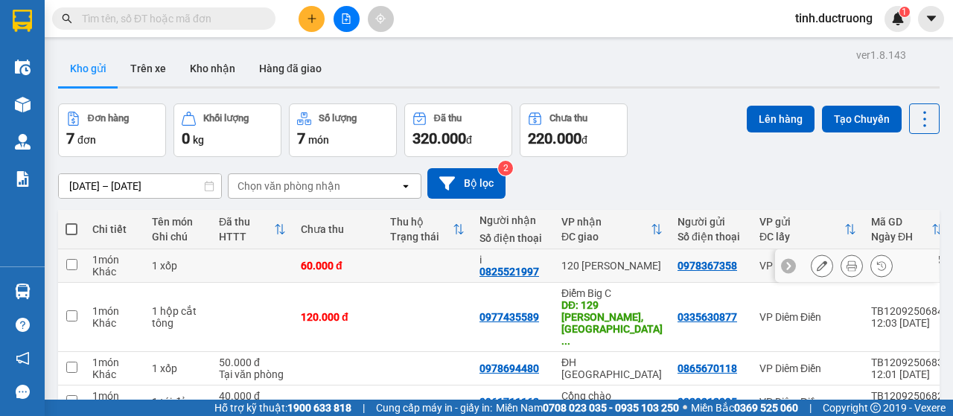
scroll to position [149, 0]
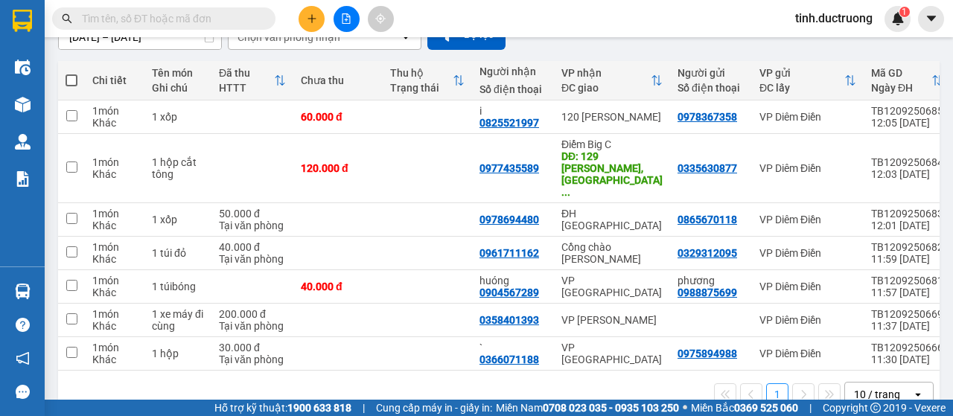
click at [73, 77] on span at bounding box center [72, 80] width 12 height 12
click at [72, 73] on input "checkbox" at bounding box center [72, 73] width 0 height 0
checkbox input "true"
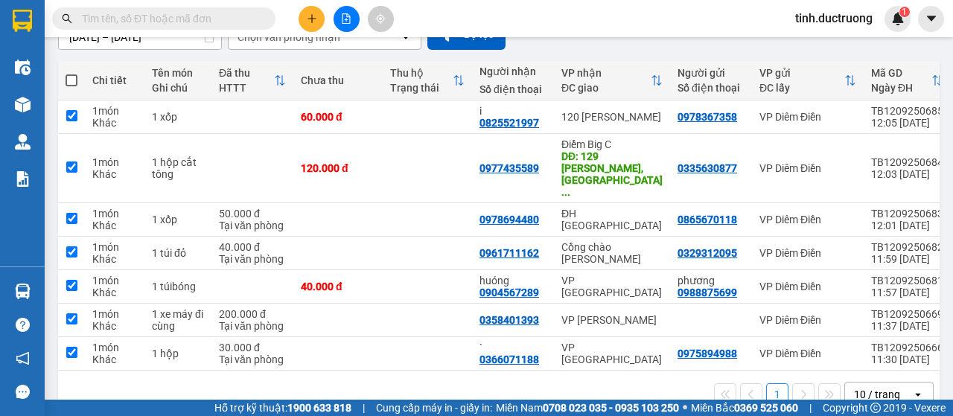
checkbox input "true"
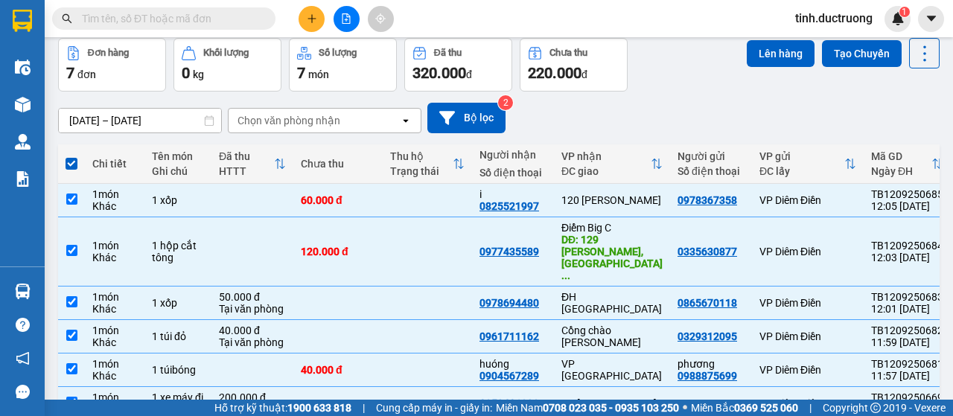
scroll to position [0, 0]
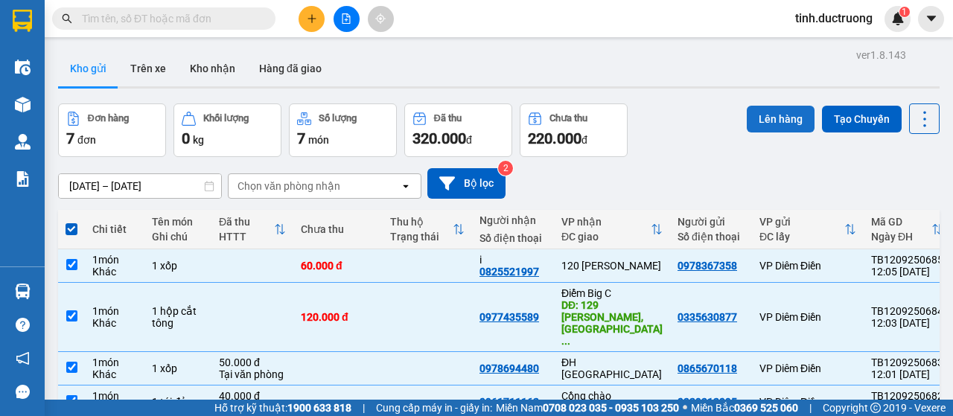
click at [781, 115] on button "Lên hàng" at bounding box center [781, 119] width 68 height 27
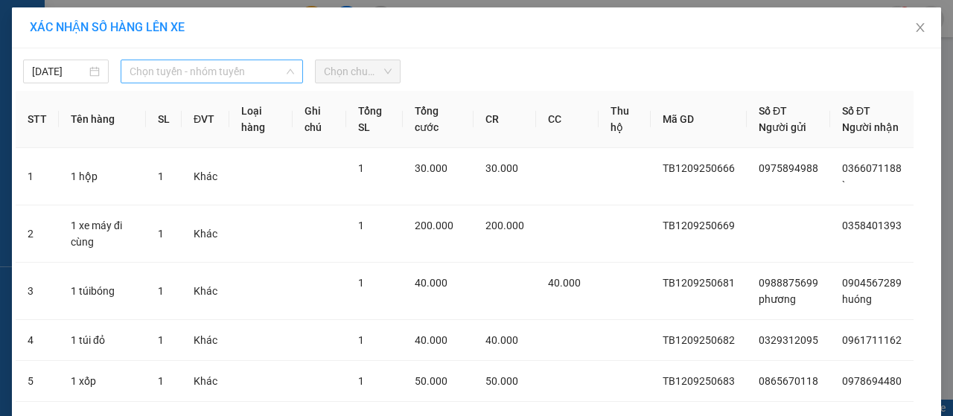
click at [160, 73] on span "Chọn tuyến - nhóm tuyến" at bounding box center [212, 71] width 165 height 22
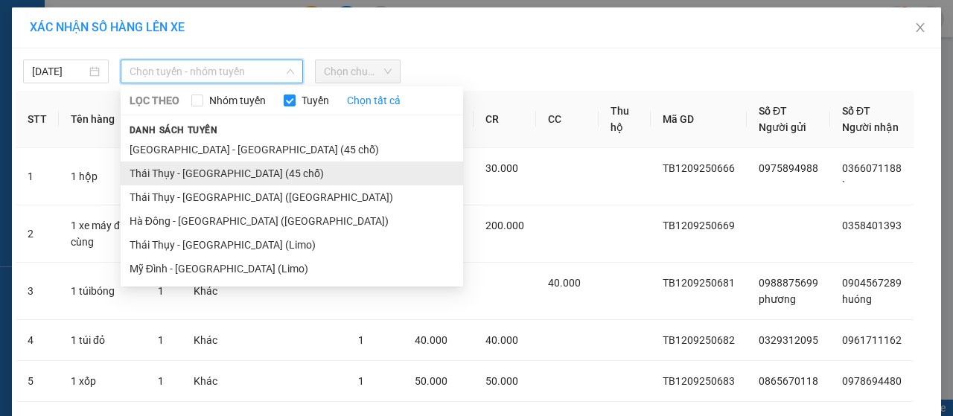
click at [156, 173] on li "Thái Thụy - [GEOGRAPHIC_DATA] (45 chỗ)" at bounding box center [292, 174] width 343 height 24
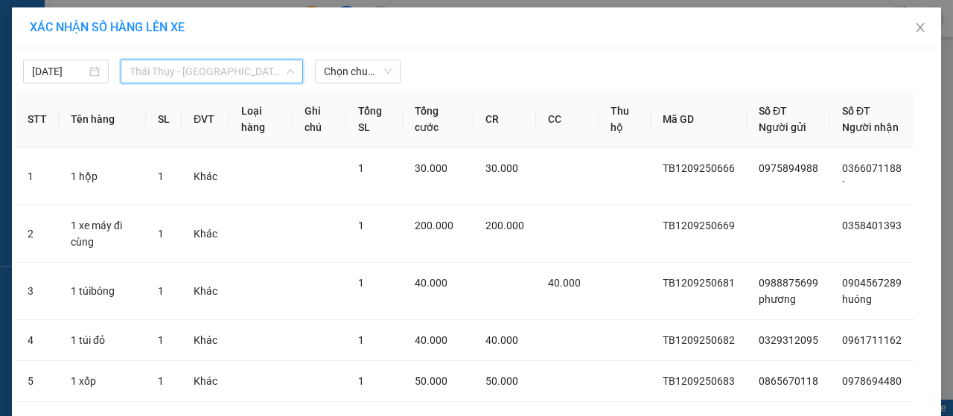
click at [250, 78] on span "Thái Thụy - [GEOGRAPHIC_DATA] (45 chỗ)" at bounding box center [212, 71] width 165 height 22
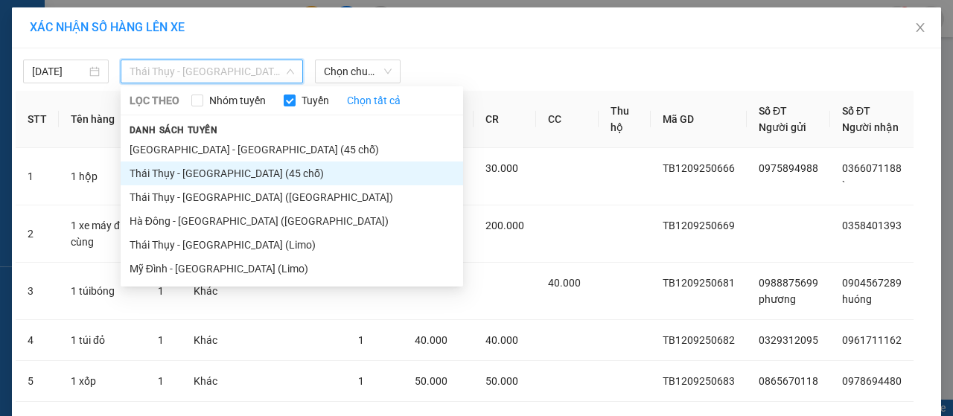
click at [182, 175] on li "Thái Thụy - [GEOGRAPHIC_DATA] (45 chỗ)" at bounding box center [292, 174] width 343 height 24
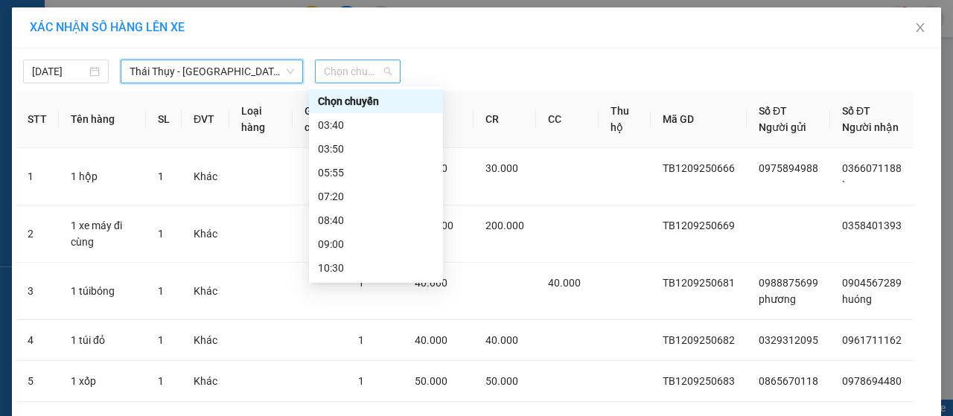
click at [340, 74] on span "Chọn chuyến" at bounding box center [358, 71] width 68 height 22
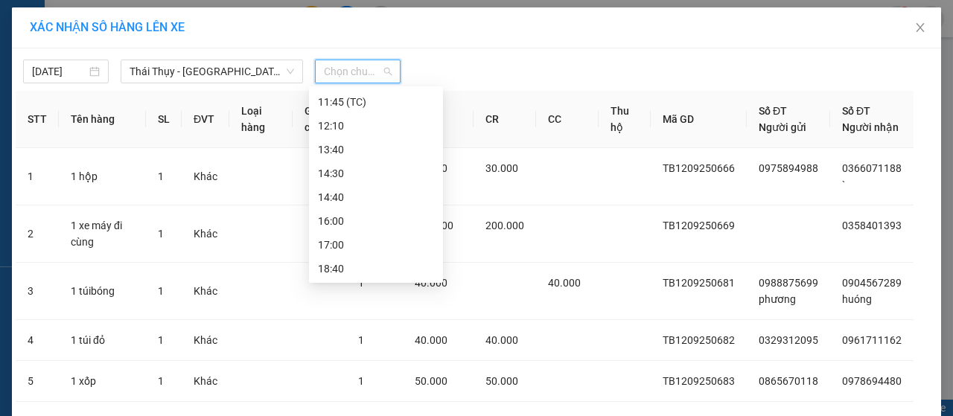
scroll to position [191, 0]
click at [340, 121] on div "12:10" at bounding box center [376, 125] width 116 height 16
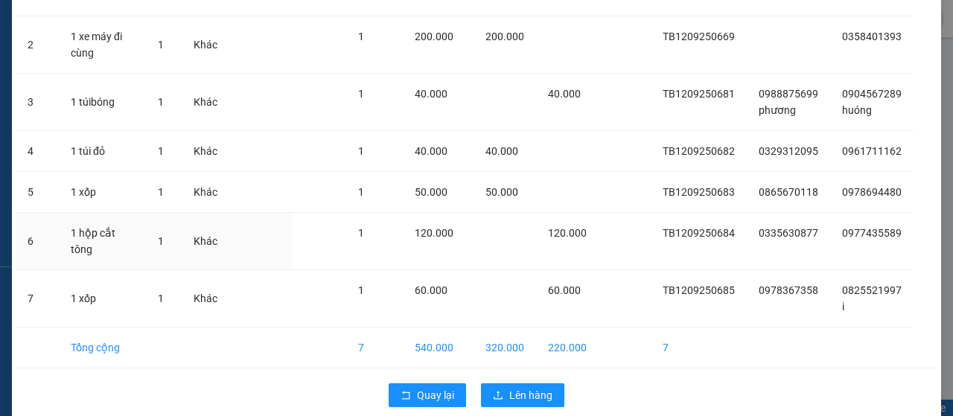
scroll to position [215, 0]
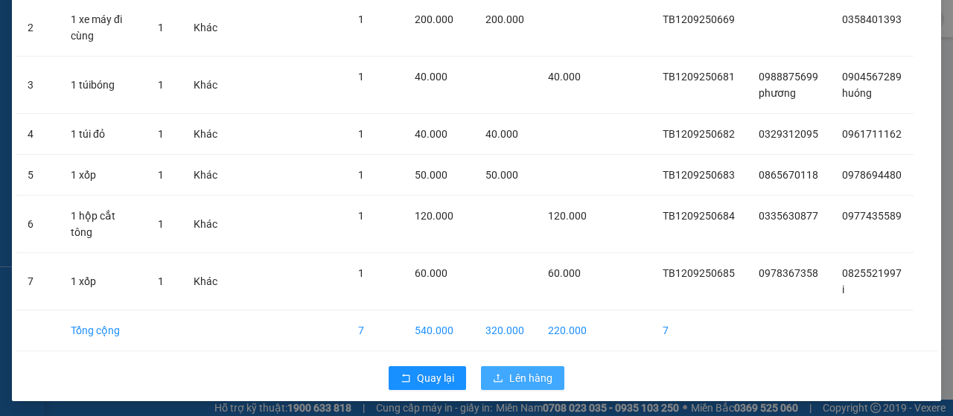
click at [528, 376] on span "Lên hàng" at bounding box center [530, 378] width 43 height 16
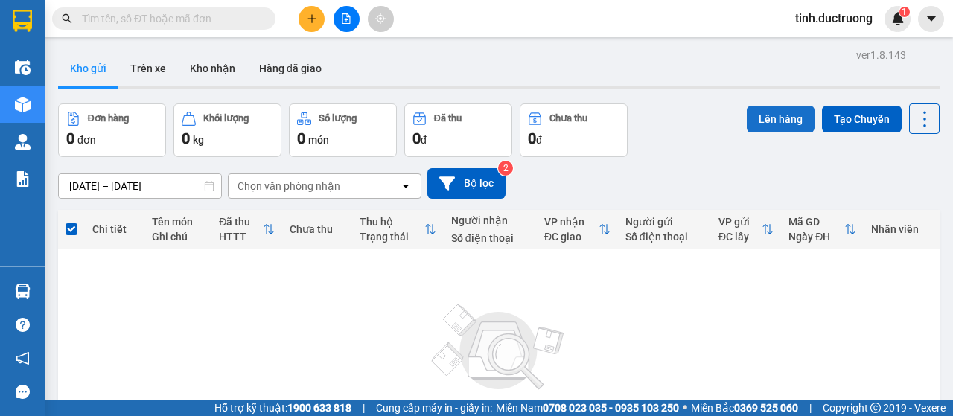
click at [762, 121] on button "Lên hàng" at bounding box center [781, 119] width 68 height 27
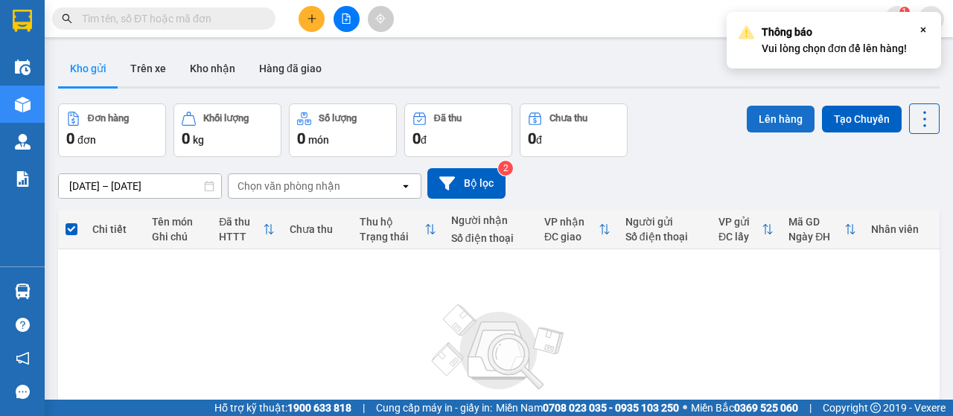
click at [762, 121] on button "Lên hàng" at bounding box center [781, 119] width 68 height 27
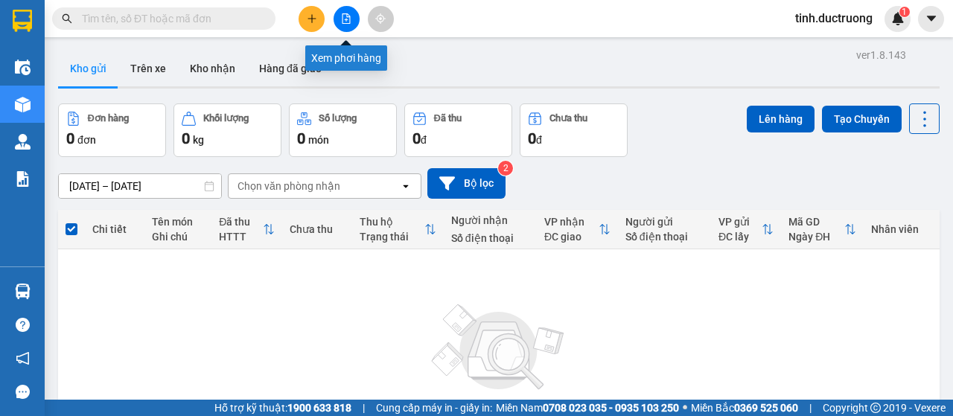
click at [347, 22] on icon "file-add" at bounding box center [346, 18] width 10 height 10
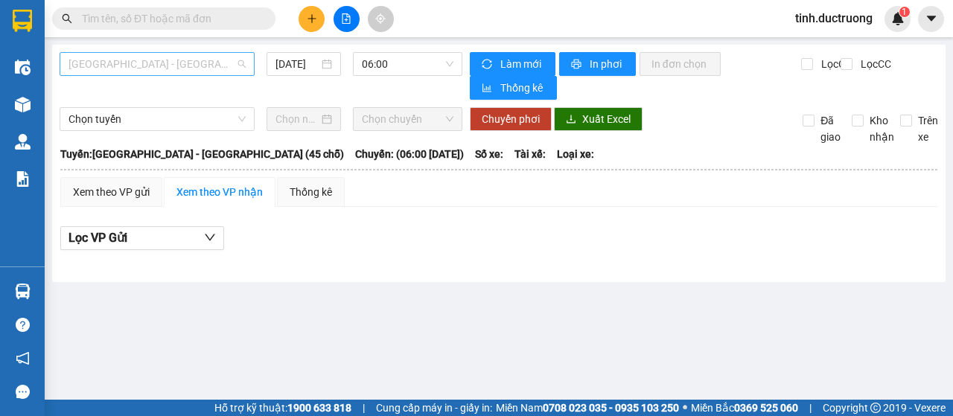
click at [191, 69] on span "[GEOGRAPHIC_DATA] - [GEOGRAPHIC_DATA] (45 chỗ)" at bounding box center [157, 64] width 177 height 22
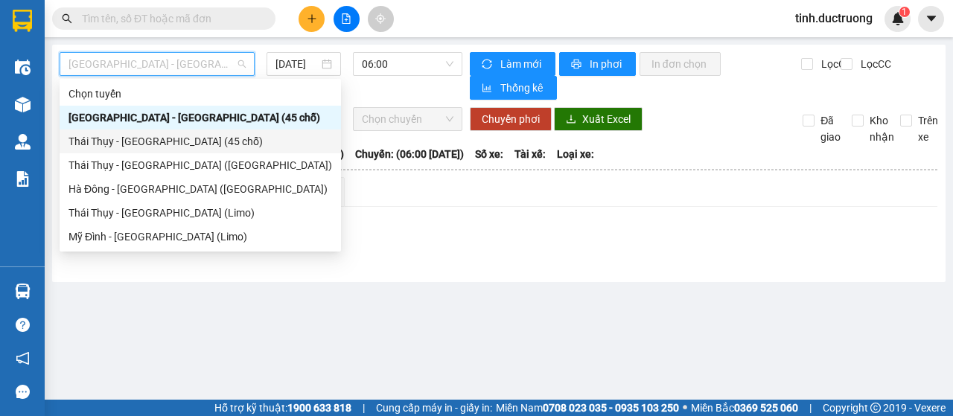
click at [114, 147] on div "Thái Thụy - [GEOGRAPHIC_DATA] (45 chỗ)" at bounding box center [201, 141] width 264 height 16
type input "[DATE]"
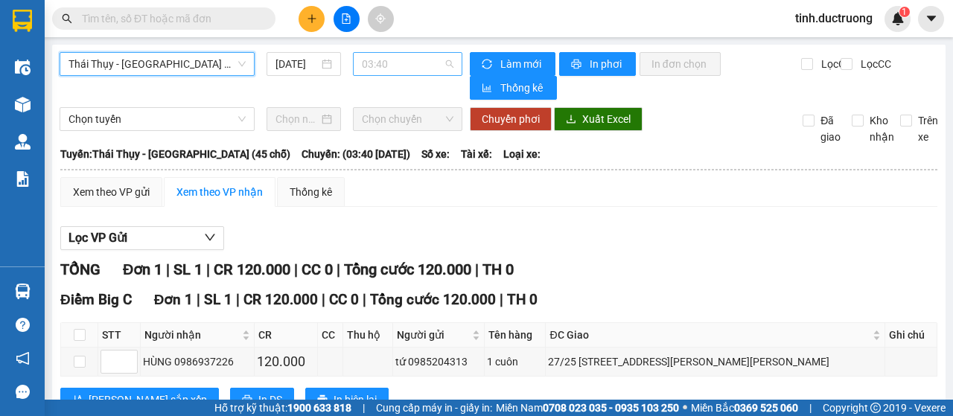
click at [393, 66] on span "03:40" at bounding box center [407, 64] width 91 height 22
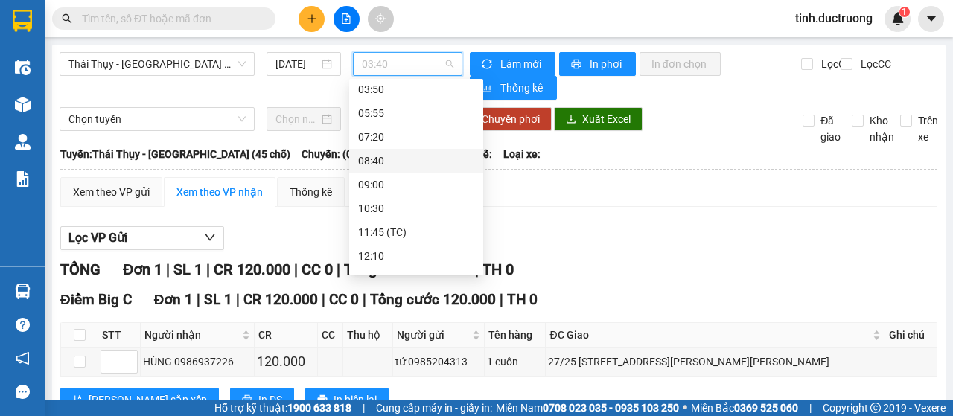
scroll to position [74, 0]
click at [381, 230] on div "12:10" at bounding box center [416, 234] width 116 height 16
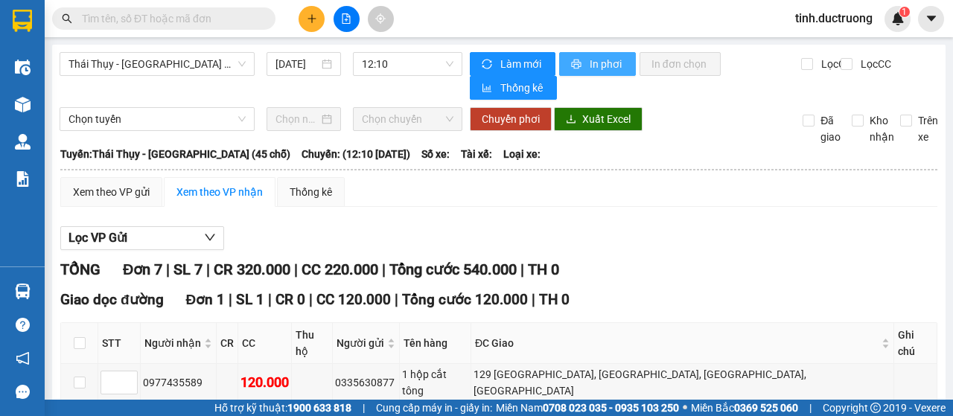
click at [597, 67] on span "In phơi" at bounding box center [607, 64] width 34 height 16
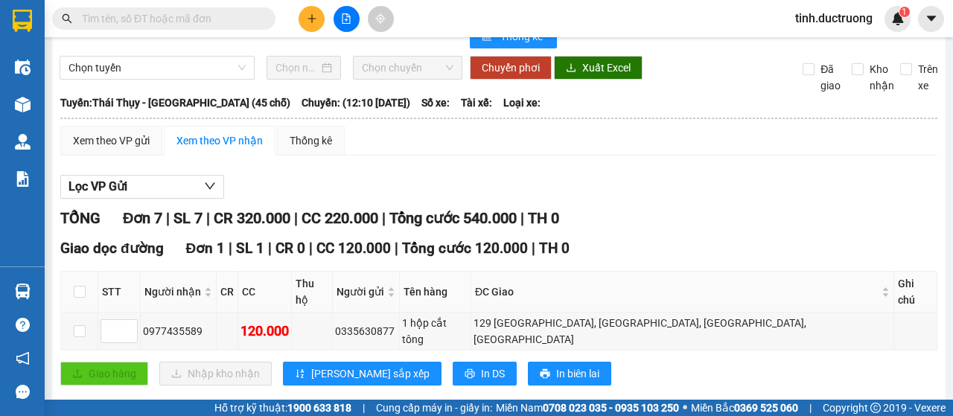
scroll to position [74, 0]
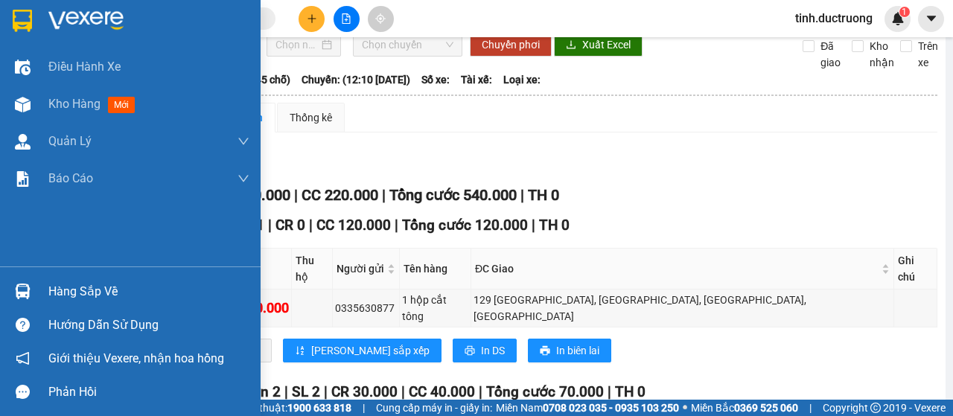
click at [4, 230] on div "Điều hành xe Kho hàng mới Quản Lý Quản lý chuyến Quản lý khách hàng Quản lý khá…" at bounding box center [130, 157] width 261 height 218
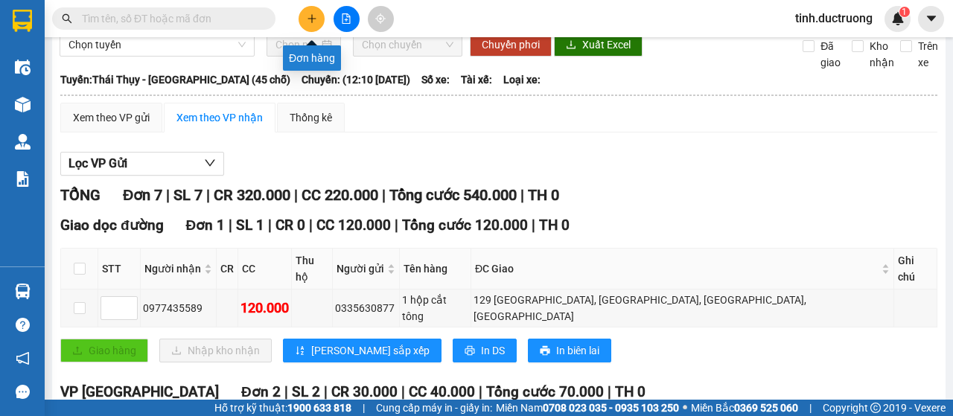
click at [313, 25] on button at bounding box center [312, 19] width 26 height 26
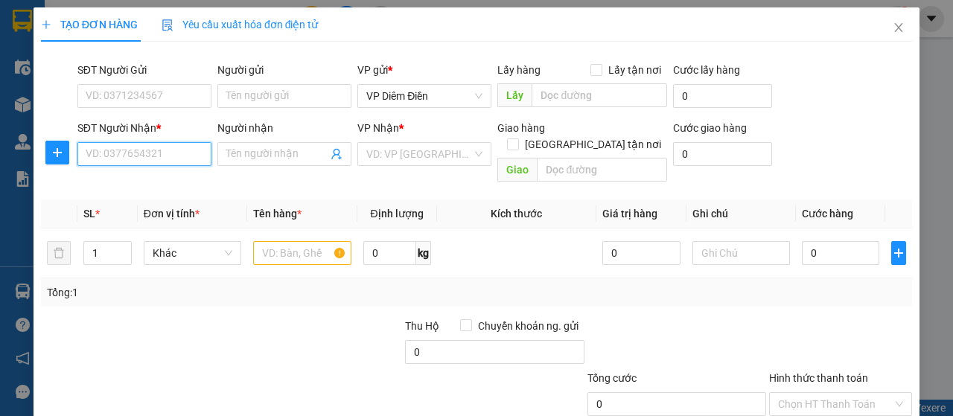
click at [182, 154] on input "SĐT Người Nhận *" at bounding box center [144, 154] width 134 height 24
click at [120, 192] on div "0326889698" at bounding box center [143, 183] width 133 height 24
type input "0326889698"
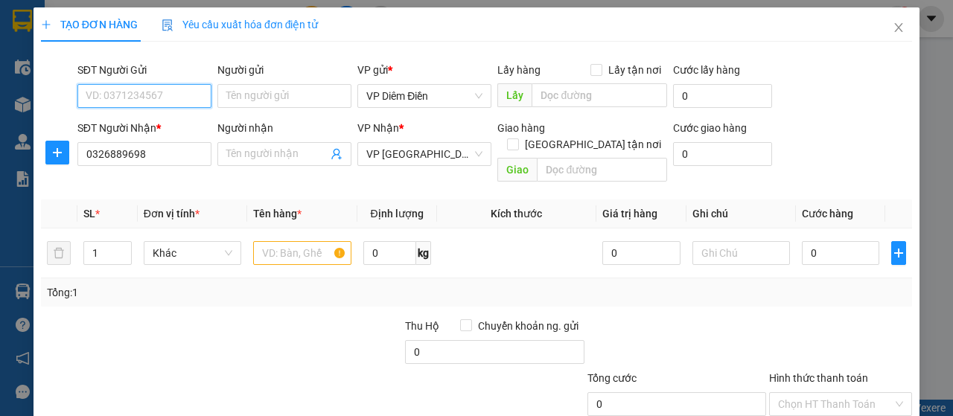
click at [157, 98] on input "SĐT Người Gửi" at bounding box center [144, 96] width 134 height 24
click at [158, 133] on div "0394334288" at bounding box center [143, 125] width 133 height 24
type input "0394334288"
click at [281, 238] on div at bounding box center [302, 253] width 98 height 30
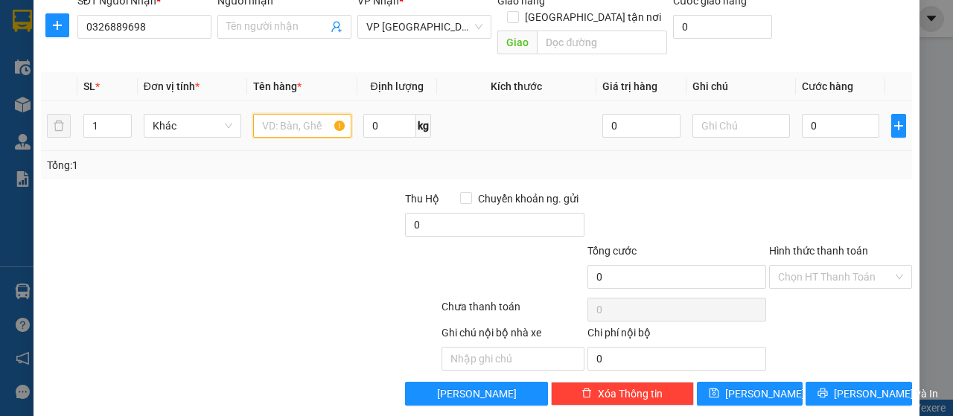
click at [296, 114] on input "text" at bounding box center [302, 126] width 98 height 24
type input "1 hộp nhỏ"
click at [813, 114] on input "0" at bounding box center [841, 126] width 78 height 24
type input "3"
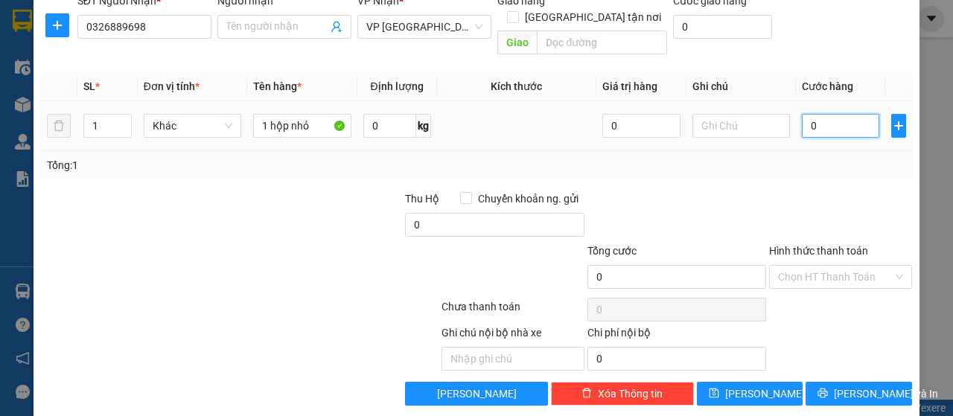
type input "3"
type input "30"
type input "30.000"
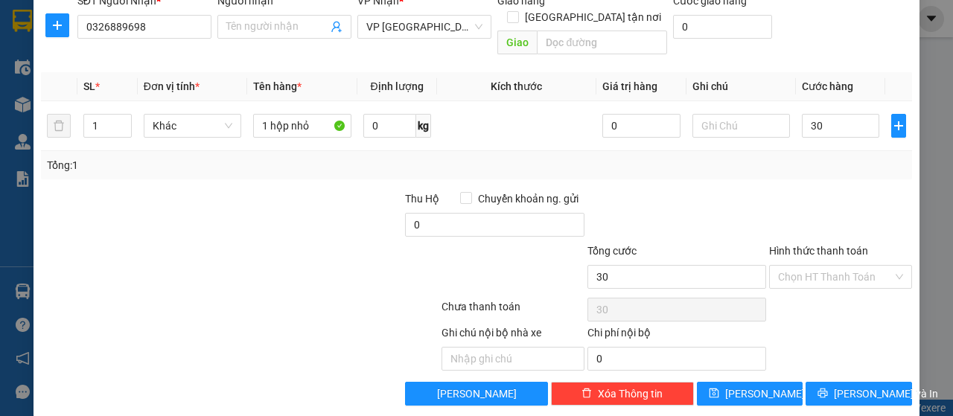
type input "30.000"
click at [816, 245] on label "Hình thức thanh toán" at bounding box center [818, 251] width 99 height 12
click at [816, 266] on input "Hình thức thanh toán" at bounding box center [835, 277] width 115 height 22
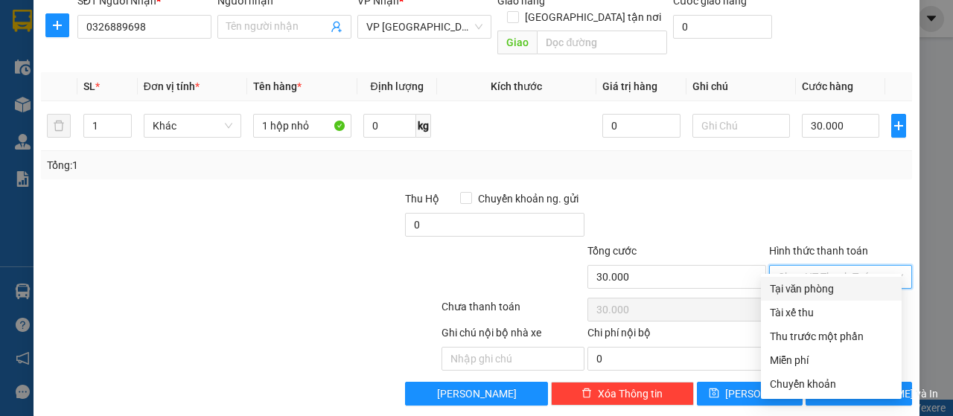
drag, startPoint x: 810, startPoint y: 279, endPoint x: 831, endPoint y: 321, distance: 46.6
click at [812, 279] on div "Tại văn phòng" at bounding box center [831, 289] width 141 height 24
type input "0"
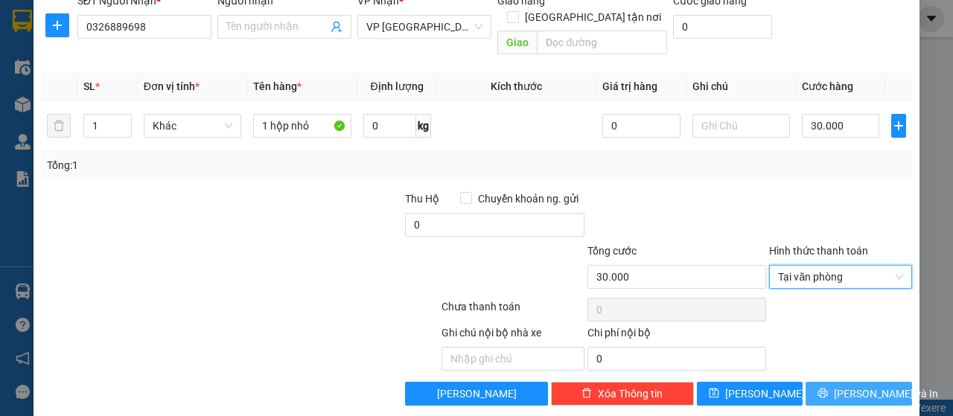
click at [838, 386] on span "[PERSON_NAME] và In" at bounding box center [886, 394] width 104 height 16
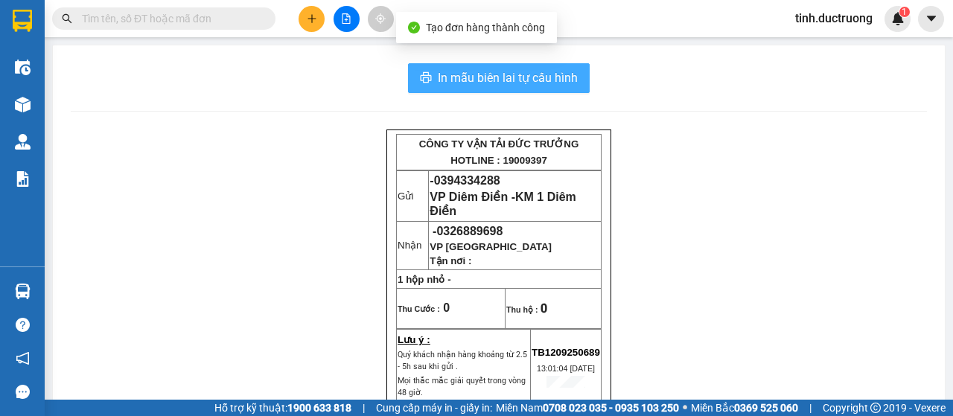
click at [485, 75] on span "In mẫu biên lai tự cấu hình" at bounding box center [508, 78] width 140 height 19
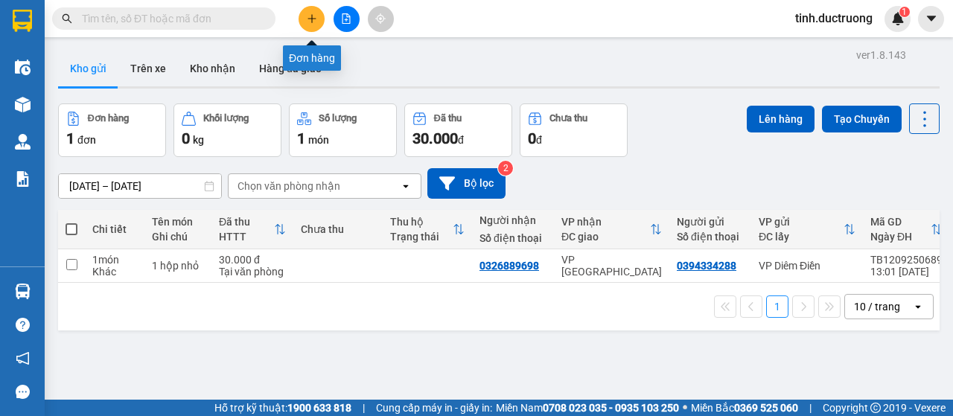
click at [311, 19] on icon "plus" at bounding box center [312, 18] width 10 height 10
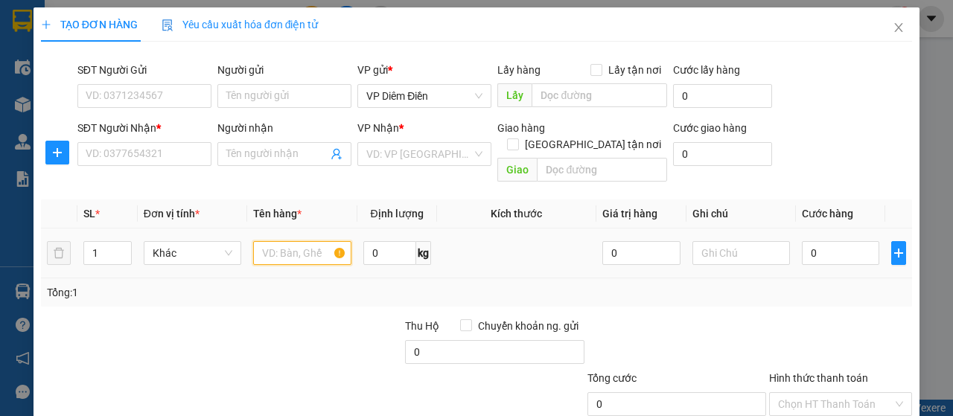
click at [320, 241] on input "text" at bounding box center [302, 253] width 98 height 24
type input "2 xốp"
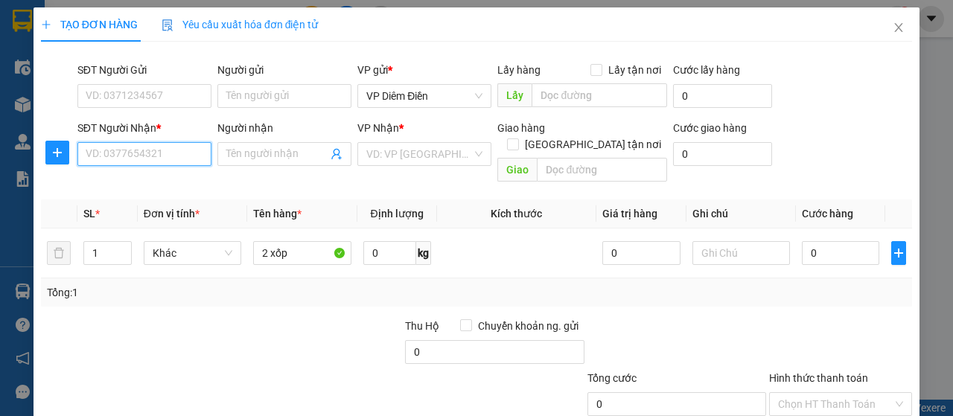
click at [180, 154] on input "SĐT Người Nhận *" at bounding box center [144, 154] width 134 height 24
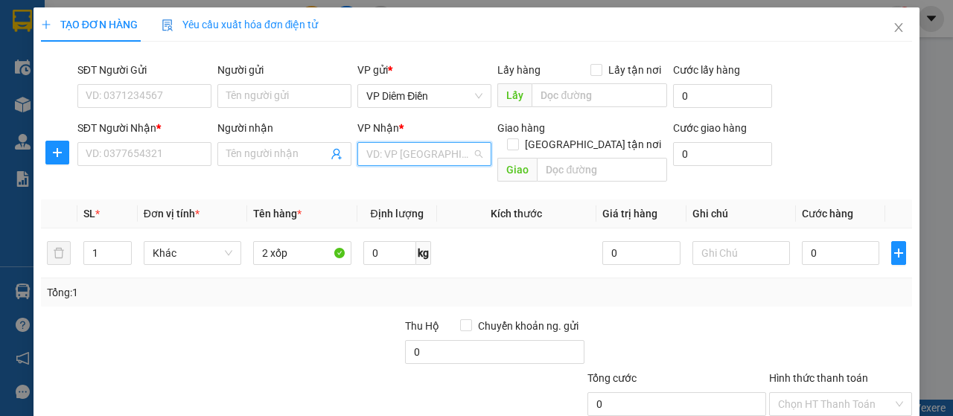
click at [376, 151] on input "search" at bounding box center [419, 154] width 106 height 22
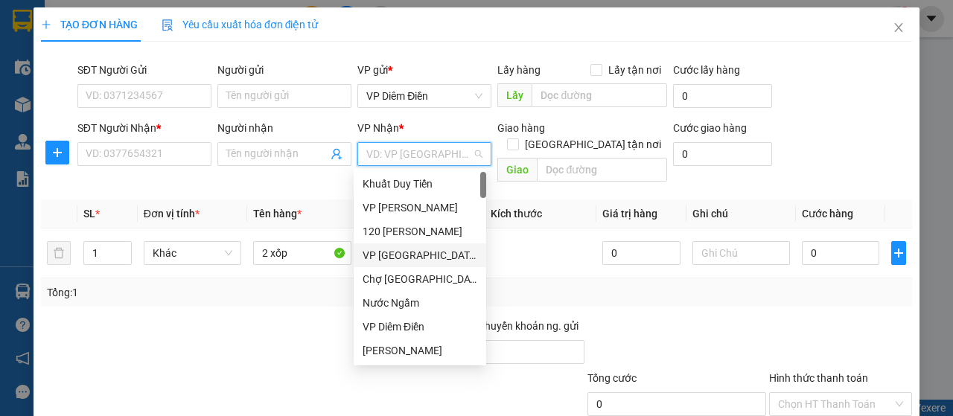
click at [393, 263] on div "VP [GEOGRAPHIC_DATA]" at bounding box center [420, 255] width 115 height 16
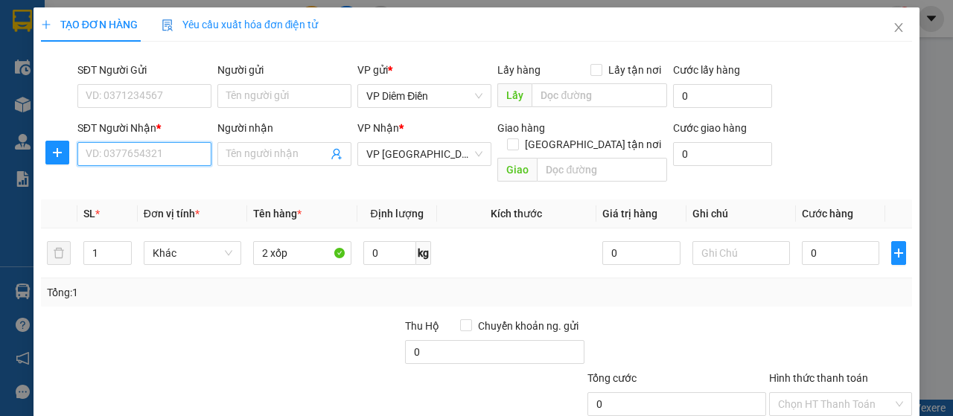
click at [167, 153] on input "SĐT Người Nhận *" at bounding box center [144, 154] width 134 height 24
click at [108, 154] on input "08177897" at bounding box center [144, 154] width 134 height 24
click at [140, 188] on div "0817897888" at bounding box center [143, 183] width 115 height 16
type input "0817897888"
checkbox input "true"
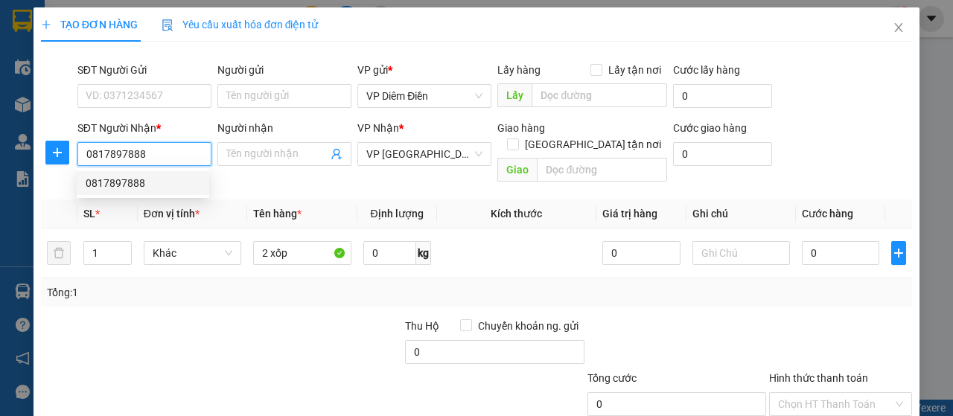
type input "Tòa R1.01 Vinhomes Ocean Park, Đường Lý Thánh Tông, Vinhomes Ocean Park, thị tr…"
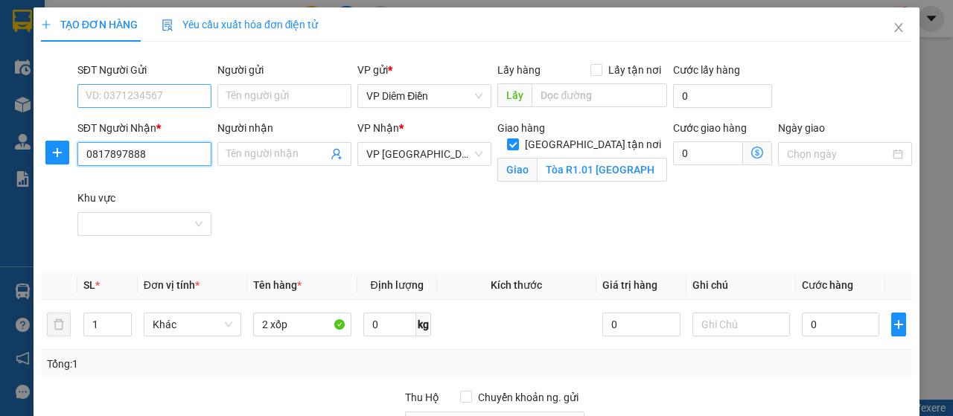
type input "0817897888"
click at [167, 104] on input "SĐT Người Gửi" at bounding box center [144, 96] width 134 height 24
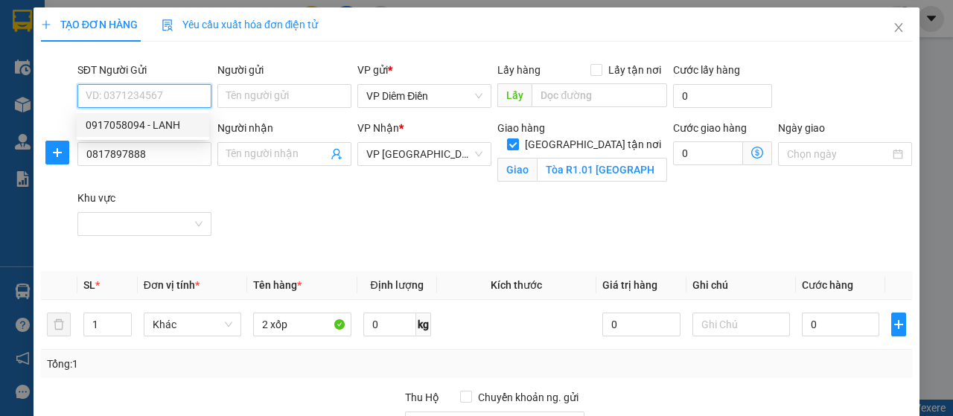
click at [164, 124] on div "0917058094 - LANH" at bounding box center [143, 125] width 115 height 16
type input "0917058094"
type input "LANH"
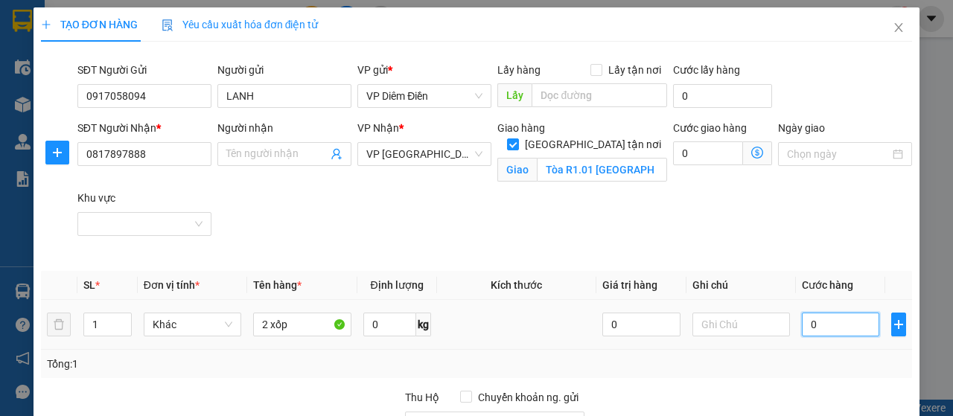
click at [827, 317] on input "0" at bounding box center [841, 325] width 78 height 24
type input "3"
type input "30"
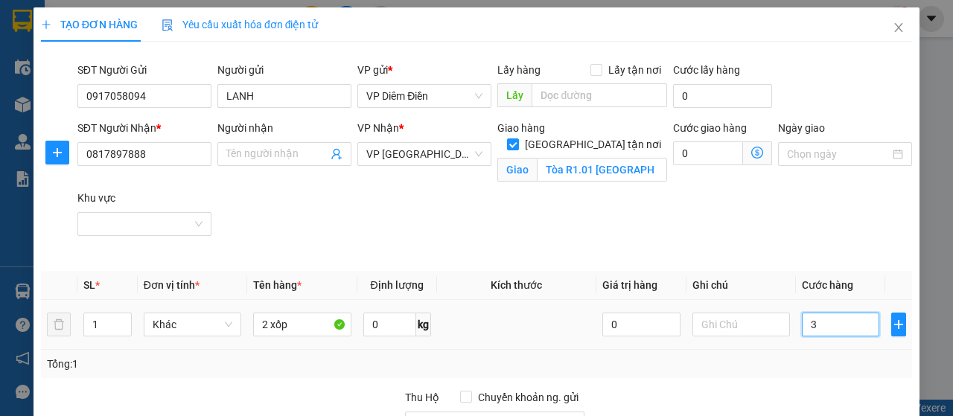
type input "30"
type input "300"
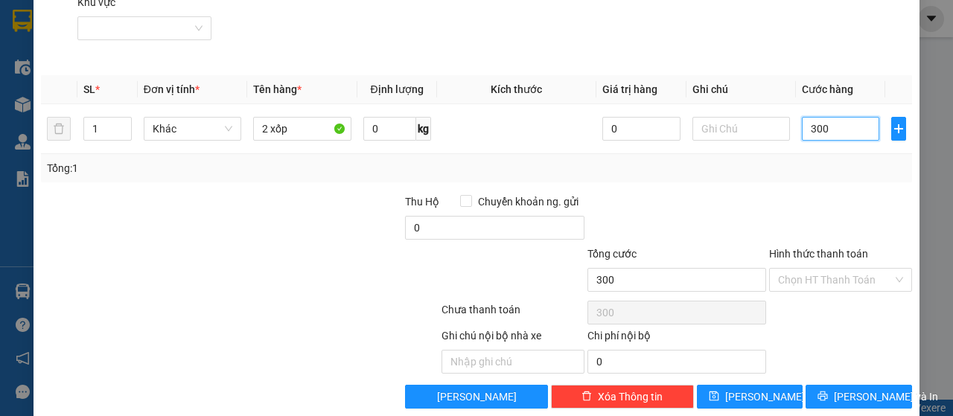
scroll to position [215, 0]
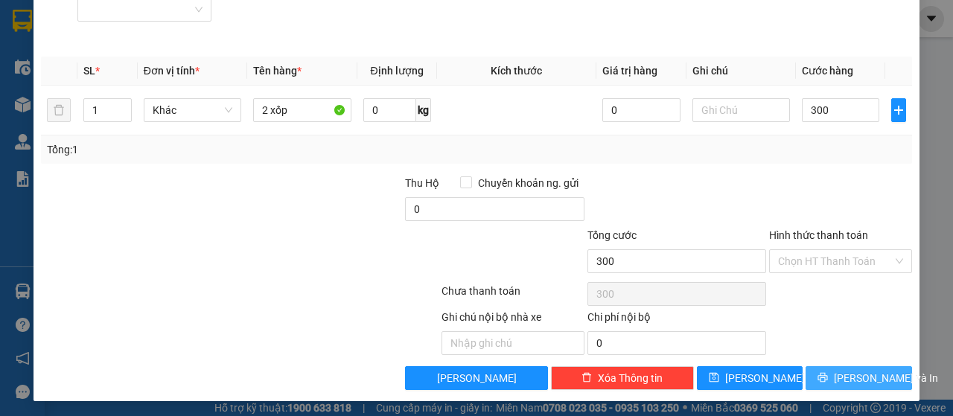
type input "300.000"
click at [839, 372] on span "[PERSON_NAME] và In" at bounding box center [886, 378] width 104 height 16
